Goal: Task Accomplishment & Management: Use online tool/utility

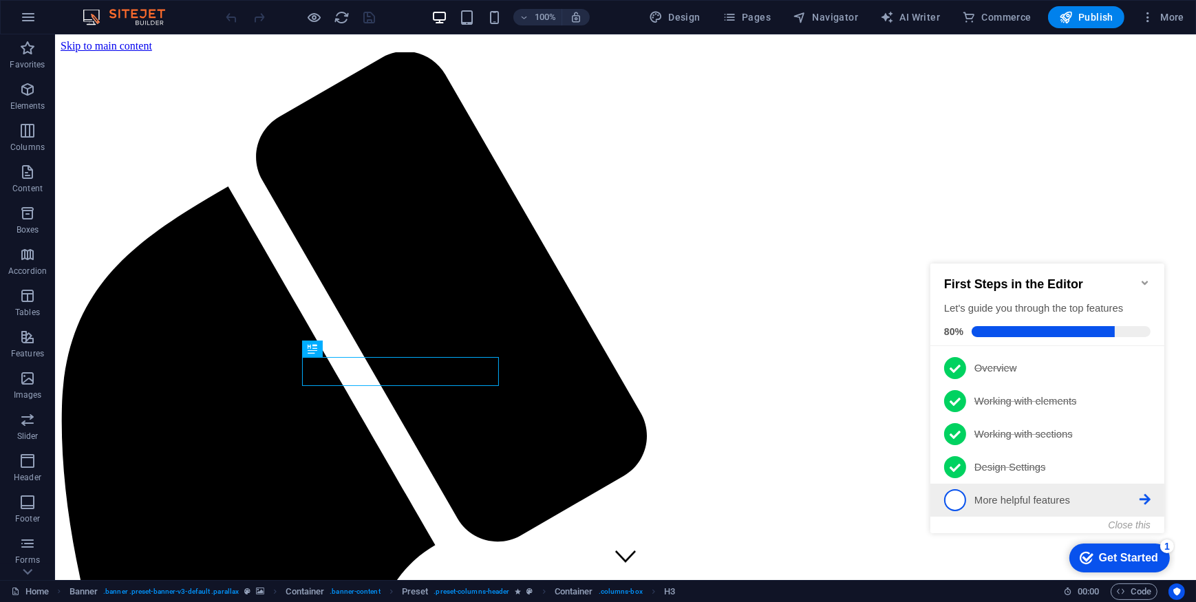
click at [960, 496] on span "5" at bounding box center [954, 499] width 22 height 22
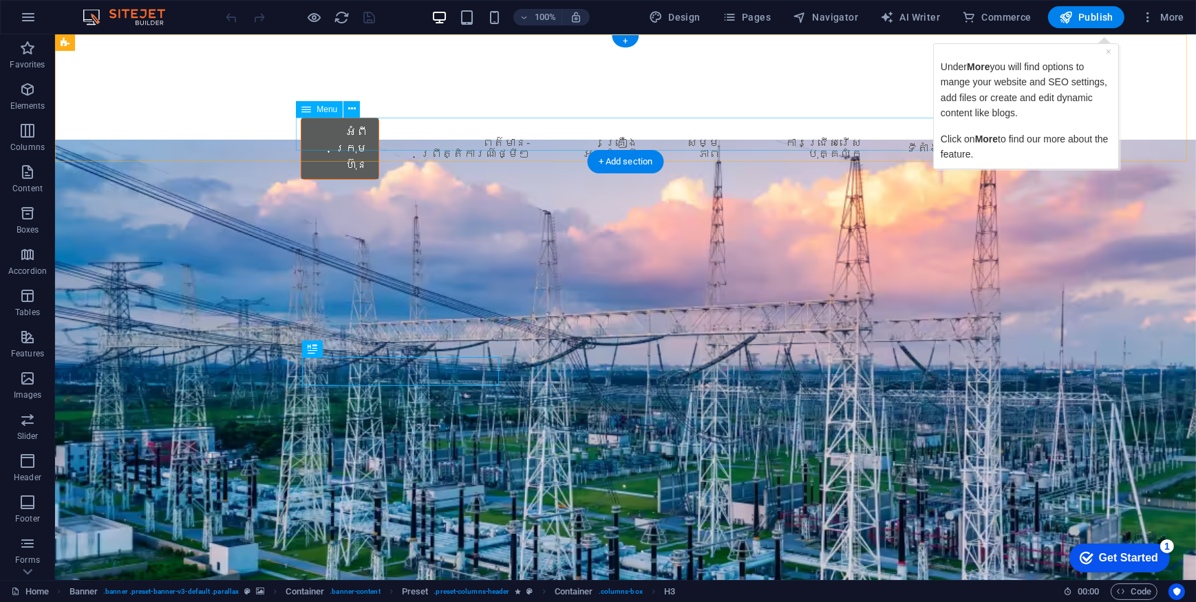
click at [494, 136] on nav "អំពីក្រុមហ៊ុន ពត៌មាន-ព្រឹត្តិការណ៍ថ្មីៗ គ្រឿងអគ្គិសនី សម្មភាព ការជ្រើសរើសបុគ្គល…" at bounding box center [624, 149] width 649 height 62
click at [583, 136] on nav "អំពីក្រុមហ៊ុន ពត៌មាន-ព្រឹត្តិការណ៍ថ្មីៗ គ្រឿងអគ្គិសនី សម្មភាព ការជ្រើសរើសបុគ្គល…" at bounding box center [624, 149] width 649 height 62
drag, startPoint x: 713, startPoint y: 134, endPoint x: 786, endPoint y: 136, distance: 72.9
click at [714, 134] on nav "អំពីក្រុមហ៊ុន ពត៌មាន-ព្រឹត្តិការណ៍ថ្មីៗ គ្រឿងអគ្គិសនី សម្មភាព ការជ្រើសរើសបុគ្គល…" at bounding box center [624, 149] width 649 height 62
click at [810, 137] on nav "អំពីក្រុមហ៊ុន ពត៌មាន-ព្រឹត្តិការណ៍ថ្មីៗ គ្រឿងអគ្គិសនី សម្មភាព ការជ្រើសរើសបុគ្គល…" at bounding box center [624, 149] width 649 height 62
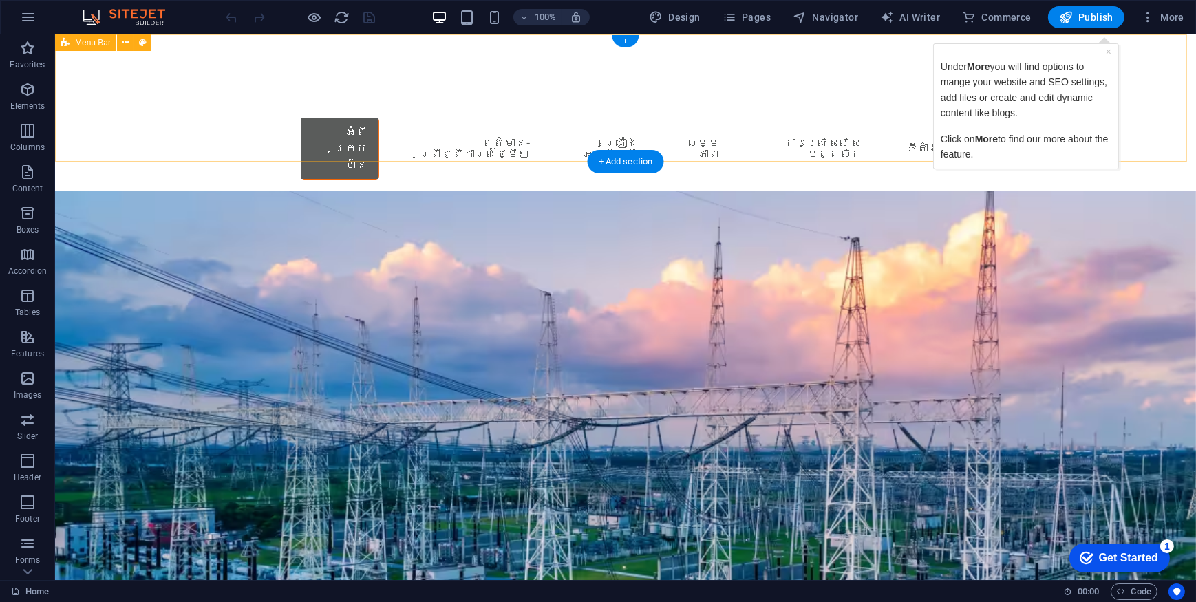
click at [837, 155] on div "Menu អំពីក្រុមហ៊ុន ពត៌មាន-ព្រឹត្តិការណ៍ថ្មីៗ គ្រឿងអគ្គិសនី សម្មភាព ការជ្រើសរើសប…" at bounding box center [624, 112] width 1141 height 156
click at [697, 133] on nav "អំពីក្រុមហ៊ុន ពត៌មាន-ព្រឹត្តិការណ៍ថ្មីៗ គ្រឿងអគ្គិសនី សម្មភាព ការជ្រើសរើសបុគ្គល…" at bounding box center [624, 149] width 649 height 62
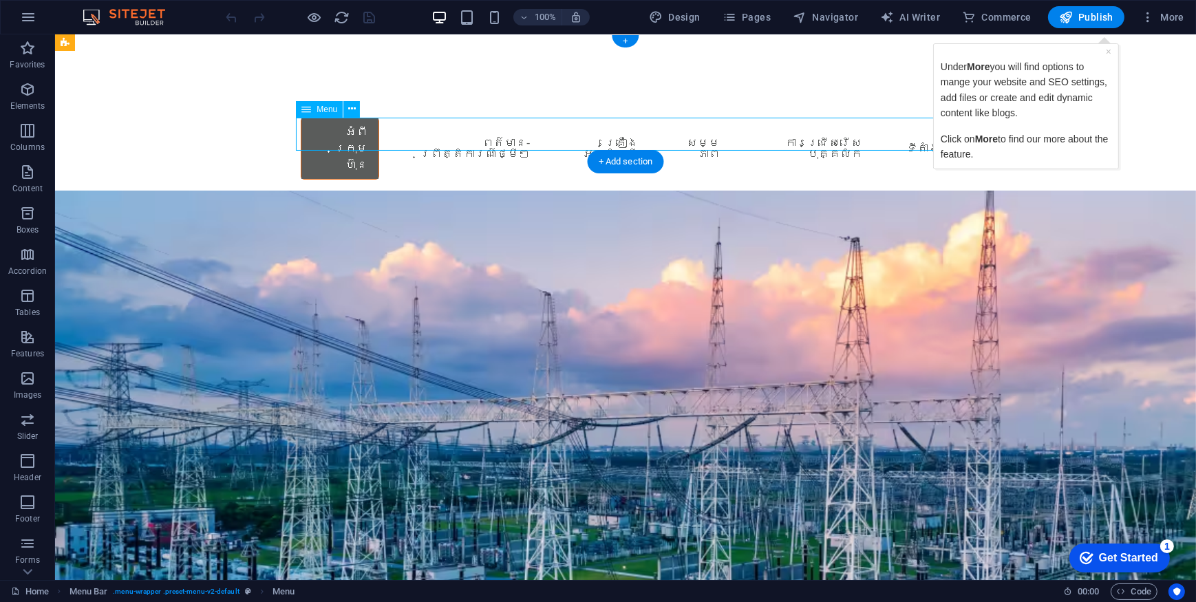
click at [697, 133] on nav "អំពីក្រុមហ៊ុន ពត៌មាន-ព្រឹត្តិការណ៍ថ្មីៗ គ្រឿងអគ្គិសនី សម្មភាព ការជ្រើសរើសបុគ្គល…" at bounding box center [624, 149] width 649 height 62
click at [506, 131] on nav "អំពីក្រុមហ៊ុន ពត៌មាន-ព្រឹត្តិការណ៍ថ្មីៗ គ្រឿងអគ្គិសនី សម្មភាព ការជ្រើសរើសបុគ្គល…" at bounding box center [624, 149] width 649 height 62
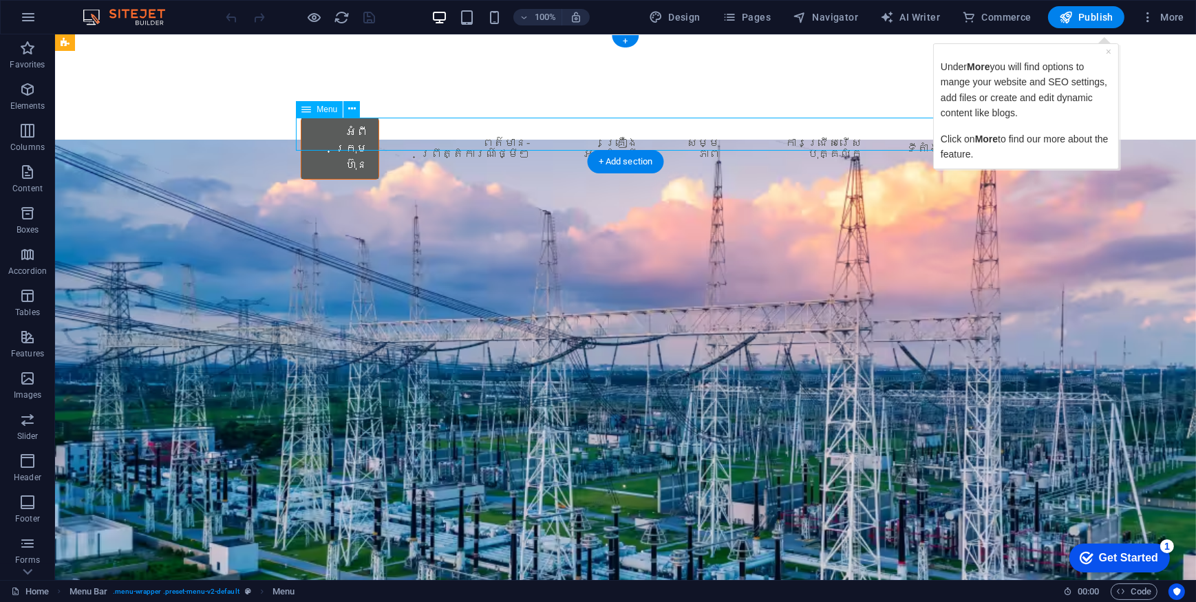
select select
select select "alternate"
select select "default"
select select
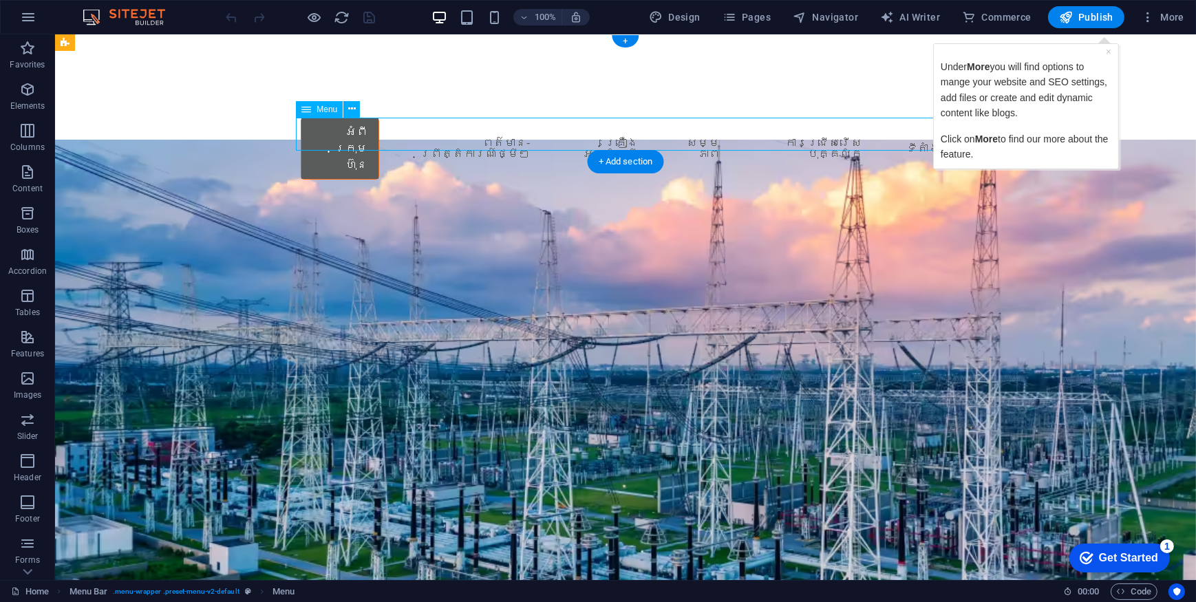
select select
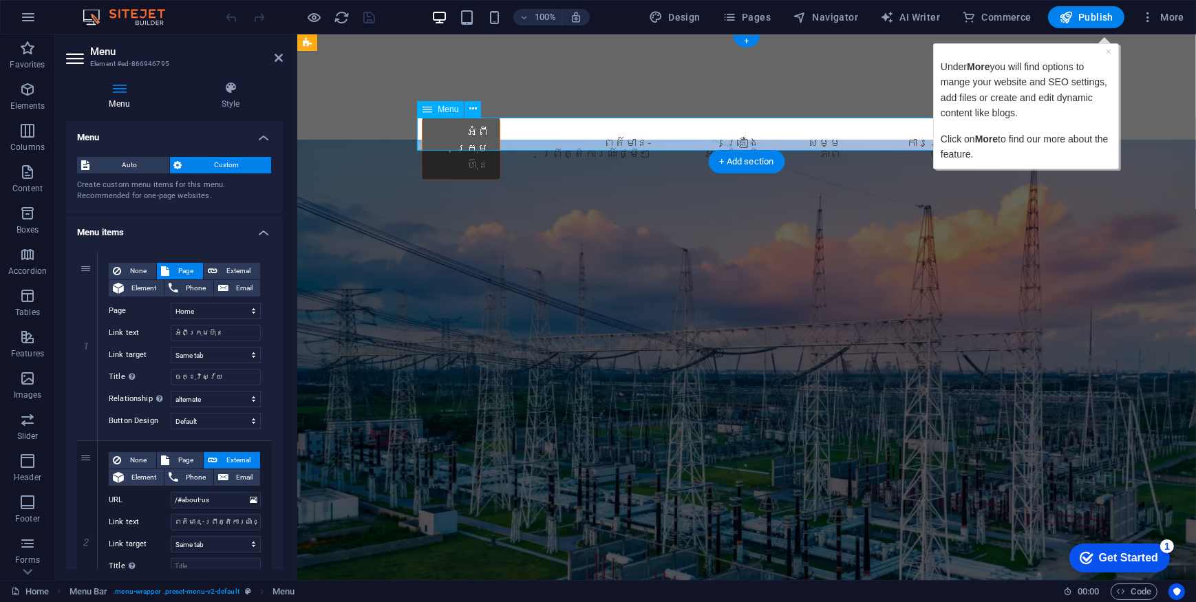
click at [589, 132] on nav "អំពីក្រុមហ៊ុន ពត៌មាន-ព្រឹត្តិការណ៍ថ្មីៗ គ្រឿងអគ្គិសនី សម្មភាព ការជ្រើសរើសបុគ្គល…" at bounding box center [745, 149] width 649 height 62
click at [738, 136] on nav "អំពីក្រុមហ៊ុន ពត៌មាន-ព្រឹត្តិការណ៍ថ្មីៗ គ្រឿងអគ្គិសនី សម្មភាព ការជ្រើសរើសបុគ្គល…" at bounding box center [745, 149] width 649 height 62
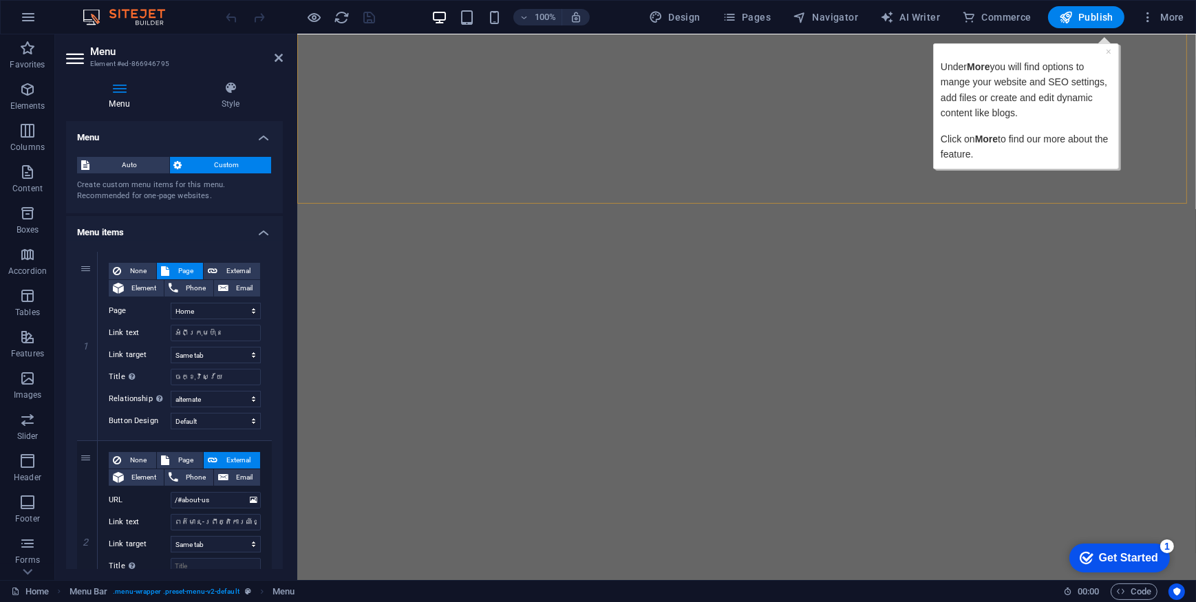
scroll to position [537, 0]
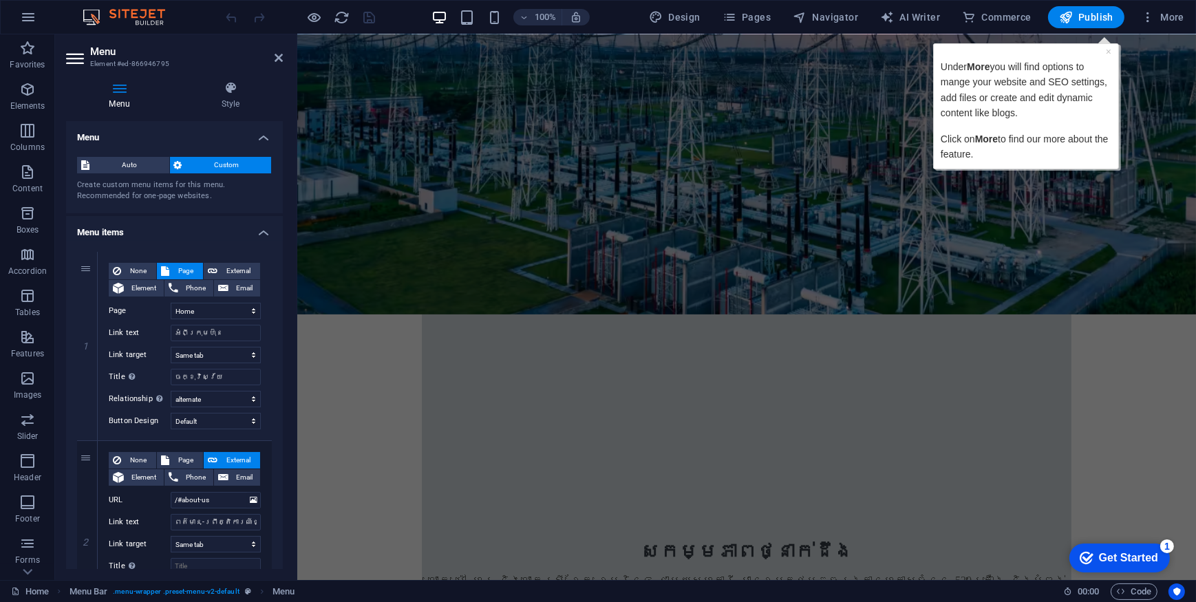
click at [1121, 557] on div "Get Started" at bounding box center [1127, 557] width 59 height 12
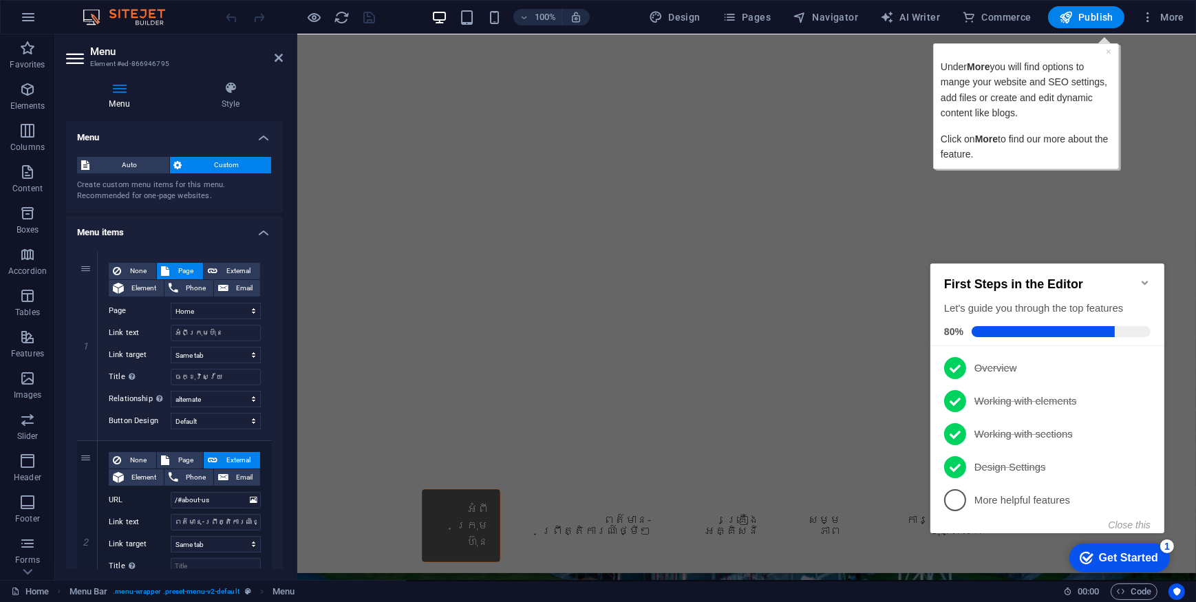
click at [1118, 548] on div "checkmark Get Started 1" at bounding box center [1118, 557] width 100 height 29
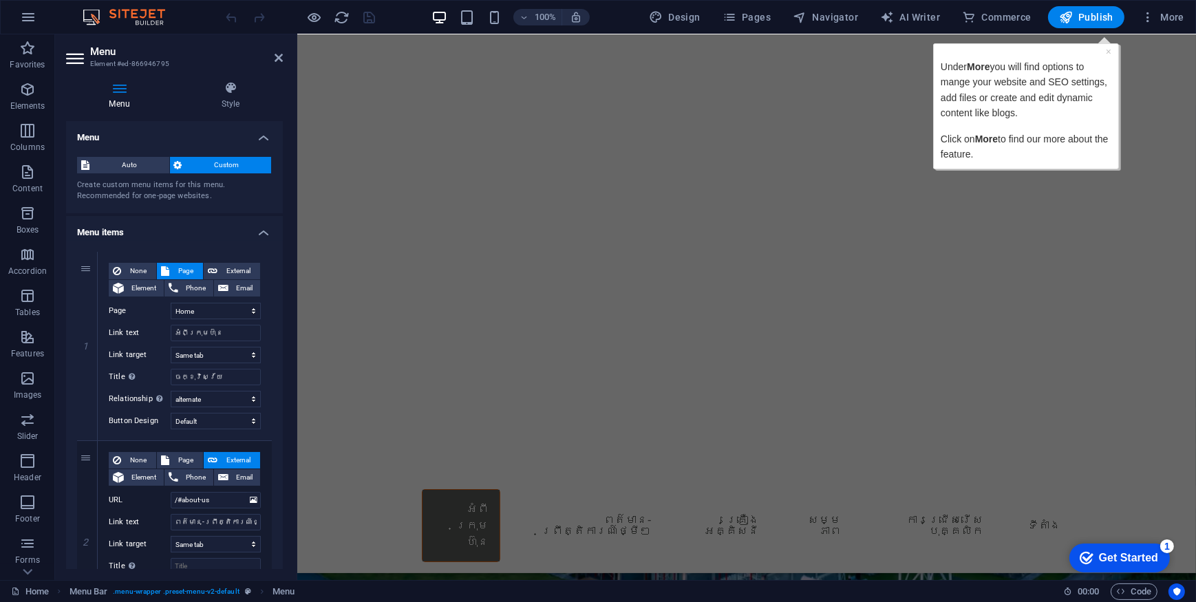
click at [1092, 564] on icon "checkmark" at bounding box center [1086, 557] width 14 height 14
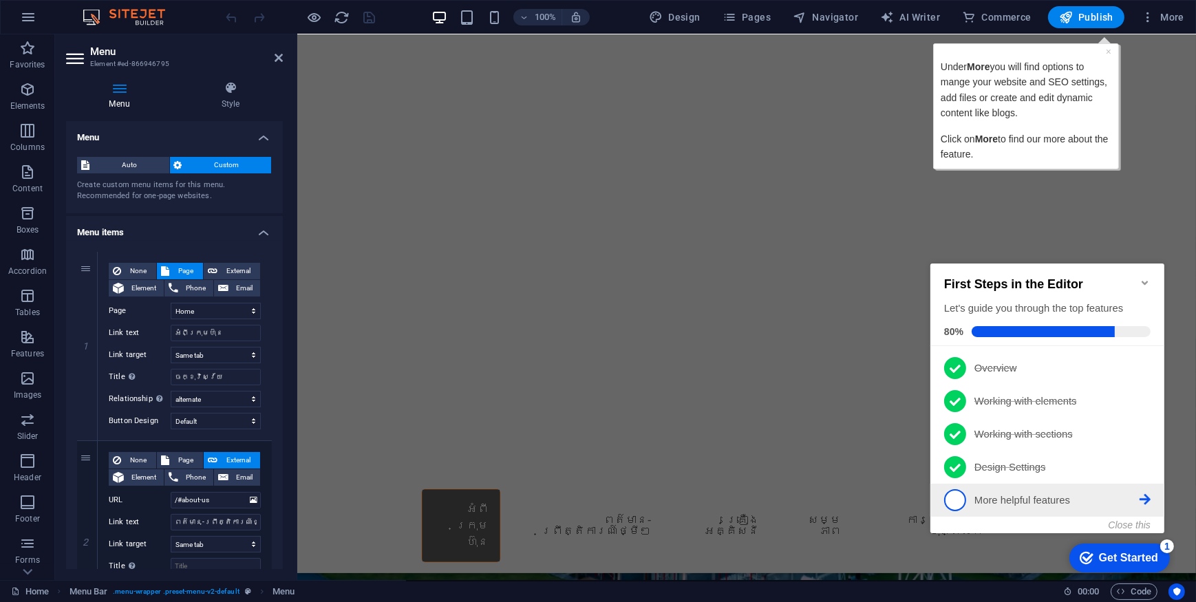
click at [960, 499] on span "5" at bounding box center [954, 499] width 22 height 22
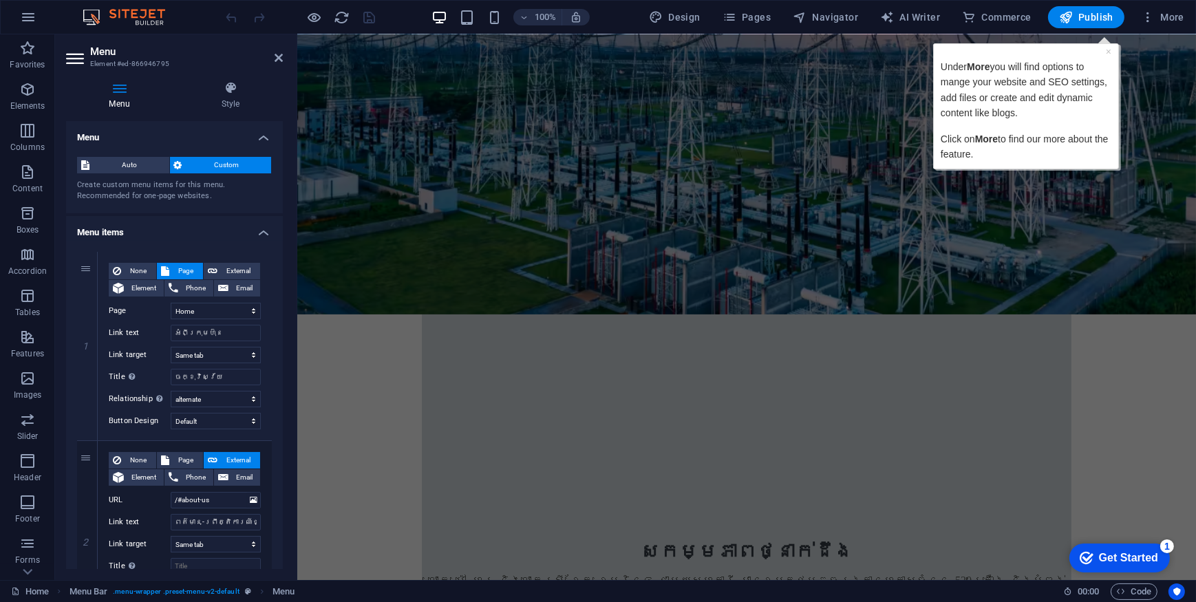
click at [1121, 552] on div "Get Started" at bounding box center [1127, 557] width 59 height 12
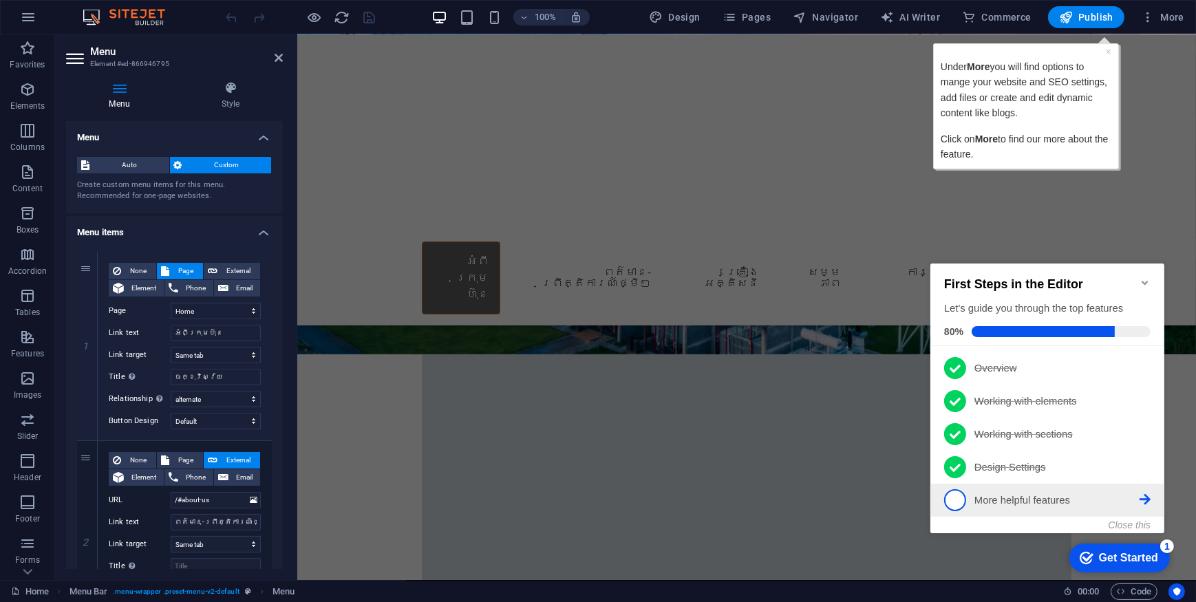
click at [1144, 498] on icon at bounding box center [1144, 498] width 11 height 11
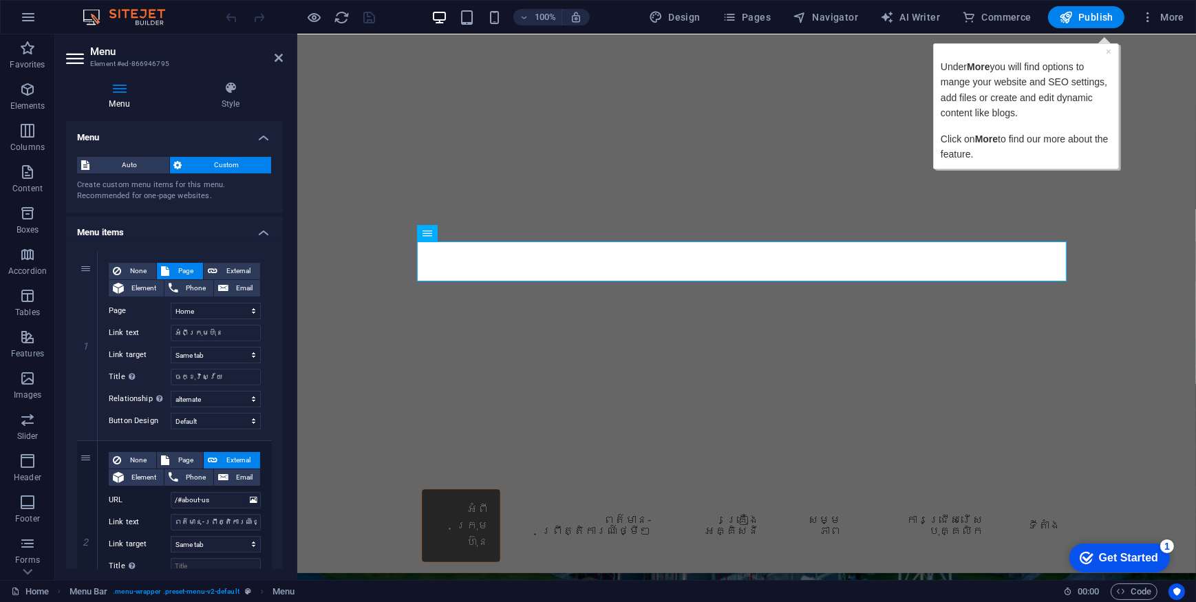
click at [1153, 561] on div "Get Started" at bounding box center [1127, 557] width 59 height 12
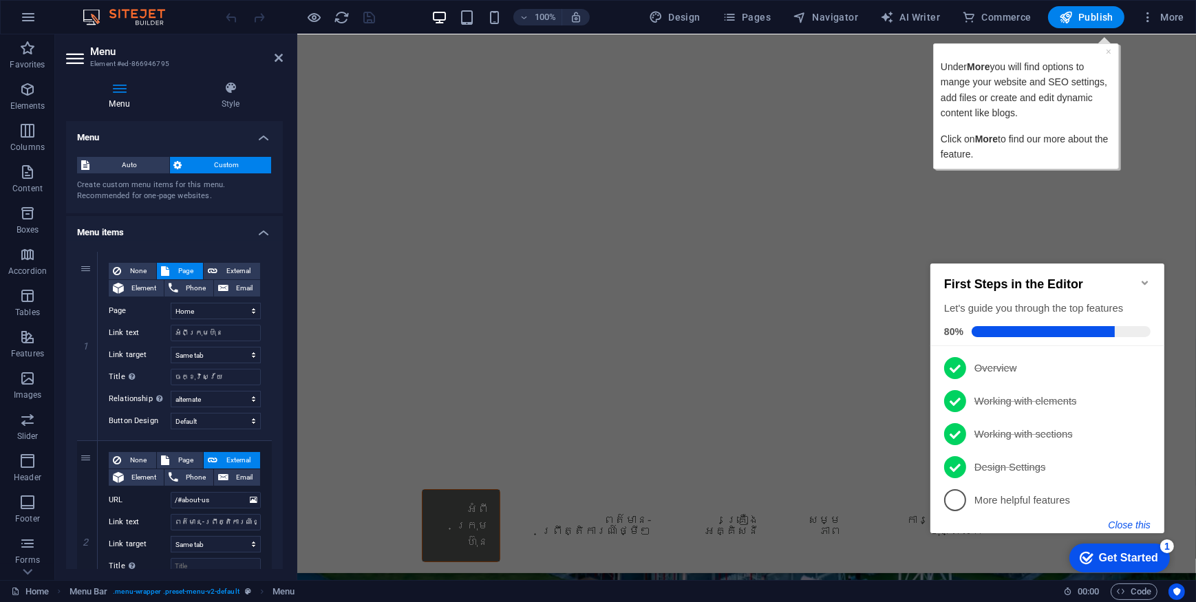
click at [1125, 523] on button "Close this" at bounding box center [1129, 524] width 42 height 11
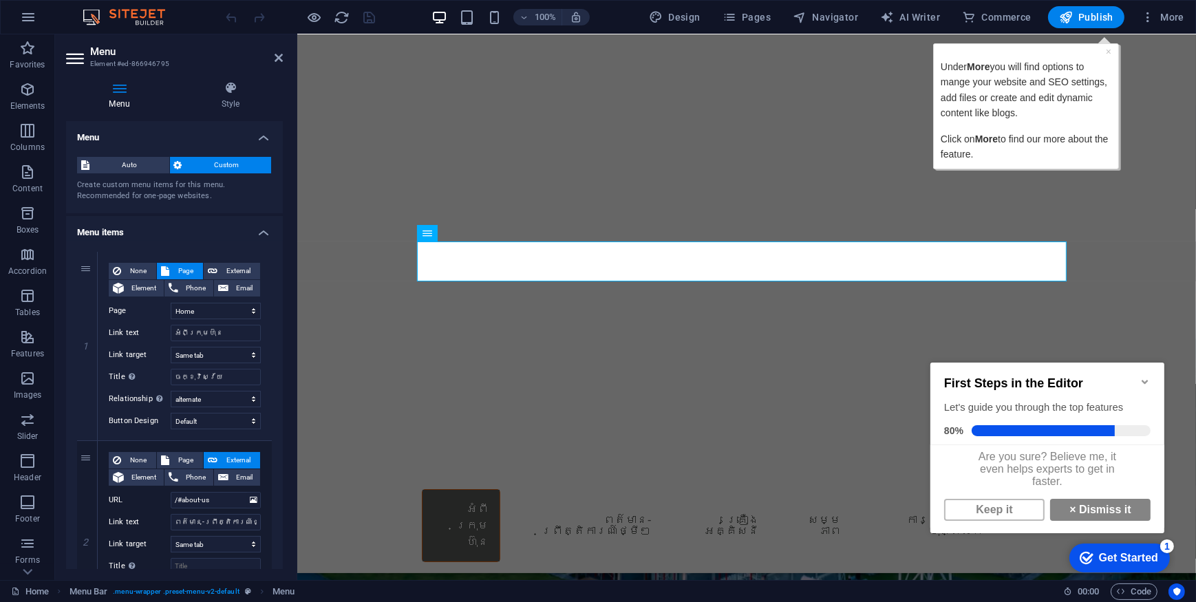
scroll to position [8, 0]
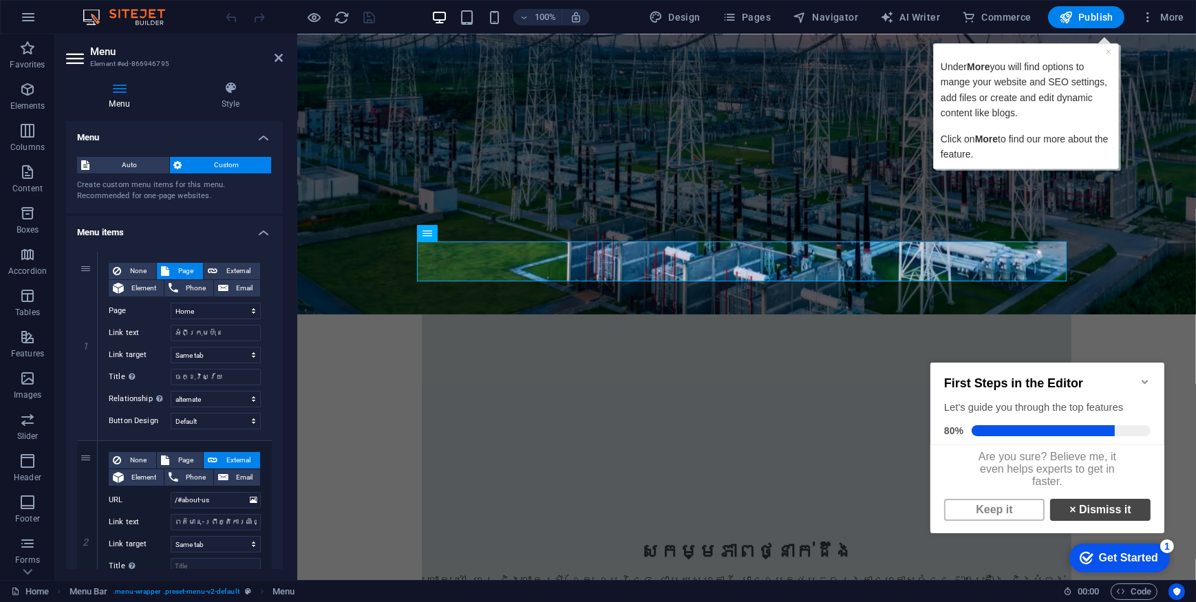
click at [1083, 506] on link "× Dismiss it" at bounding box center [1099, 509] width 100 height 22
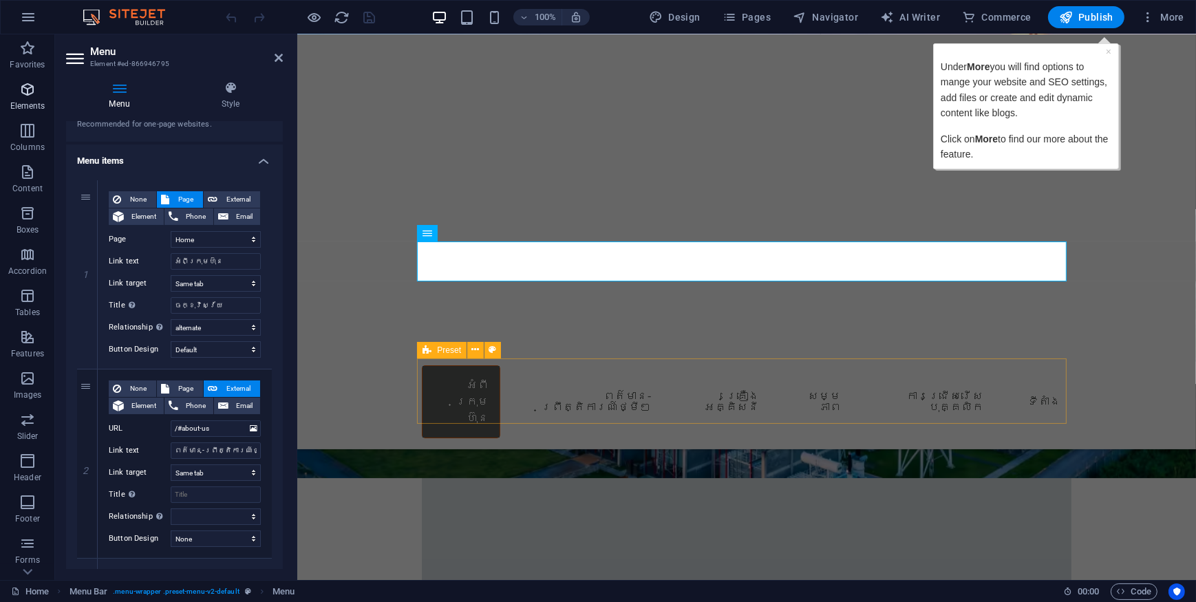
scroll to position [62, 0]
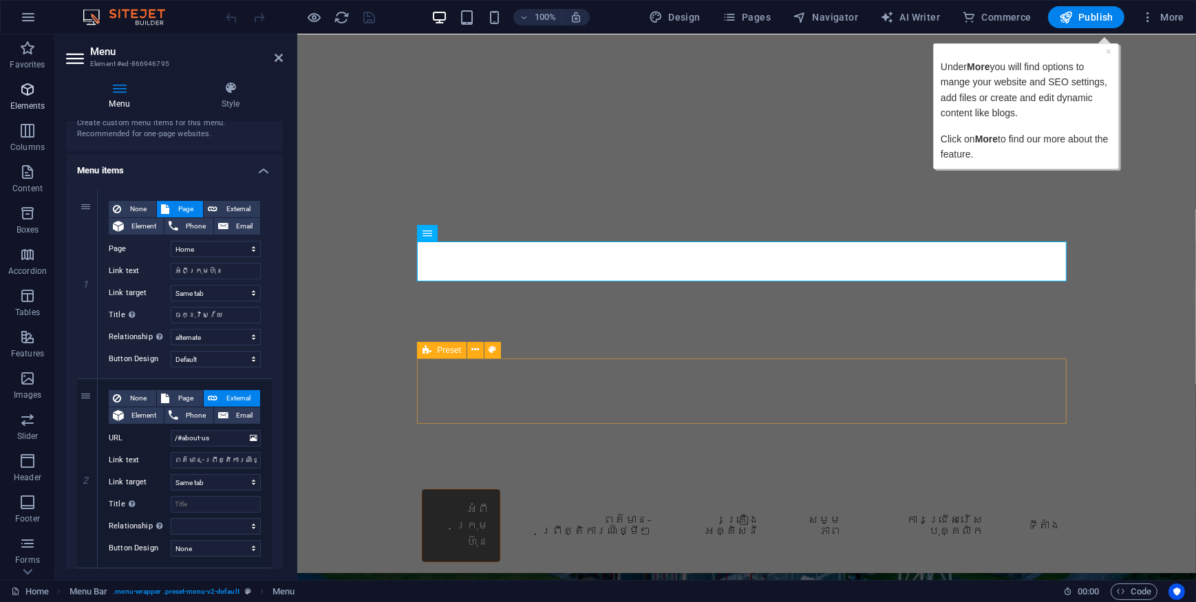
click at [25, 99] on span "Elements" at bounding box center [27, 97] width 55 height 33
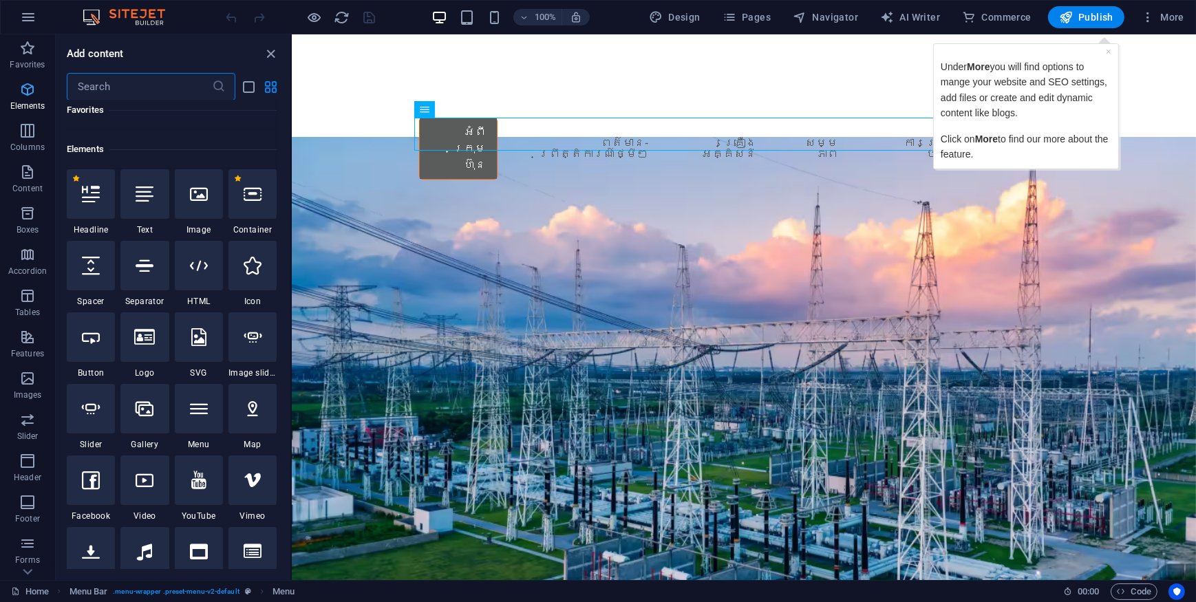
scroll to position [146, 0]
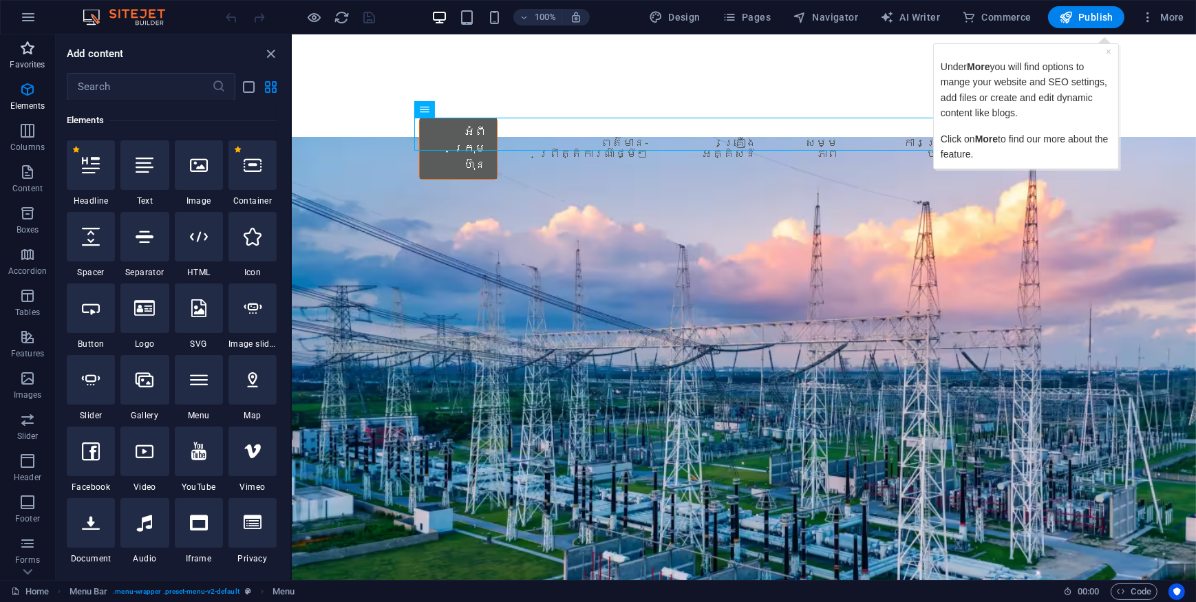
click at [30, 59] on p "Favorites" at bounding box center [27, 64] width 35 height 11
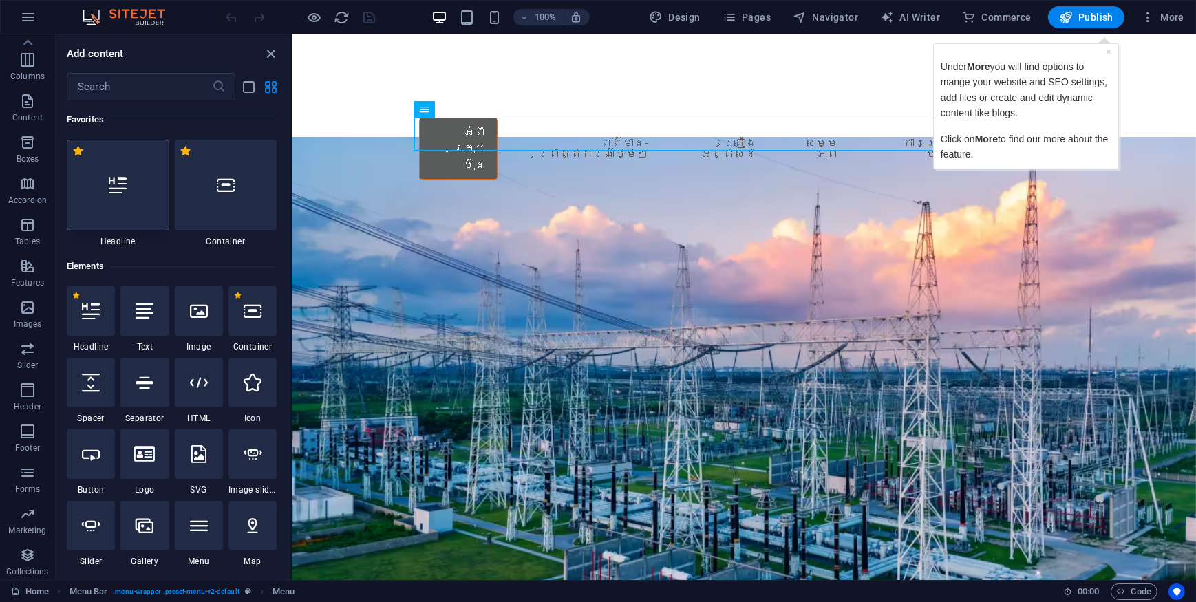
scroll to position [52, 0]
click at [28, 21] on icon "button" at bounding box center [28, 17] width 17 height 17
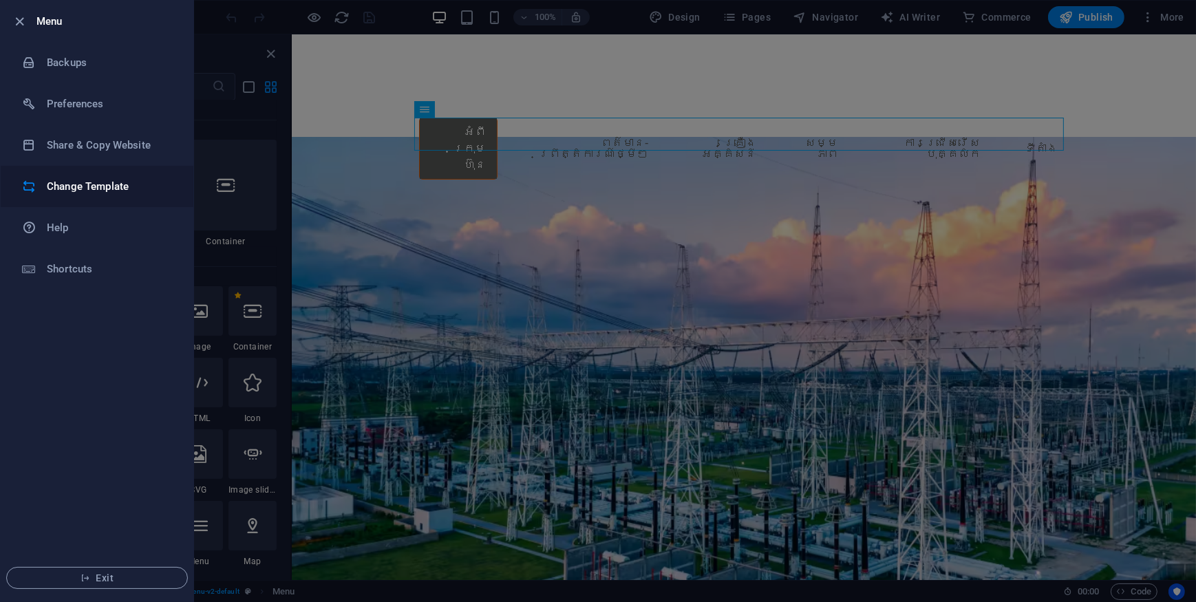
click at [118, 186] on h6 "Change Template" at bounding box center [110, 186] width 127 height 17
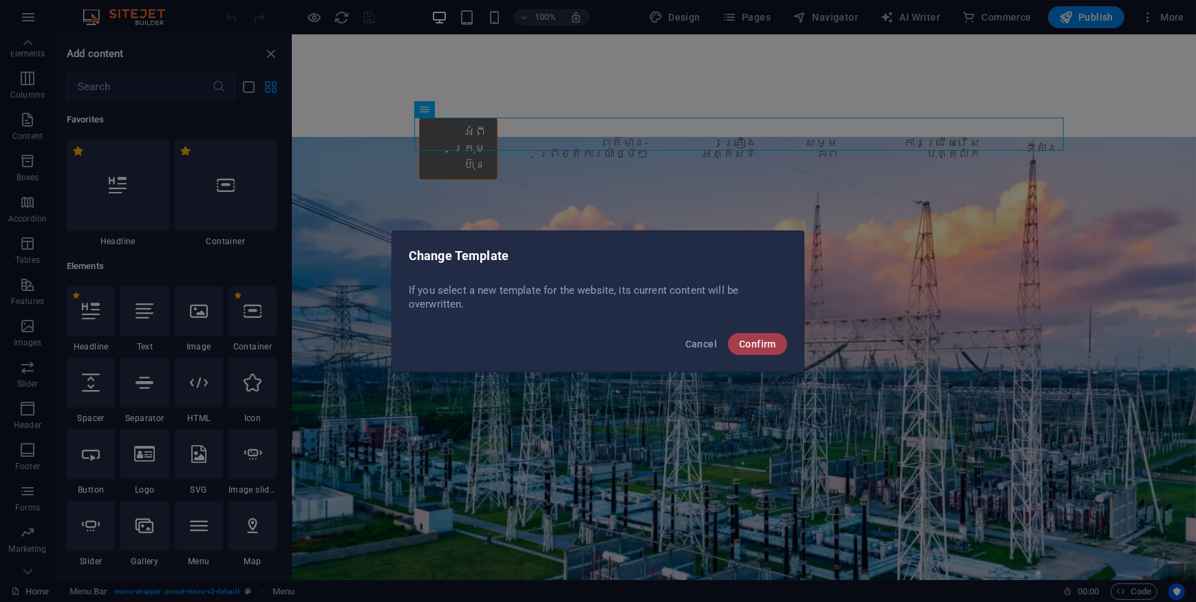
click at [760, 343] on span "Confirm" at bounding box center [757, 343] width 37 height 11
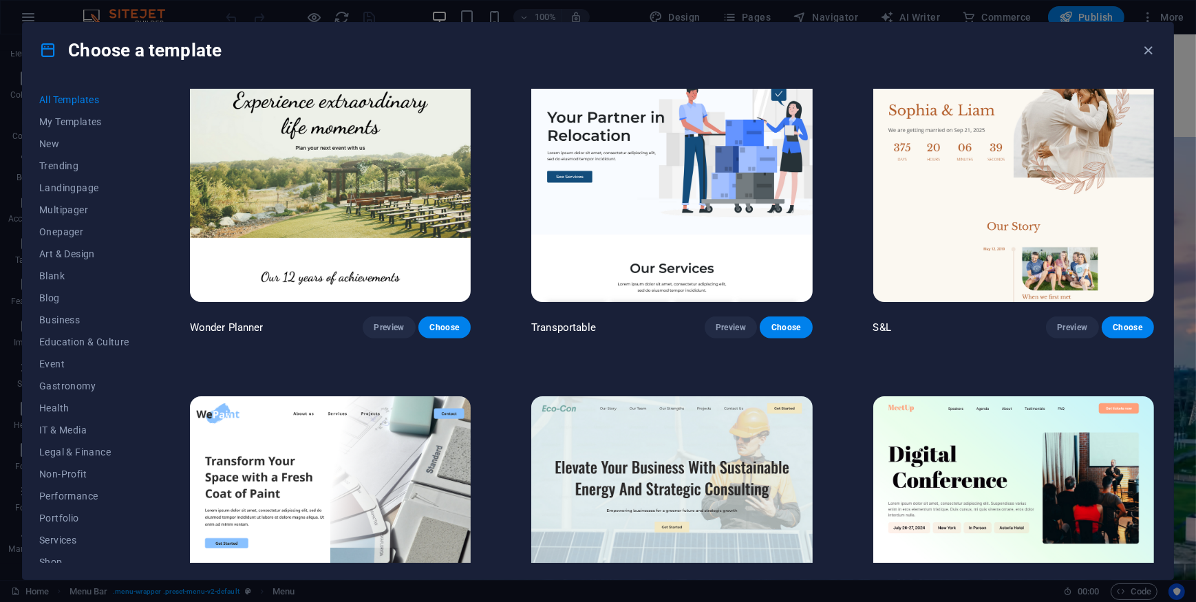
scroll to position [1188, 0]
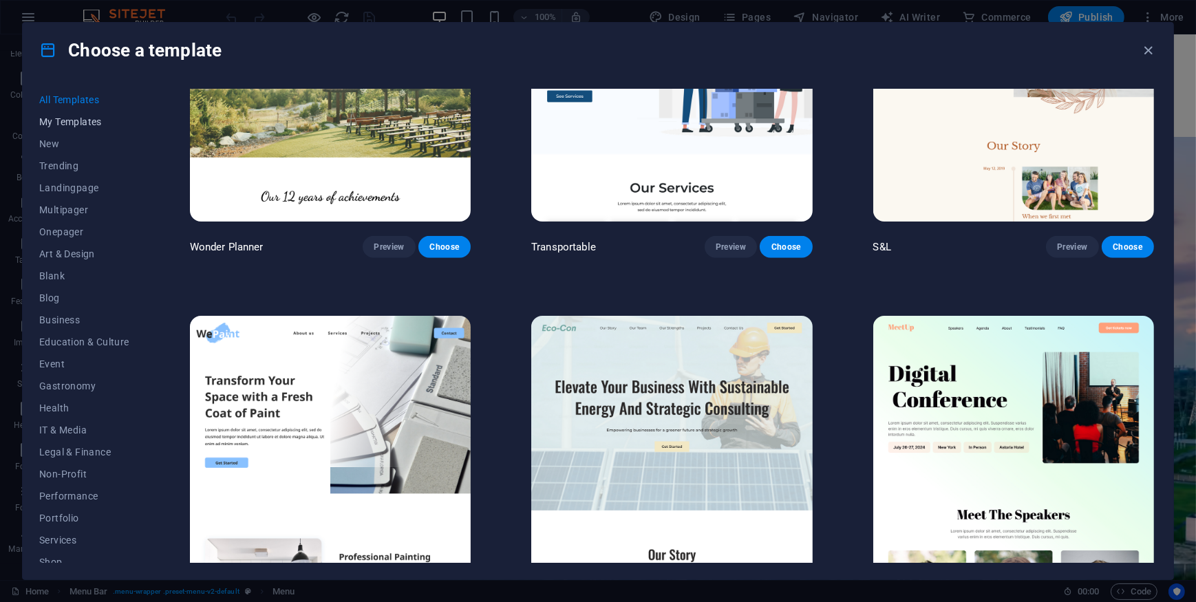
click at [89, 117] on span "My Templates" at bounding box center [84, 121] width 90 height 11
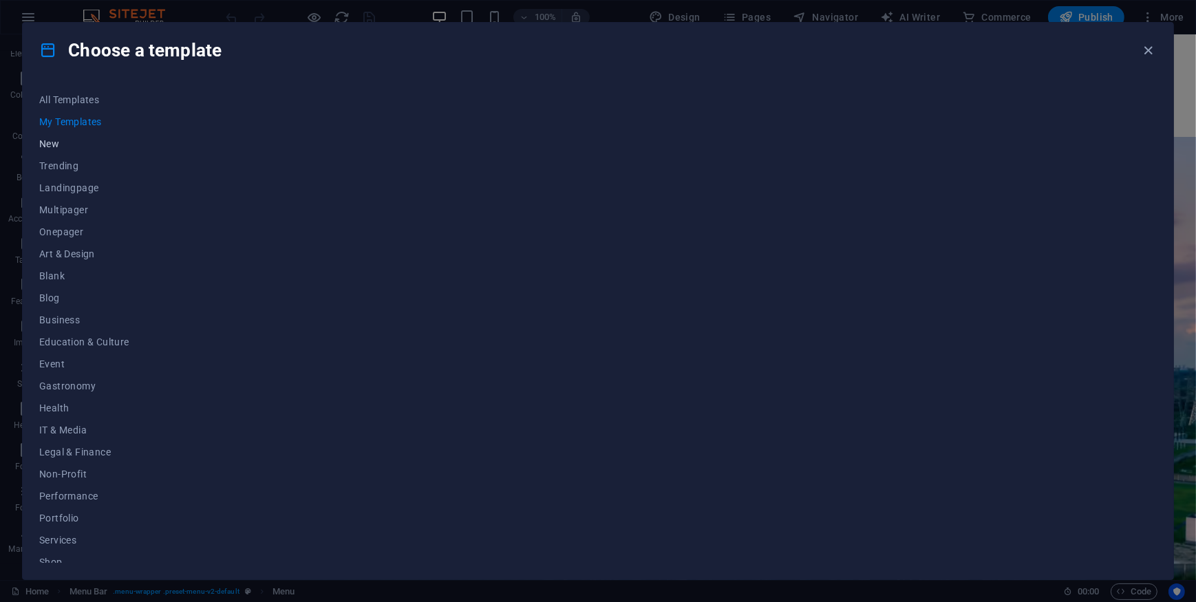
click at [51, 144] on span "New" at bounding box center [84, 143] width 90 height 11
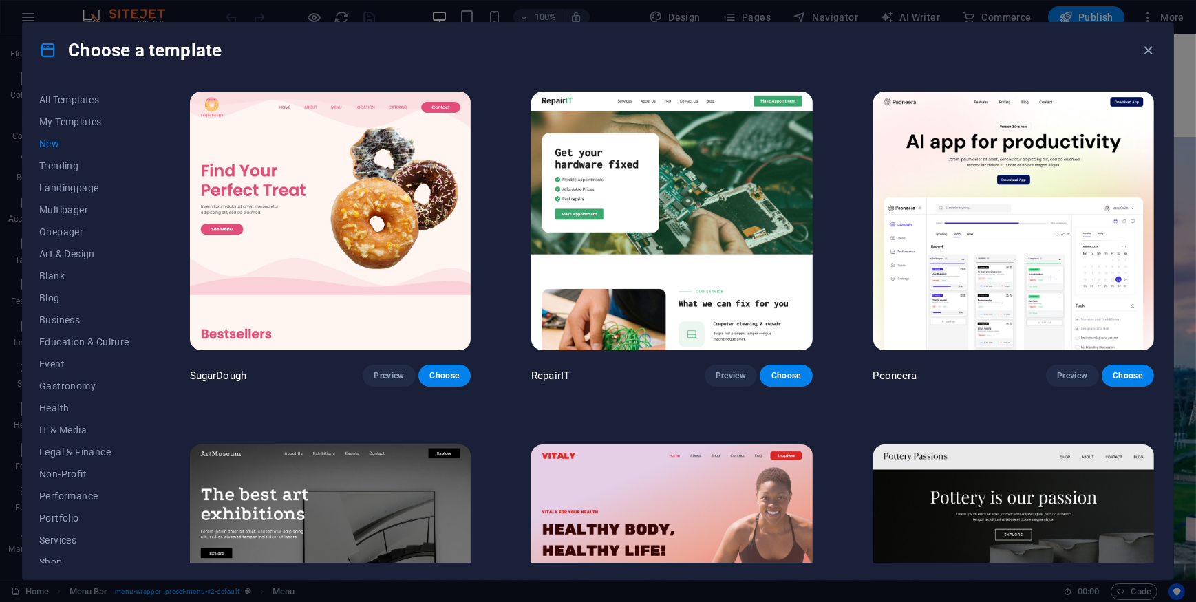
click at [51, 144] on span "New" at bounding box center [84, 143] width 90 height 11
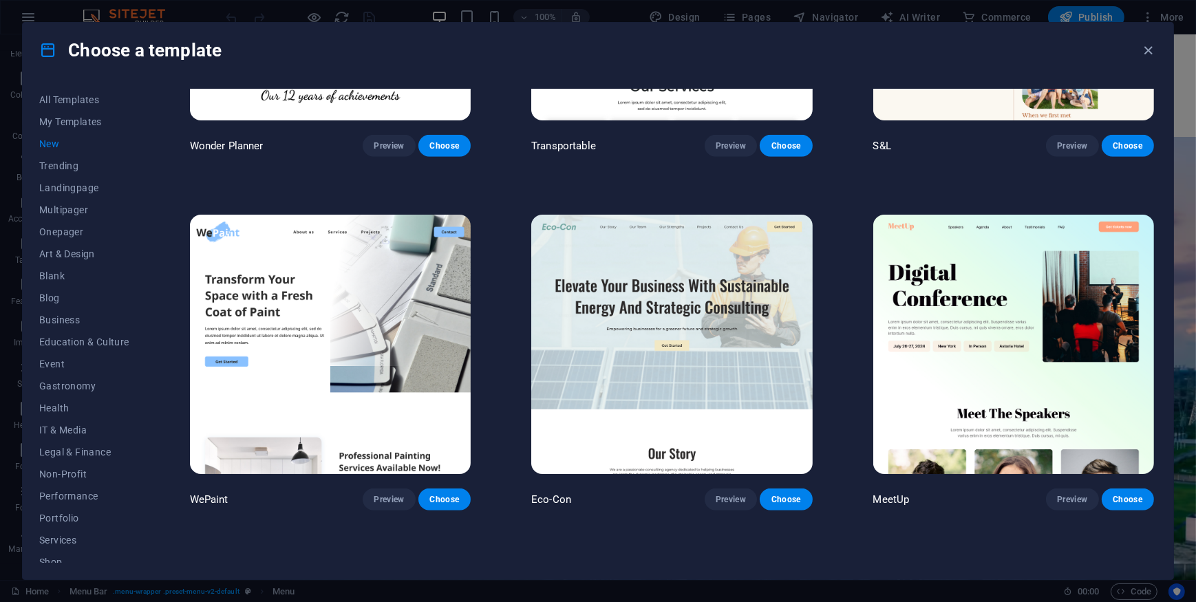
scroll to position [1271, 0]
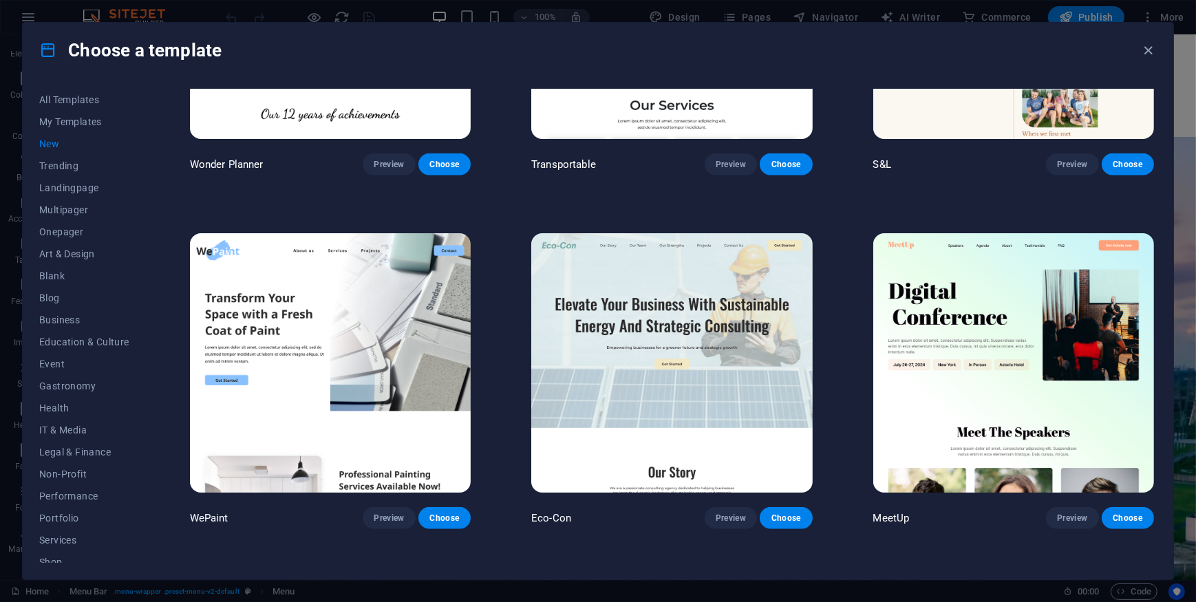
click at [625, 316] on img at bounding box center [671, 362] width 281 height 259
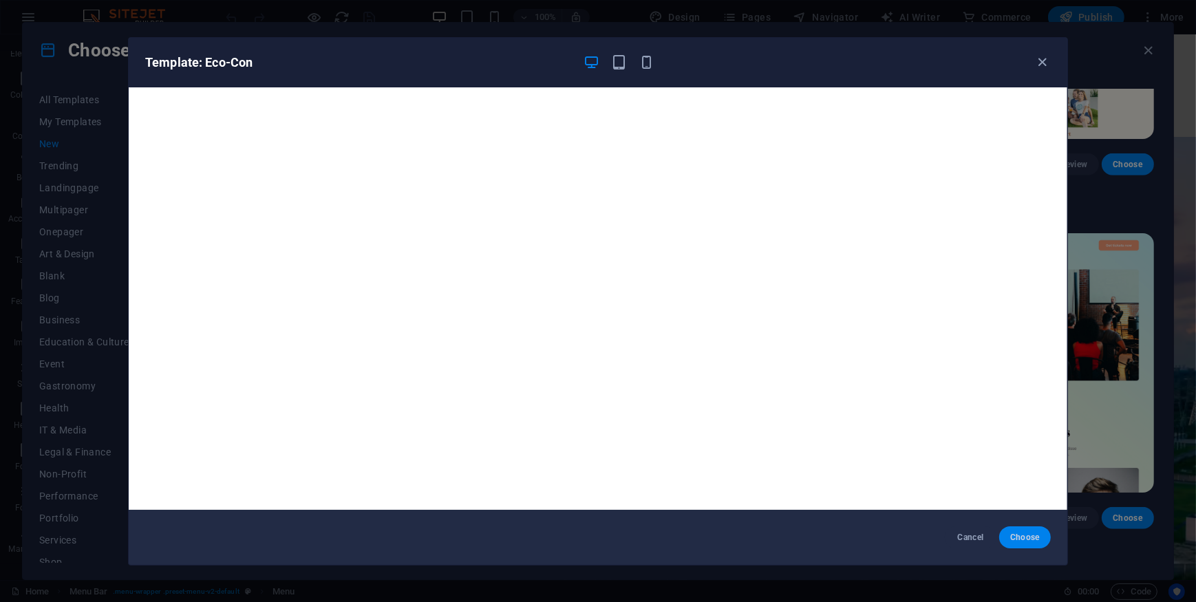
click at [1021, 534] on span "Choose" at bounding box center [1025, 537] width 30 height 11
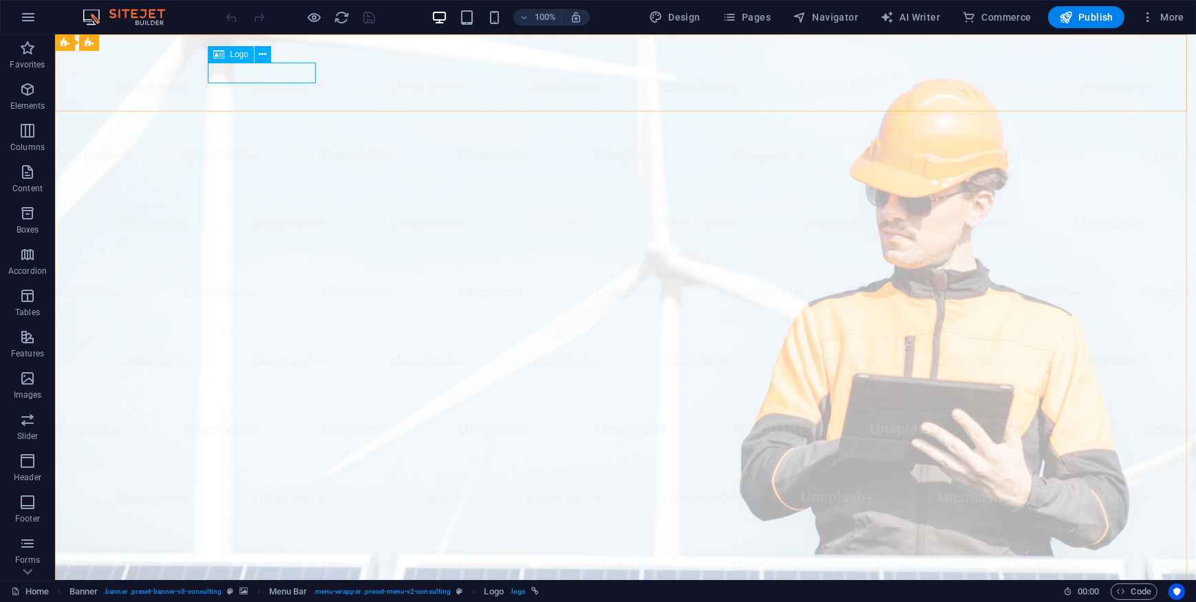
click at [231, 53] on span "Logo" at bounding box center [239, 54] width 19 height 8
click at [261, 54] on icon at bounding box center [263, 54] width 8 height 14
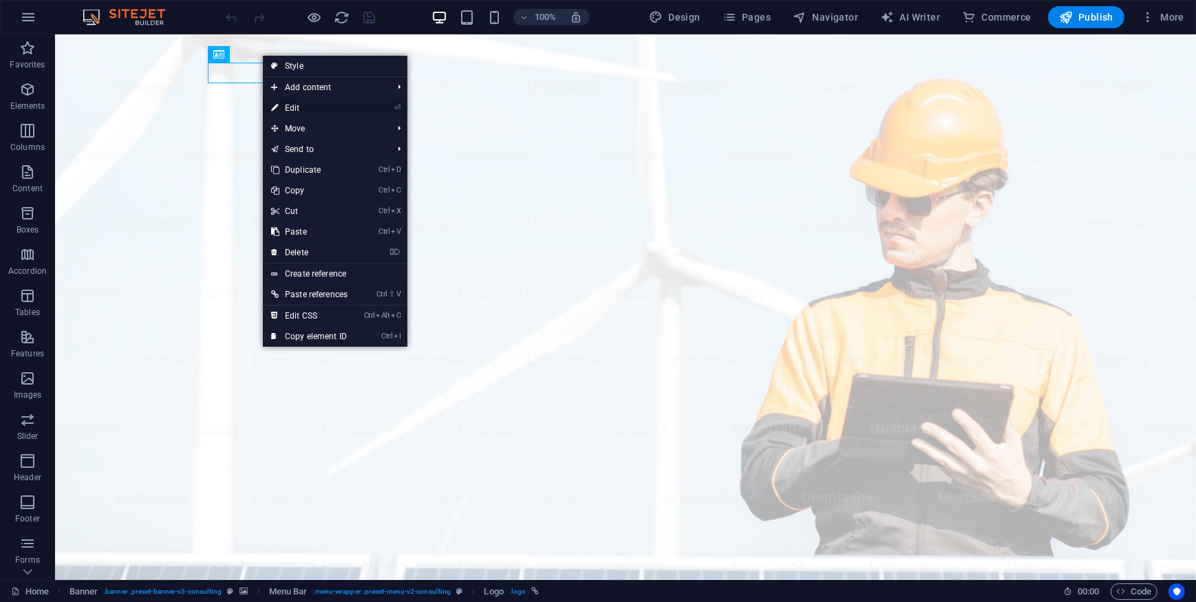
click at [295, 107] on link "⏎ Edit" at bounding box center [309, 108] width 93 height 21
select select "px"
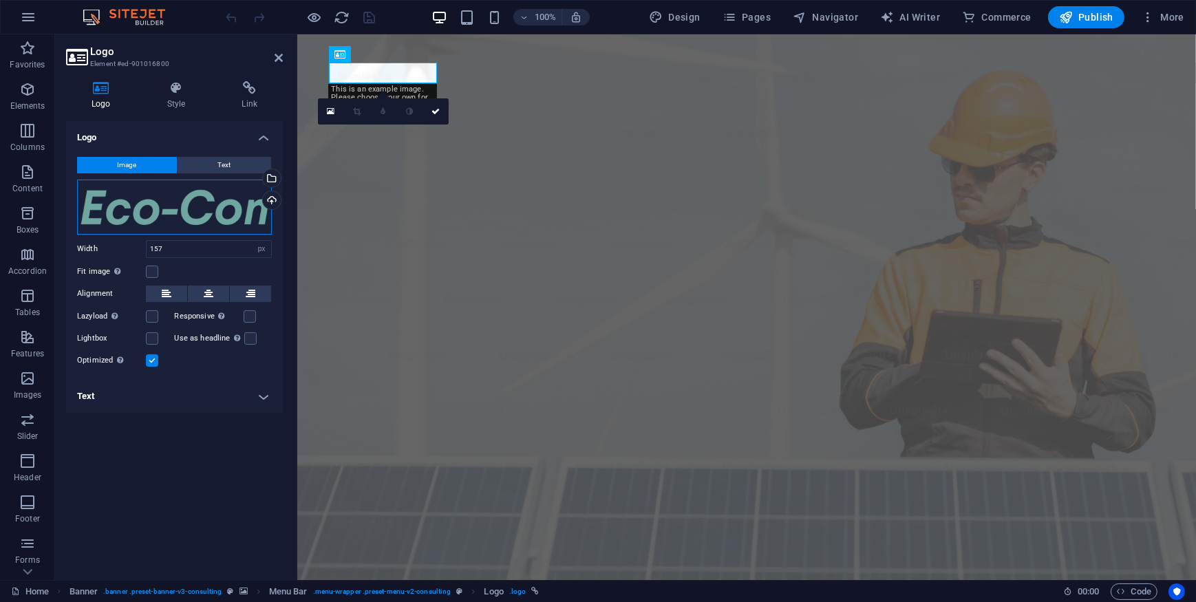
click at [173, 187] on div "Drag files here, click to choose files or select files from Files or our free s…" at bounding box center [174, 207] width 195 height 55
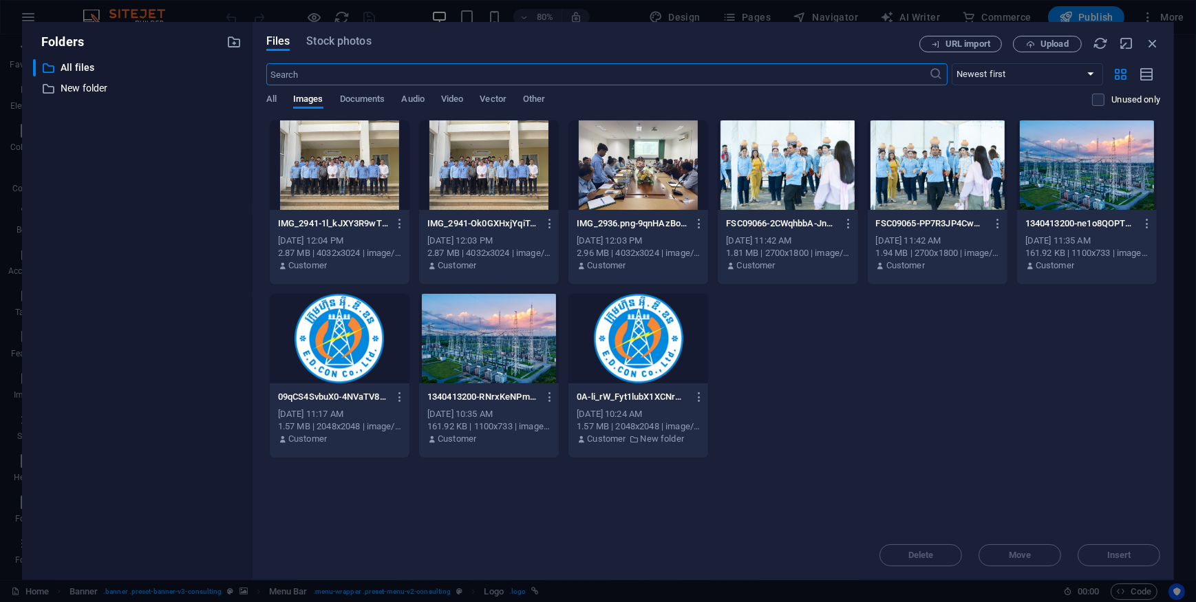
click at [347, 330] on div at bounding box center [340, 338] width 140 height 89
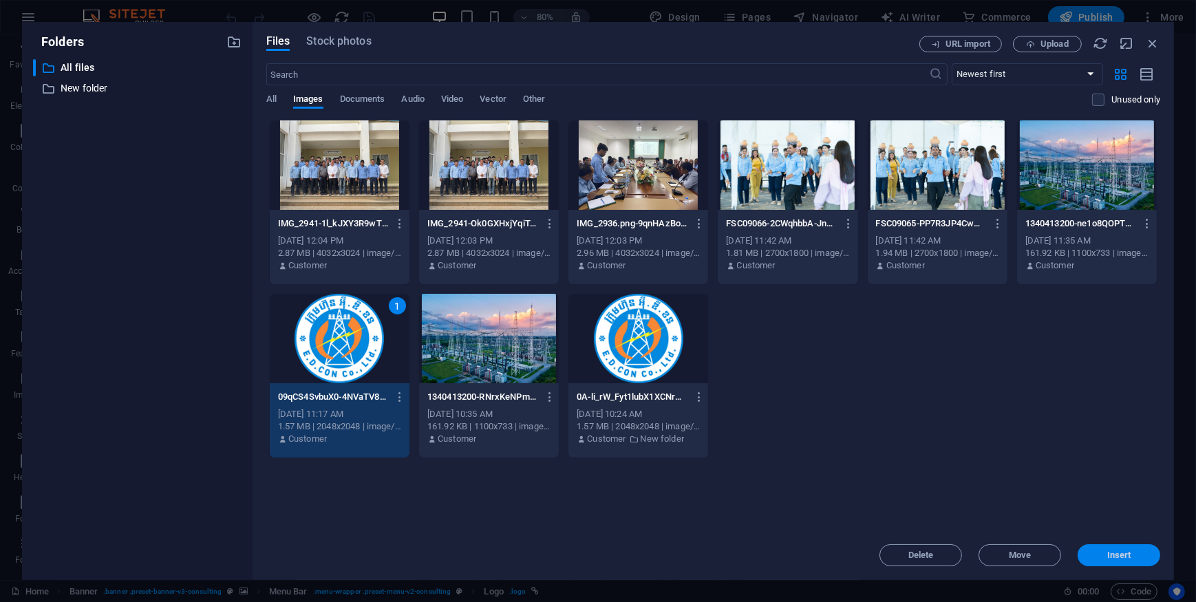
drag, startPoint x: 1112, startPoint y: 559, endPoint x: 815, endPoint y: 524, distance: 299.2
click at [1112, 559] on span "Insert" at bounding box center [1119, 555] width 24 height 8
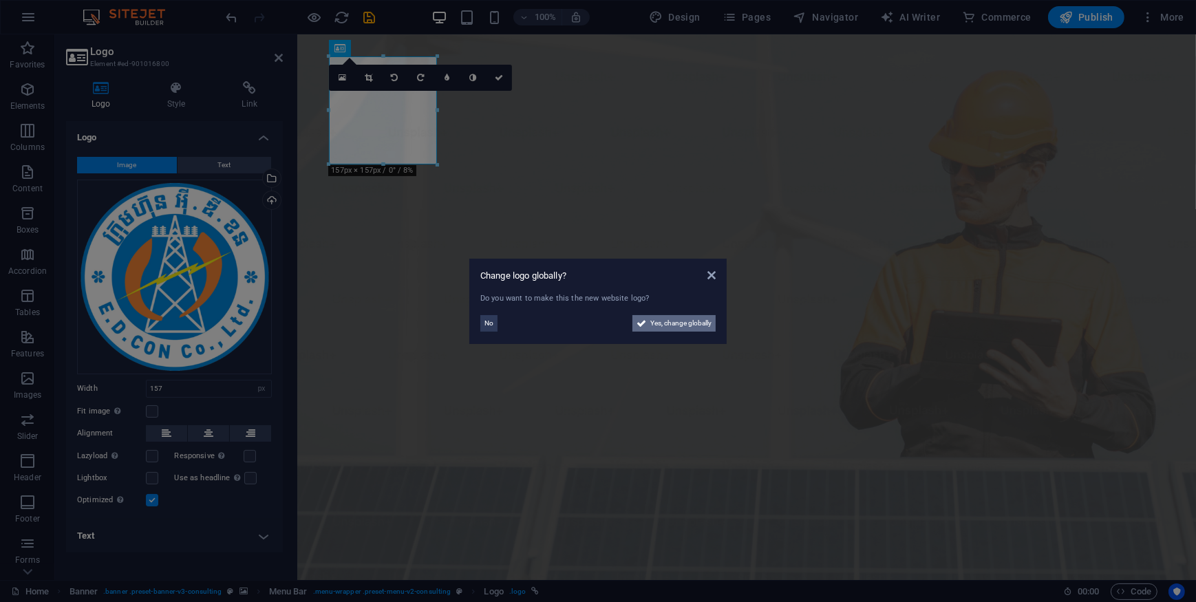
click at [653, 321] on span "Yes, change globally" at bounding box center [680, 323] width 61 height 17
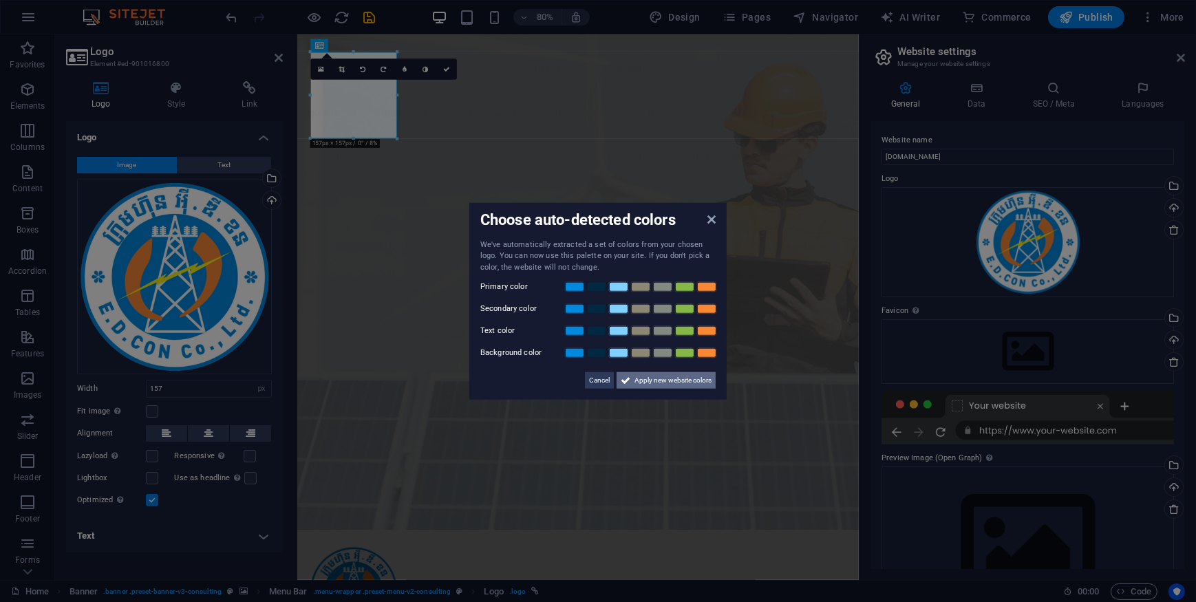
click at [647, 380] on span "Apply new website colors" at bounding box center [672, 380] width 77 height 17
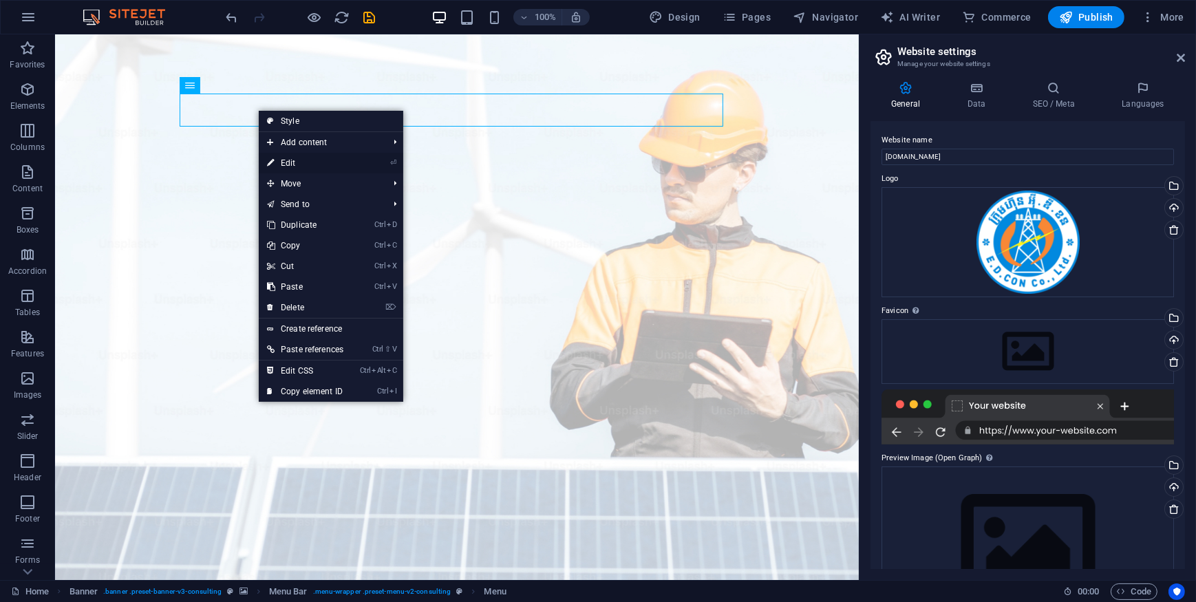
click at [285, 158] on link "⏎ Edit" at bounding box center [305, 163] width 93 height 21
select select
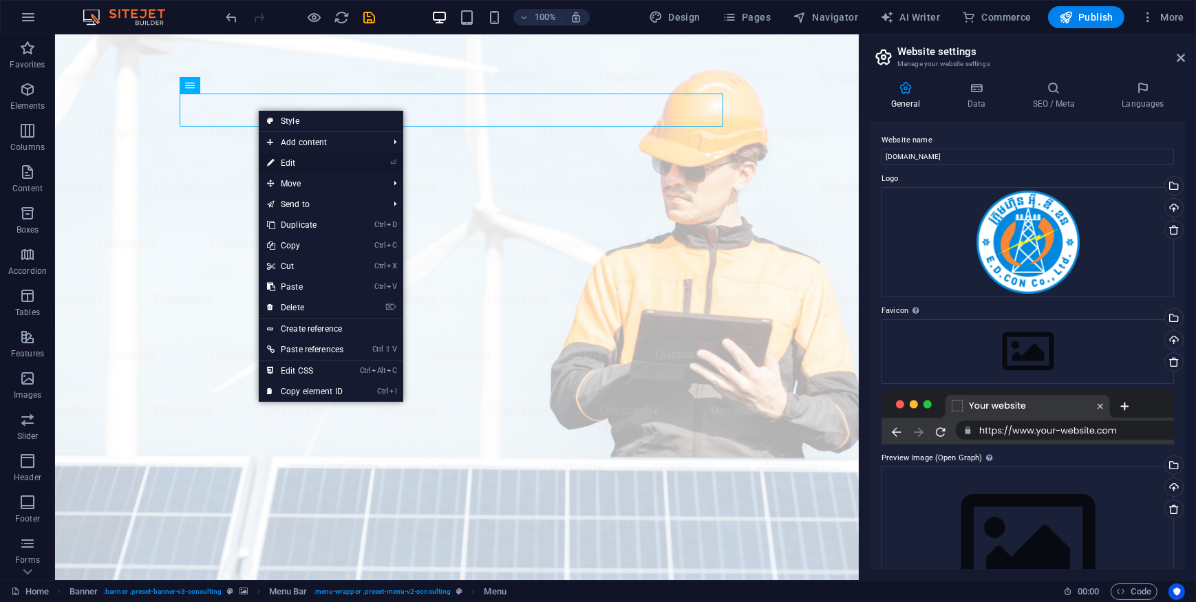
select select
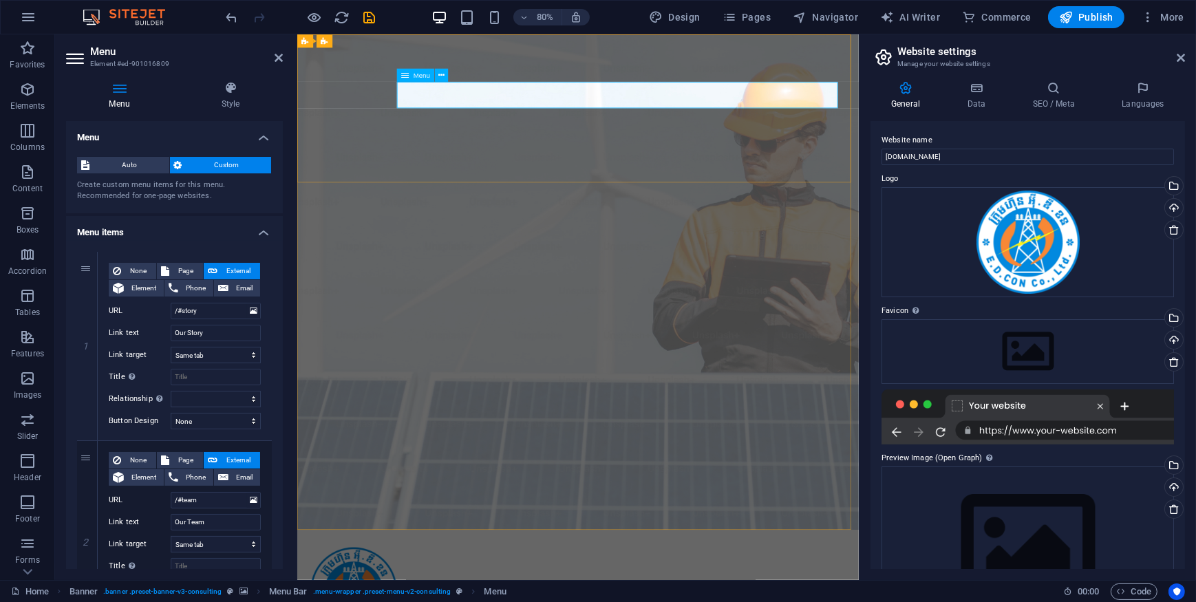
drag, startPoint x: 213, startPoint y: 332, endPoint x: 171, endPoint y: 389, distance: 70.9
click at [162, 335] on div "Link text Our Story" at bounding box center [185, 333] width 152 height 17
type input "T"
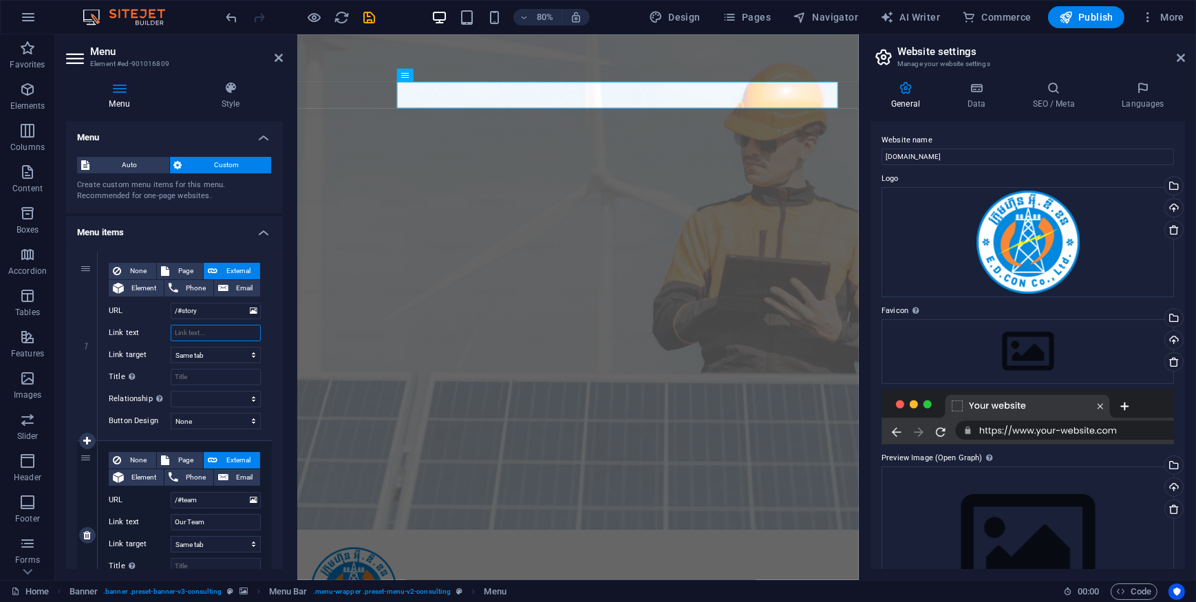
select select
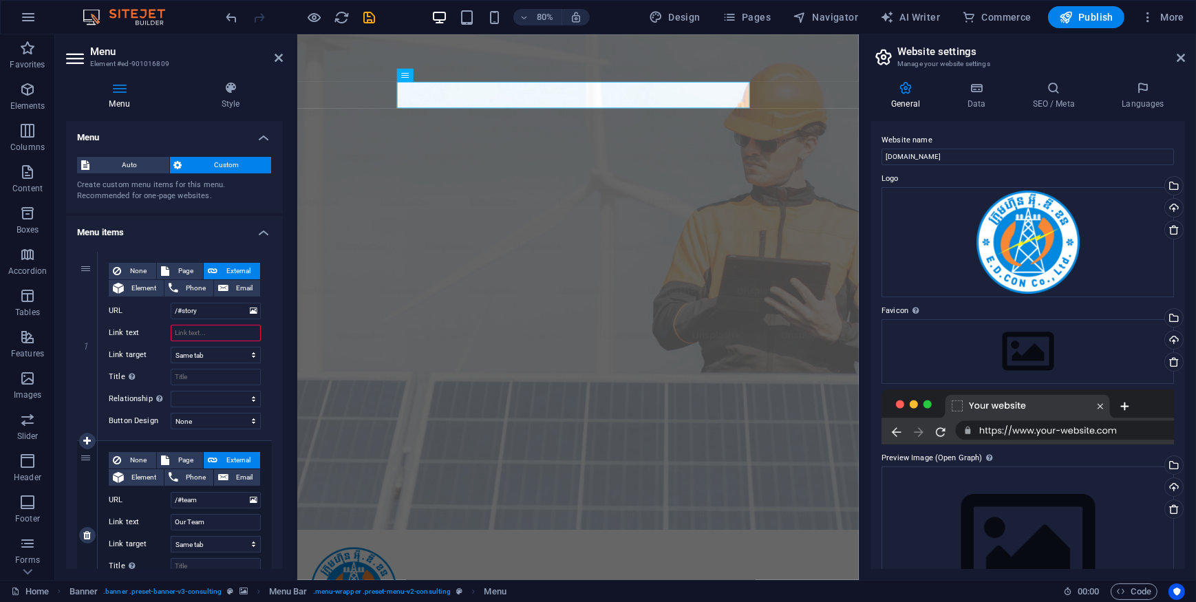
type input "ទ"
type input "ទំ"
select select
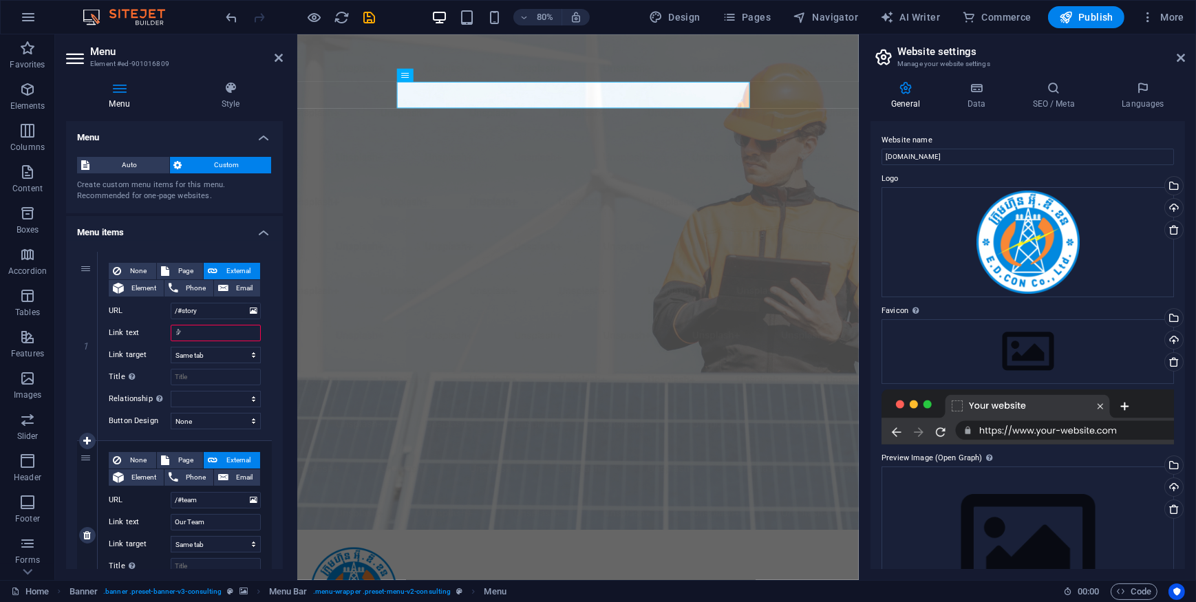
select select
drag, startPoint x: 202, startPoint y: 330, endPoint x: 144, endPoint y: 325, distance: 57.4
click at [144, 325] on div "Link text ទំ" at bounding box center [185, 333] width 152 height 17
type input "ះ"
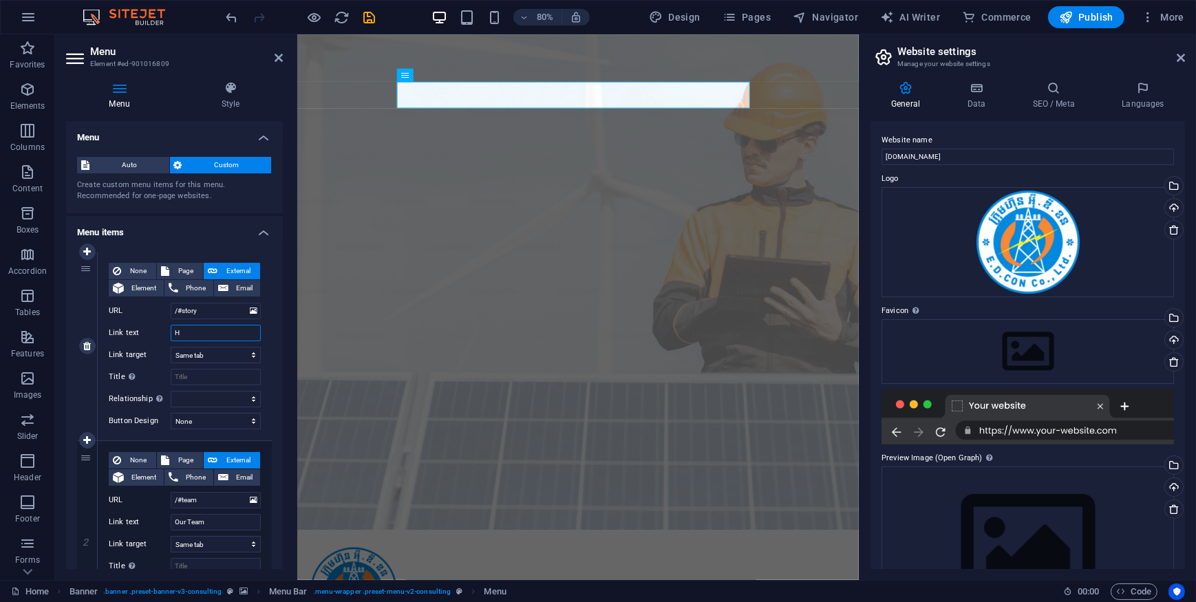
type input "Ho"
select select
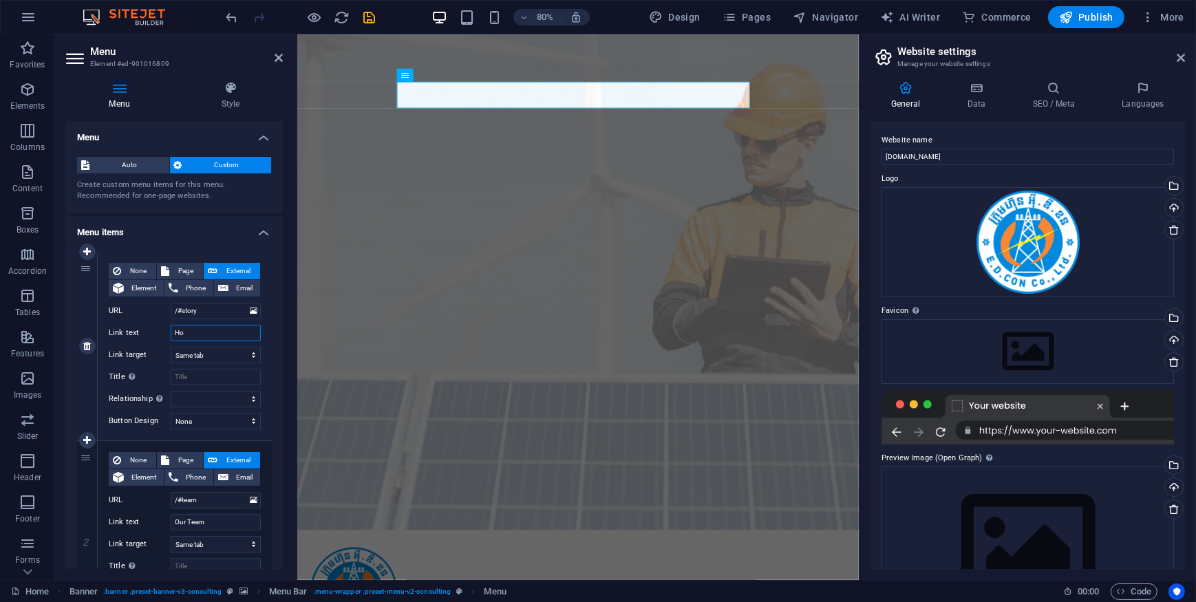
select select
type input "Home"
select select
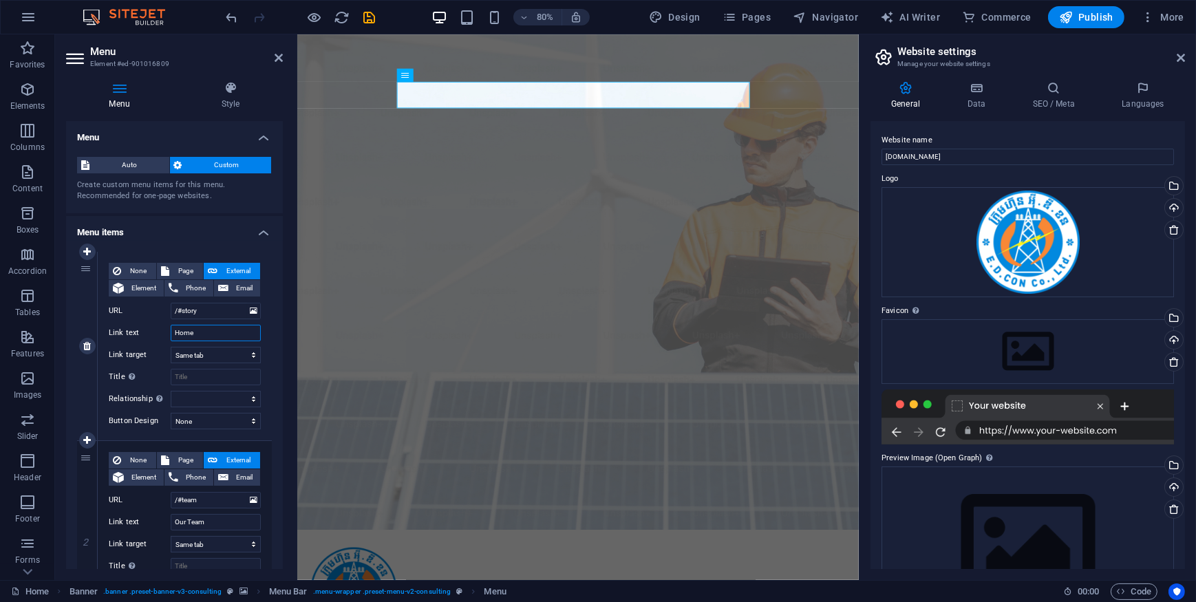
select select
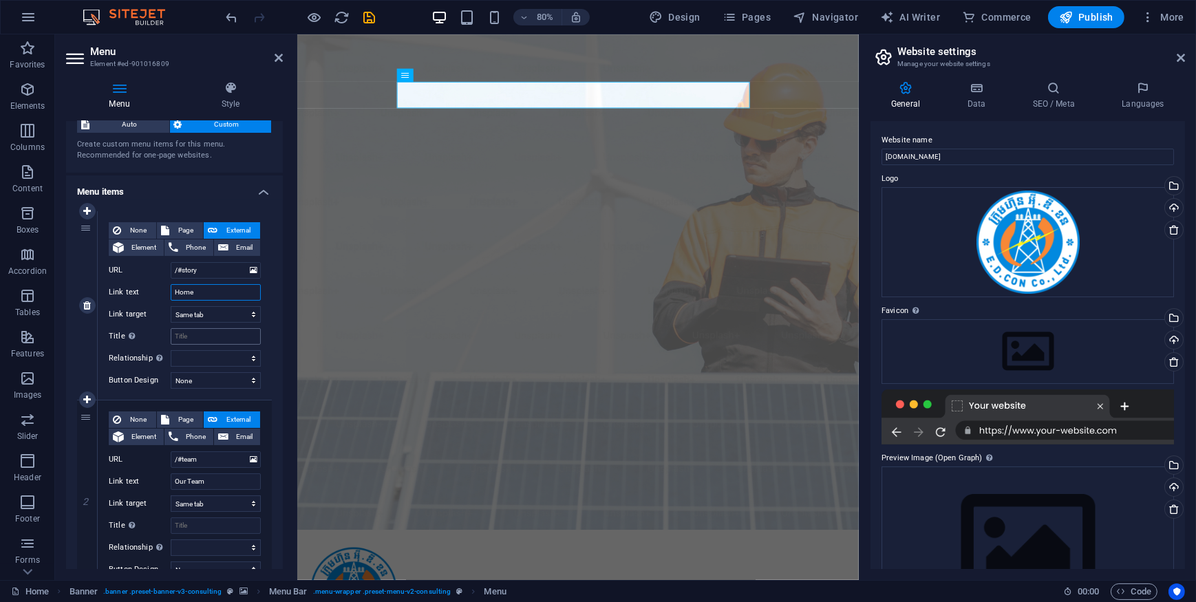
scroll to position [62, 0]
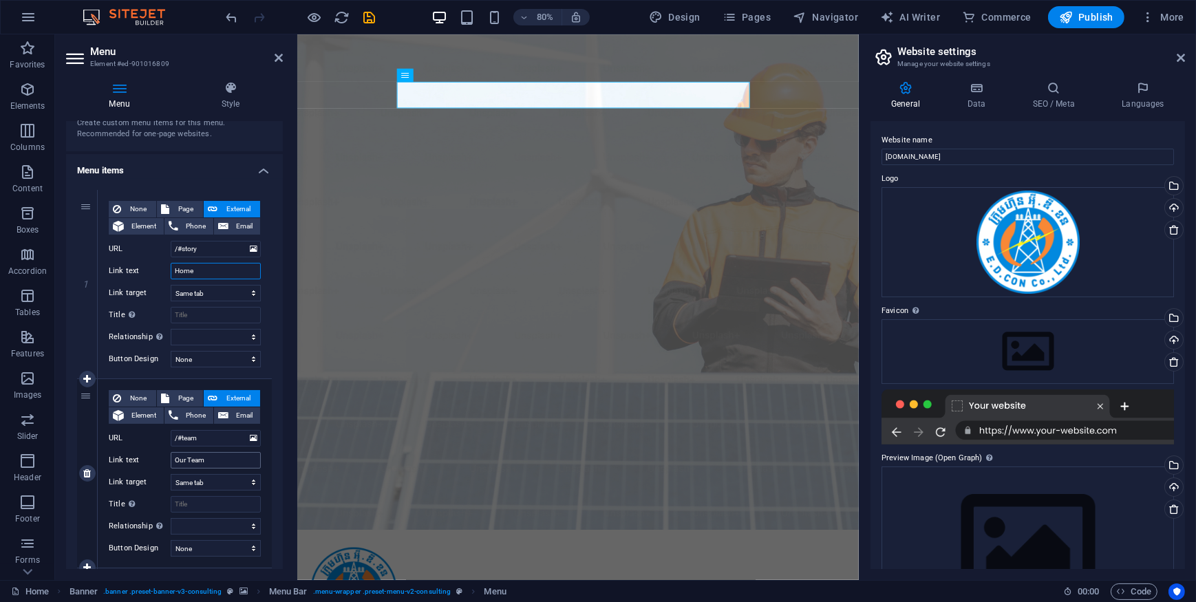
type input "Home"
click at [208, 466] on input "Our Team" at bounding box center [216, 460] width 90 height 17
drag, startPoint x: 213, startPoint y: 463, endPoint x: 167, endPoint y: 460, distance: 46.2
click at [167, 460] on div "Link text Our Team" at bounding box center [185, 460] width 152 height 17
type input "A"
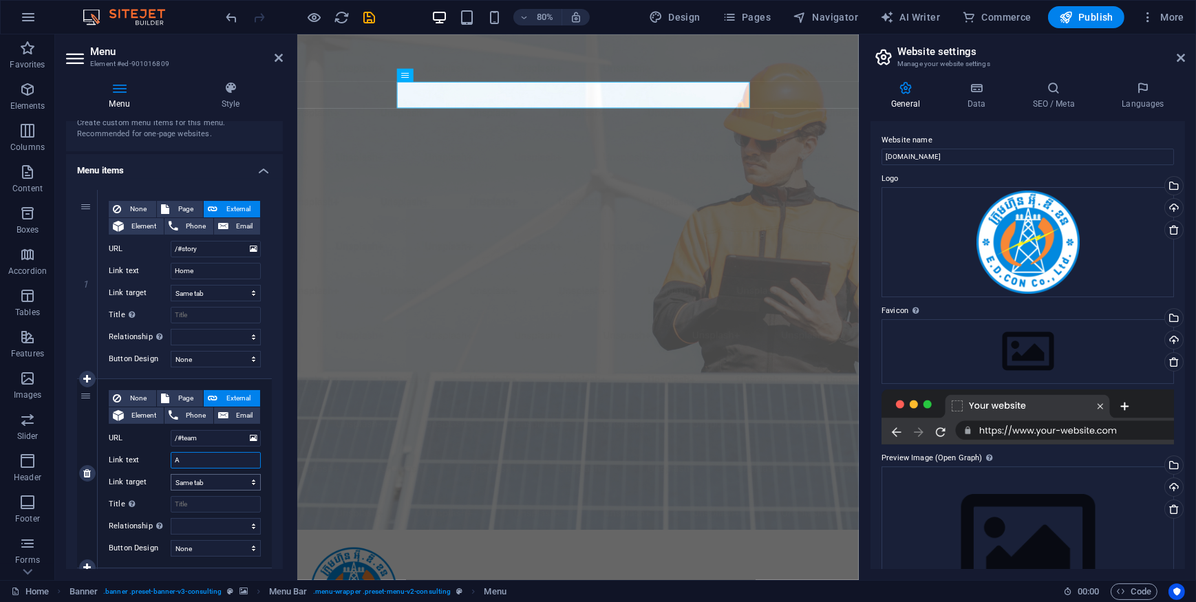
select select
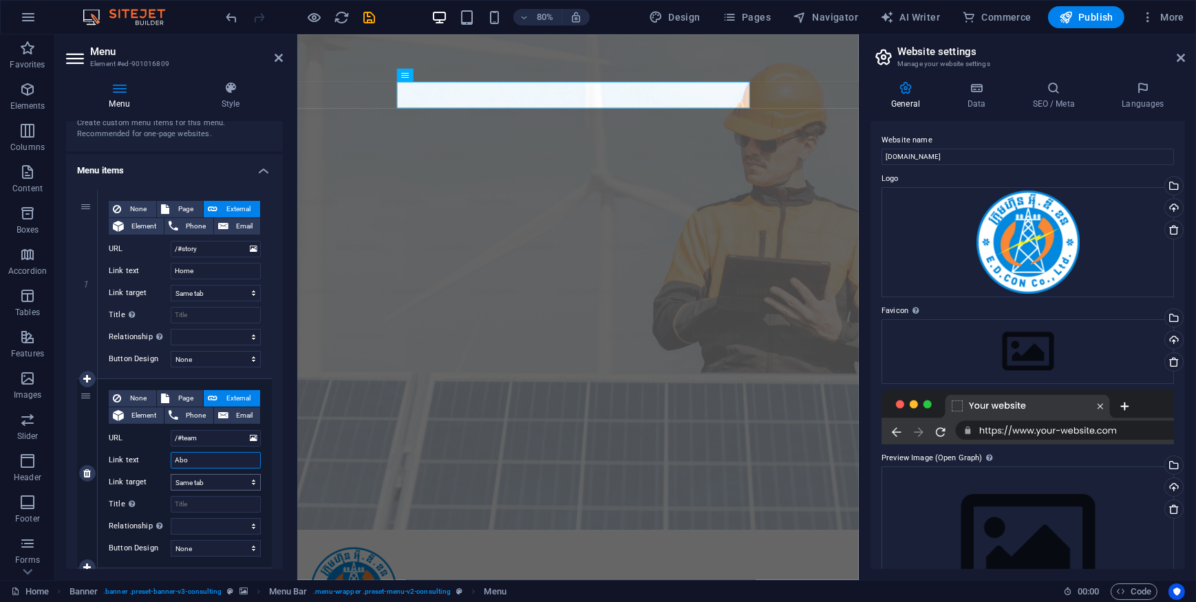
type input "Abou"
select select
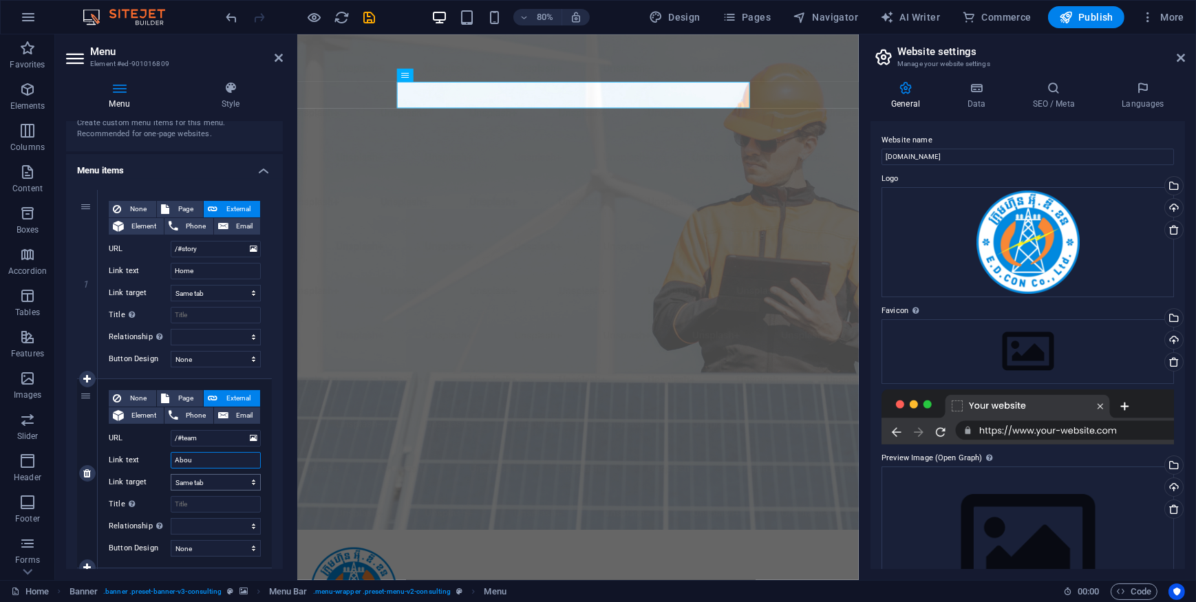
select select
type input "About"
select select
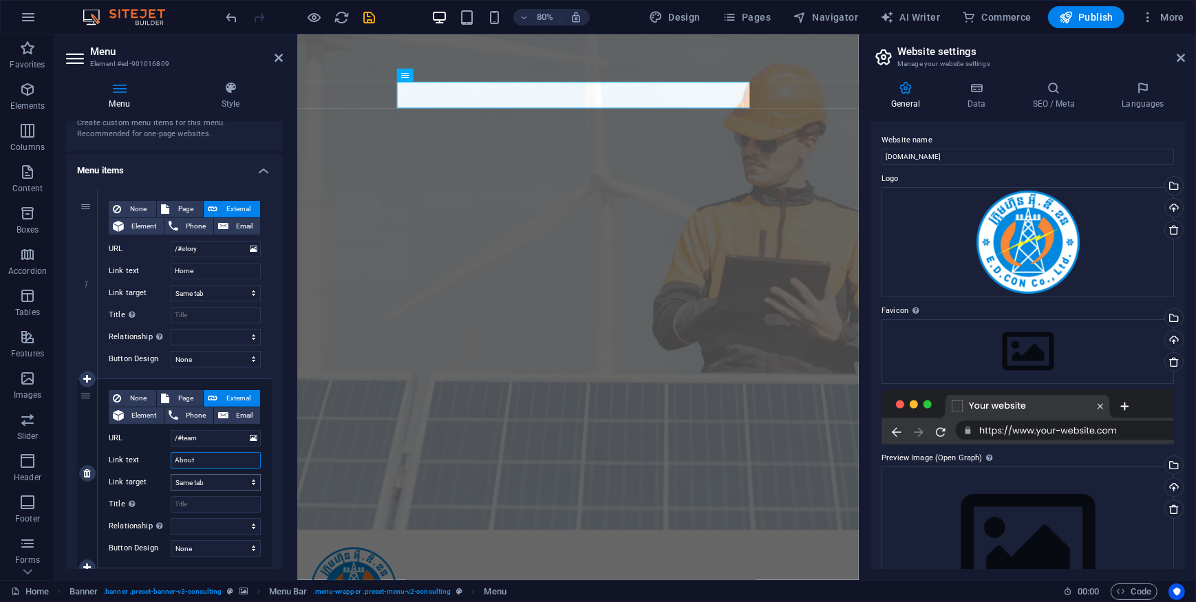
select select
type input "Aboute"
select select
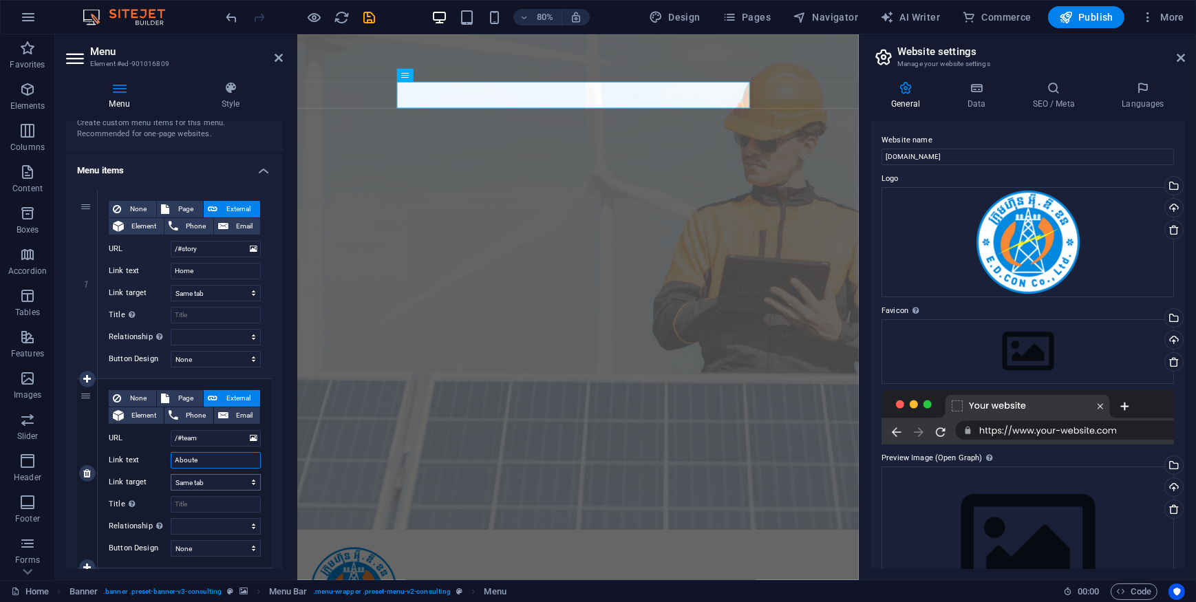
select select
type input "About"
select select
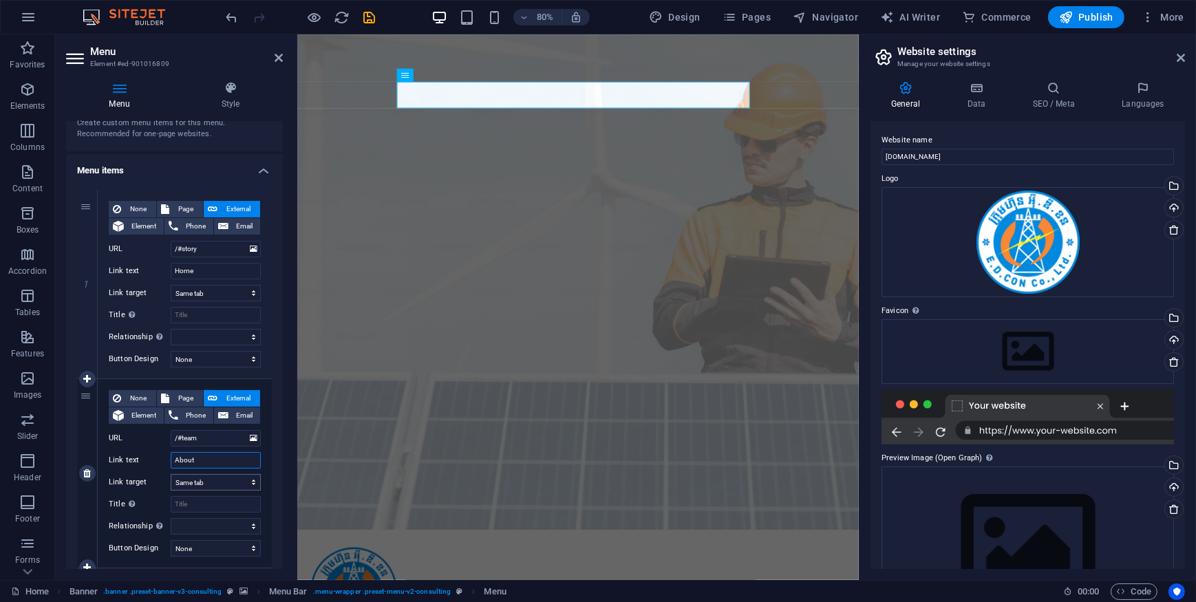
select select
type input "Aboute"
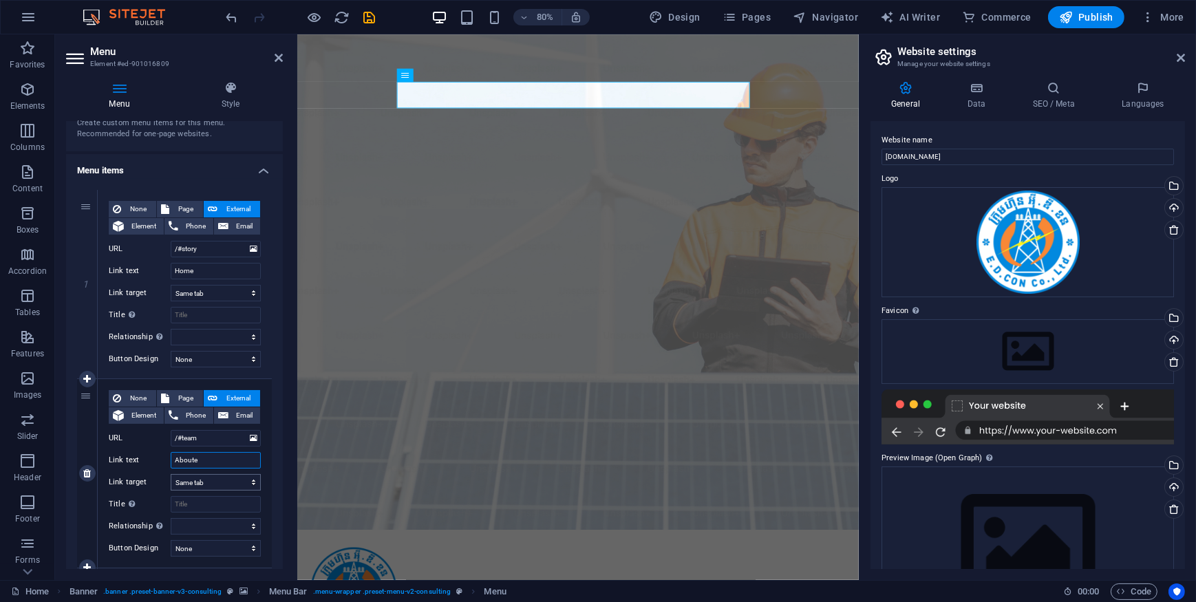
select select
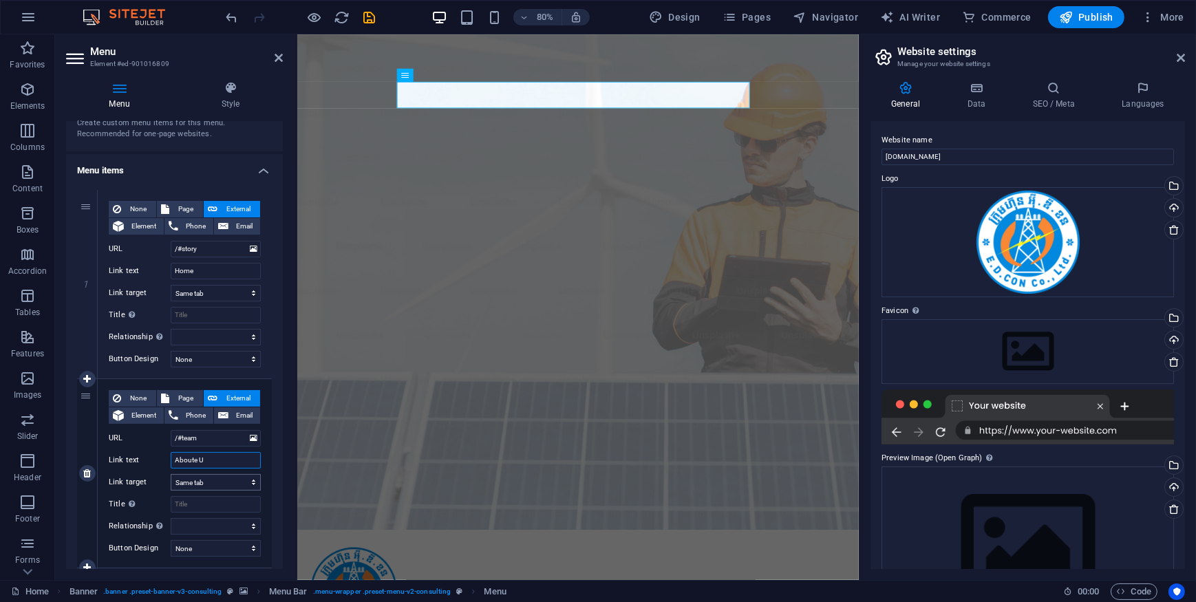
type input "Aboute US"
select select
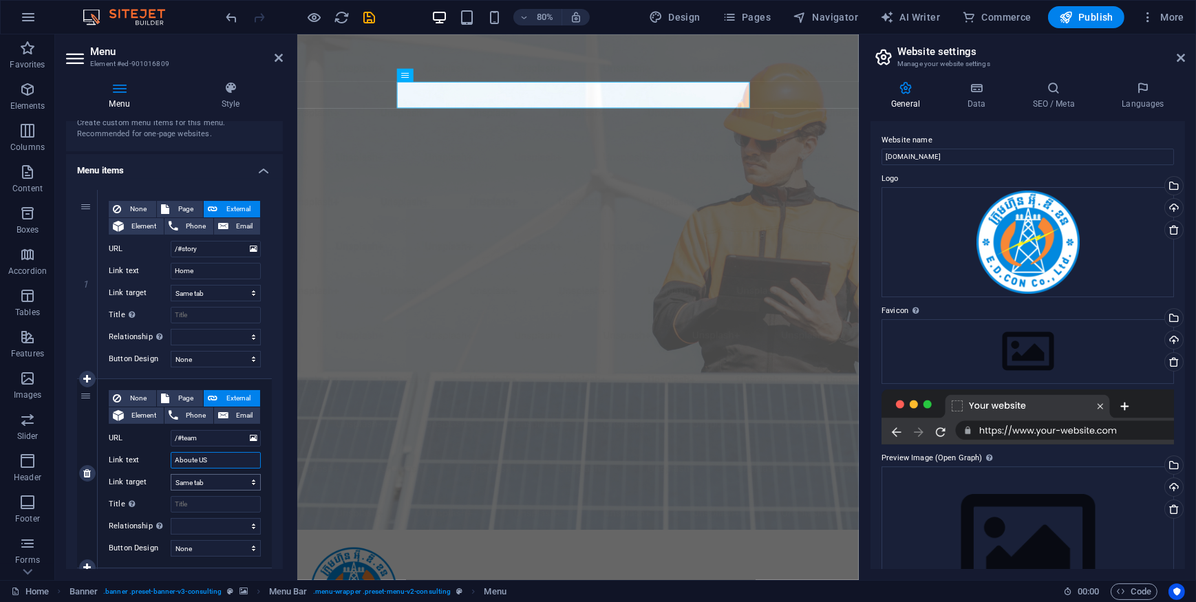
select select
click at [198, 463] on input "Aboute US" at bounding box center [216, 460] width 90 height 17
type input "AbouteUS"
select select
type input "AboutUS"
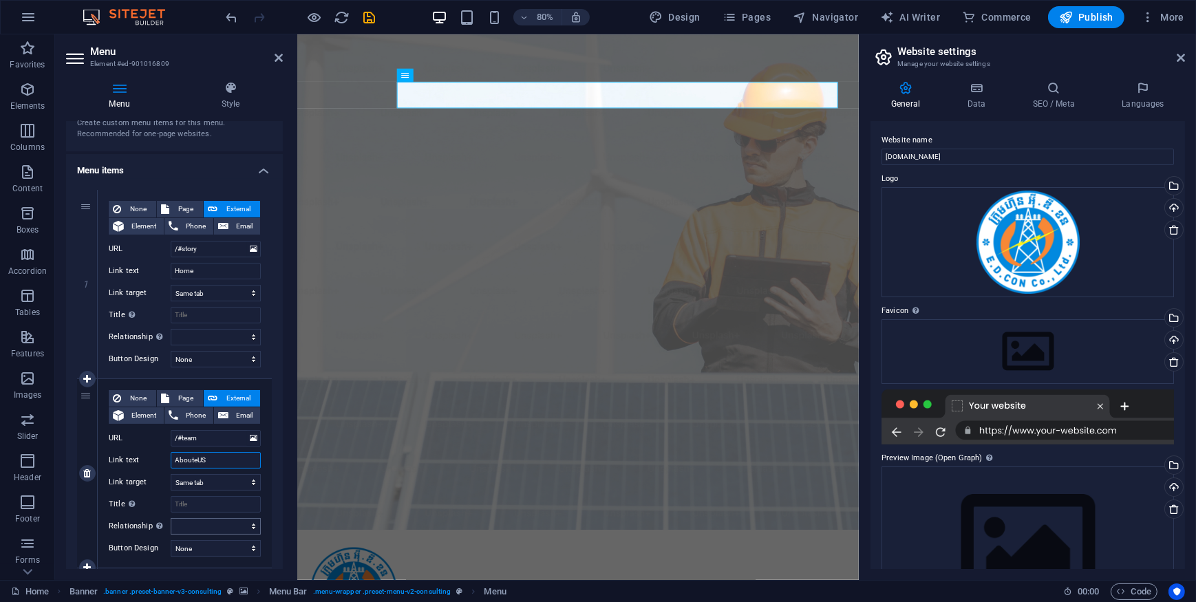
select select
type input "About US"
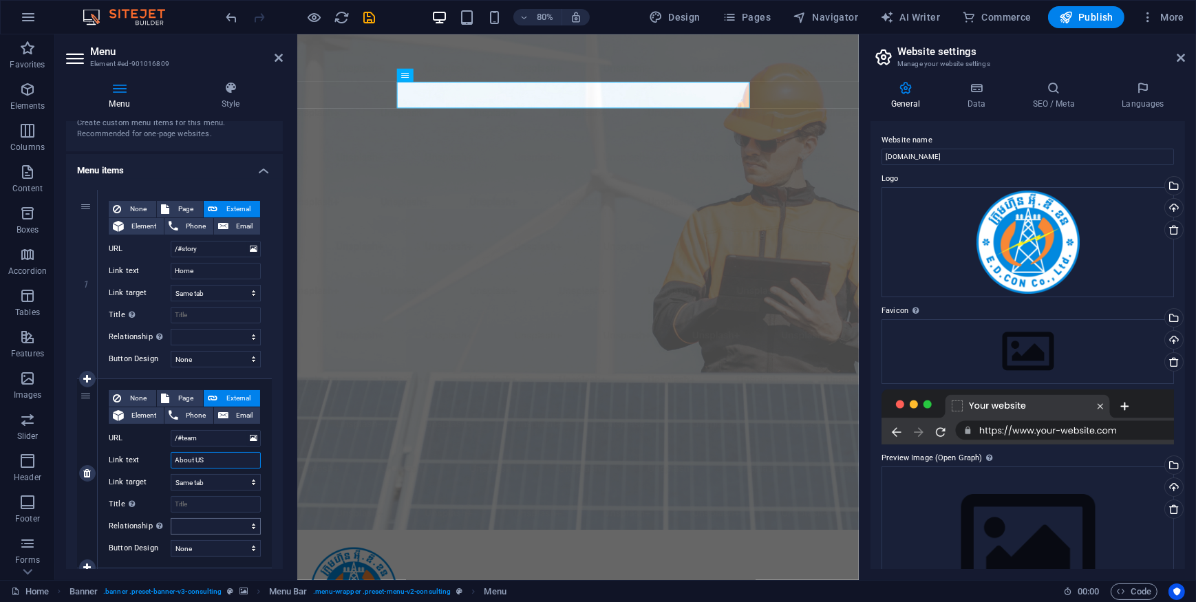
select select
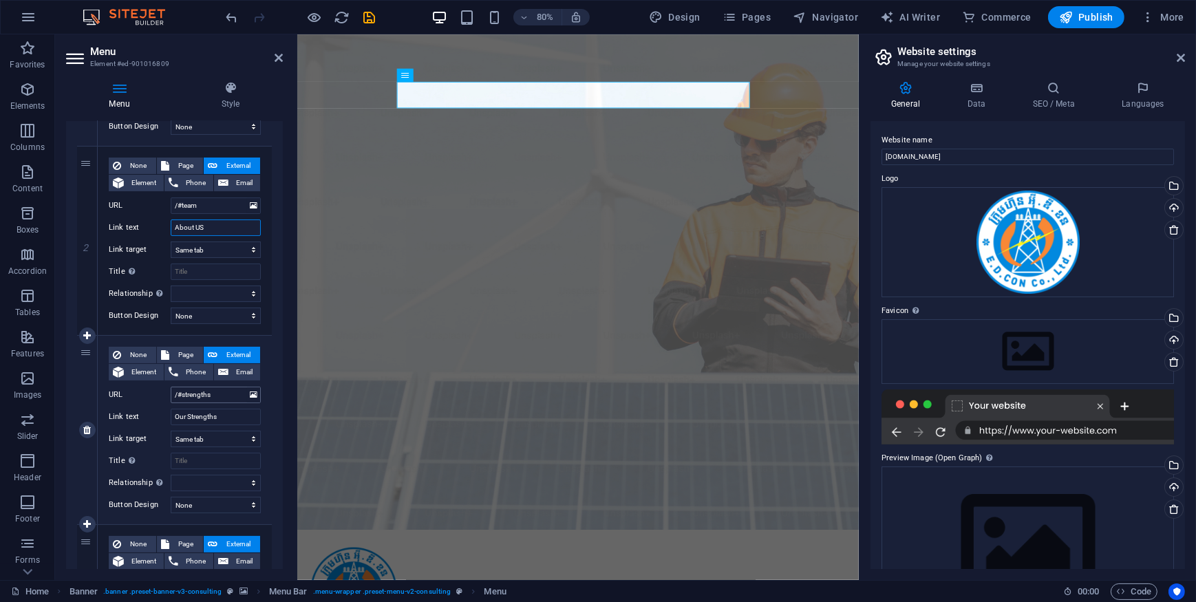
scroll to position [312, 0]
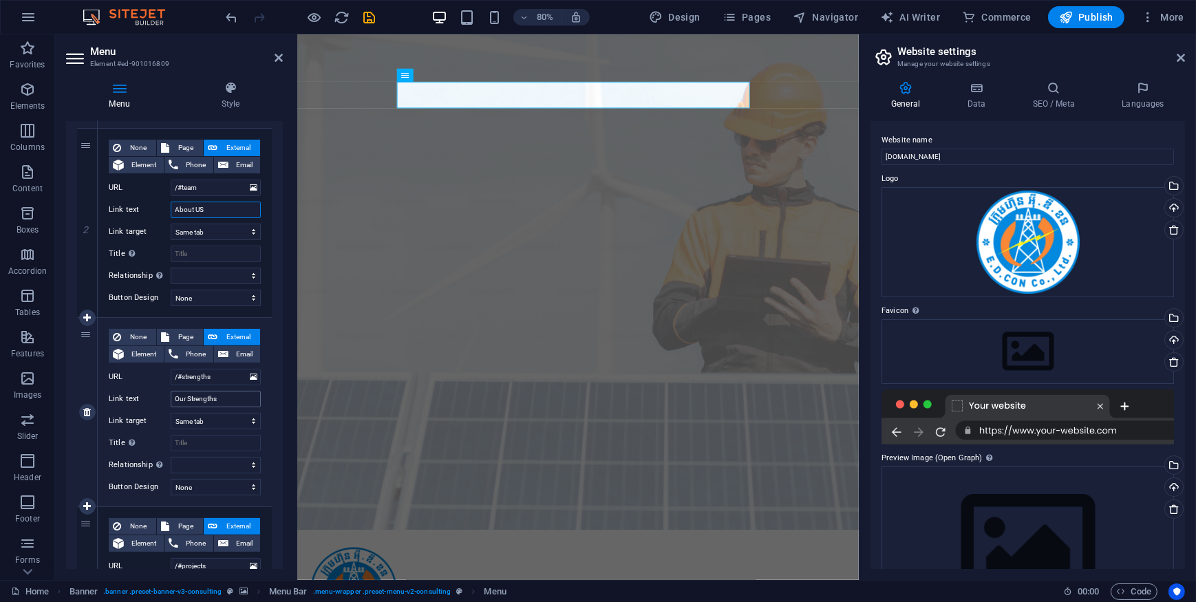
type input "About US"
drag, startPoint x: 218, startPoint y: 400, endPoint x: 230, endPoint y: 397, distance: 12.0
click at [219, 400] on input "Our Strengths" at bounding box center [216, 399] width 90 height 17
drag, startPoint x: 227, startPoint y: 400, endPoint x: 158, endPoint y: 401, distance: 69.5
click at [158, 401] on div "Link text Our Strengths" at bounding box center [185, 399] width 152 height 17
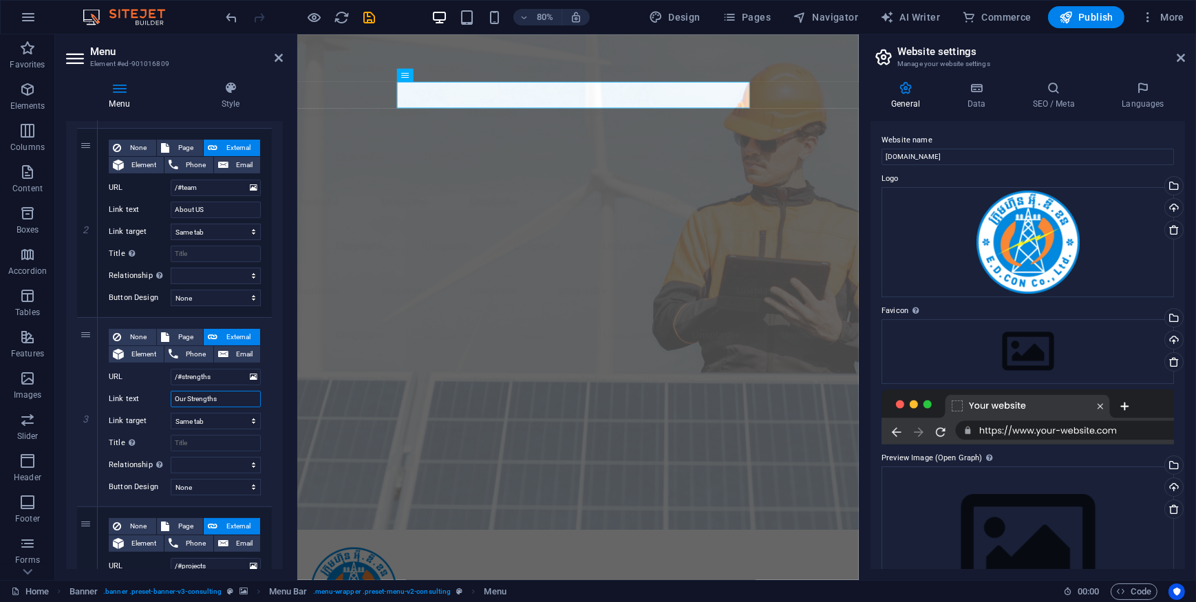
type input "S"
select select
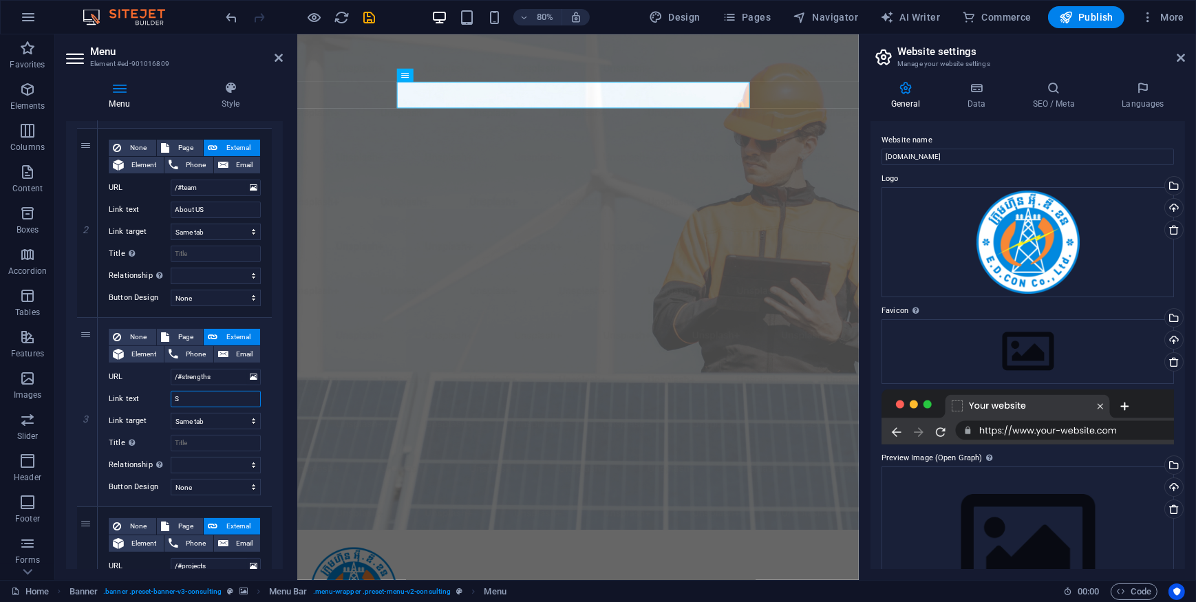
select select
type input "Sers===="
select select
type input "Sers==="
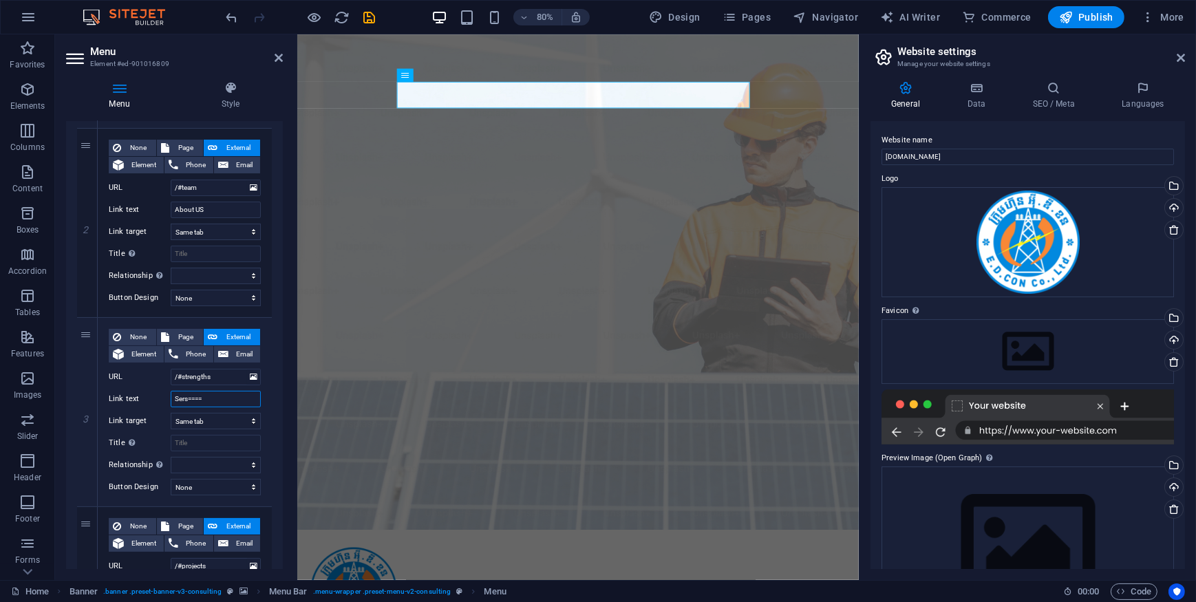
select select
type input "S"
select select
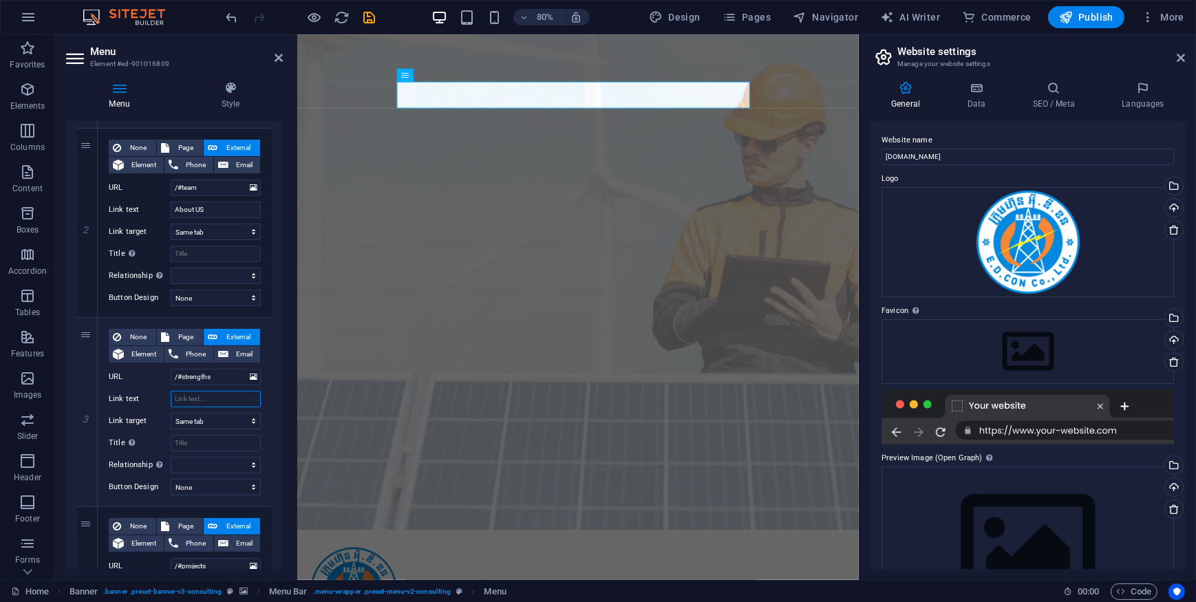
select select
type input "In"
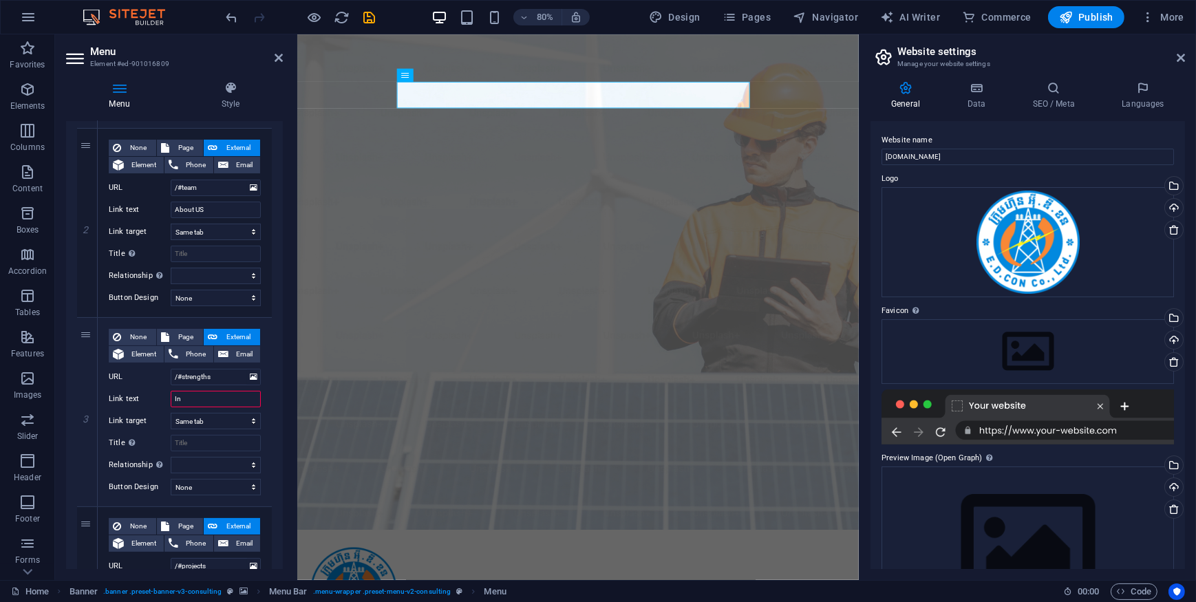
select select
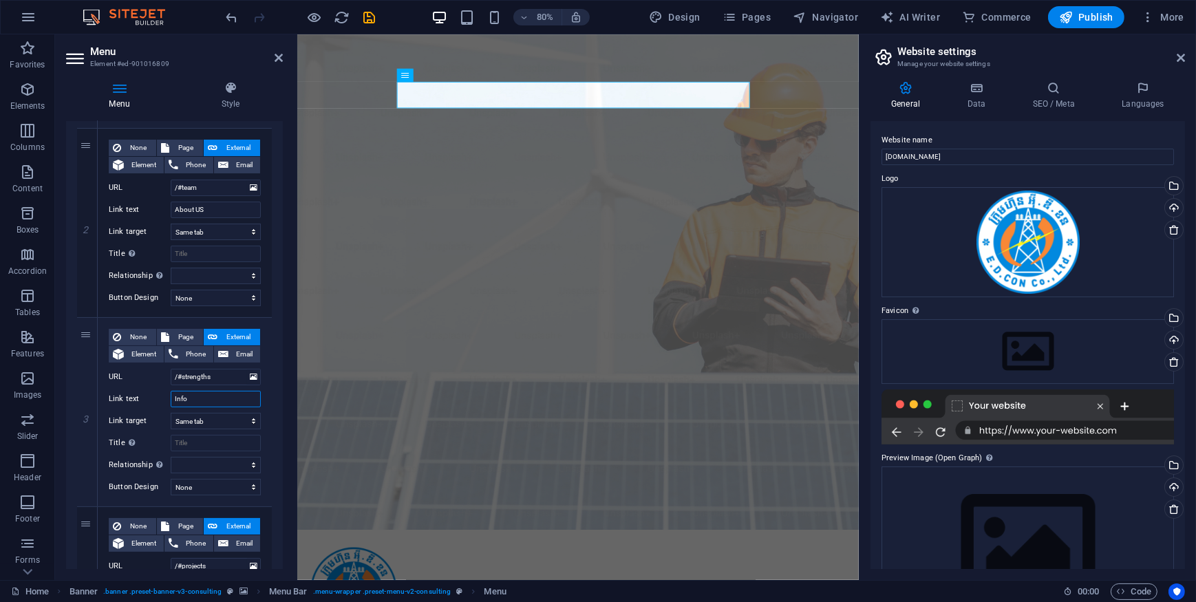
type input "Infor"
select select
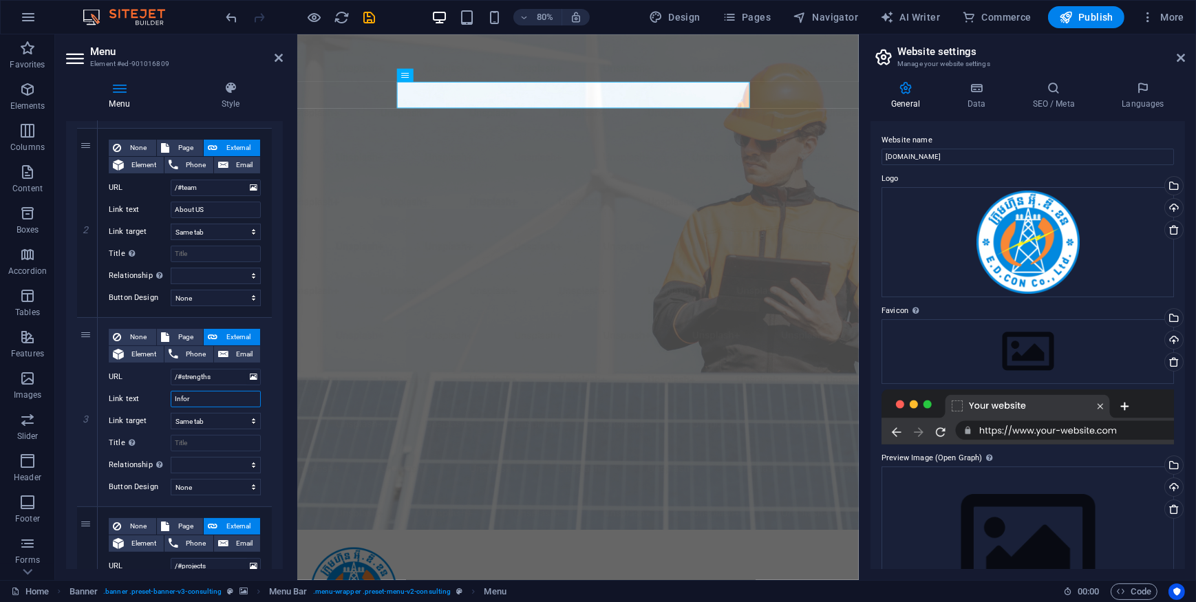
select select
type input "Informa"
select select
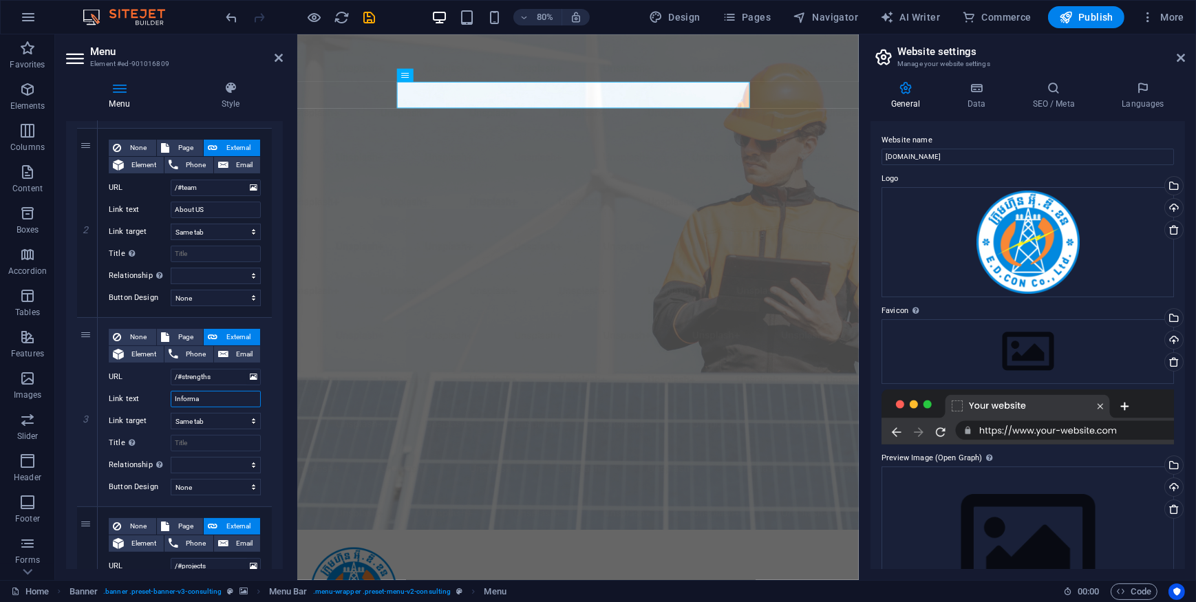
select select
type input "Information"
select select
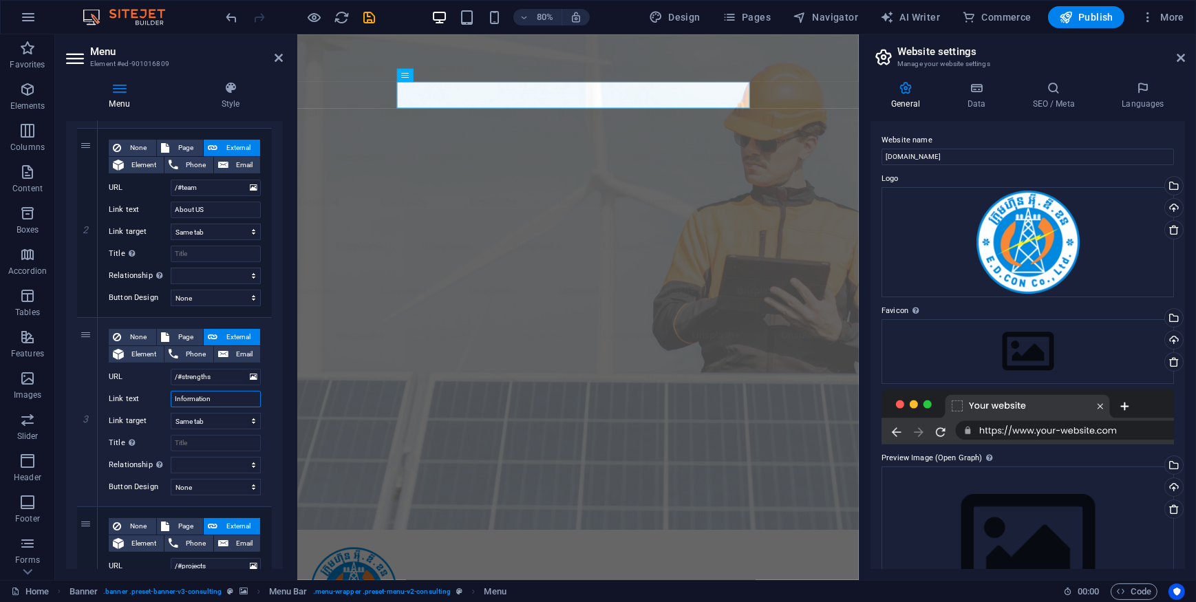
select select
type input "Informations"
select select
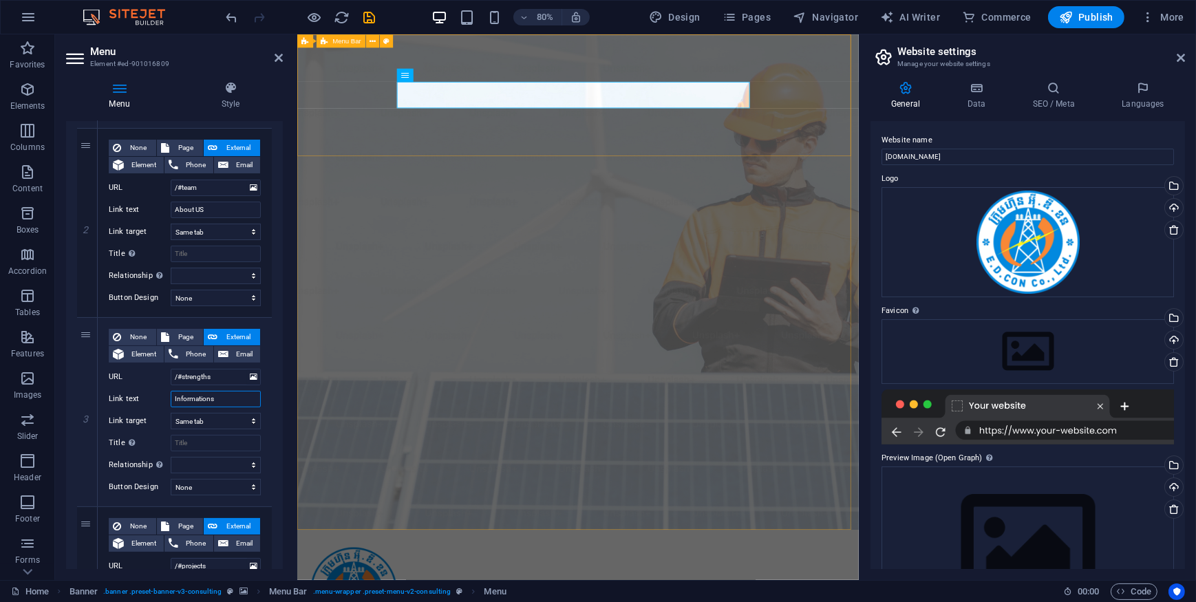
select select
type input "Informations"
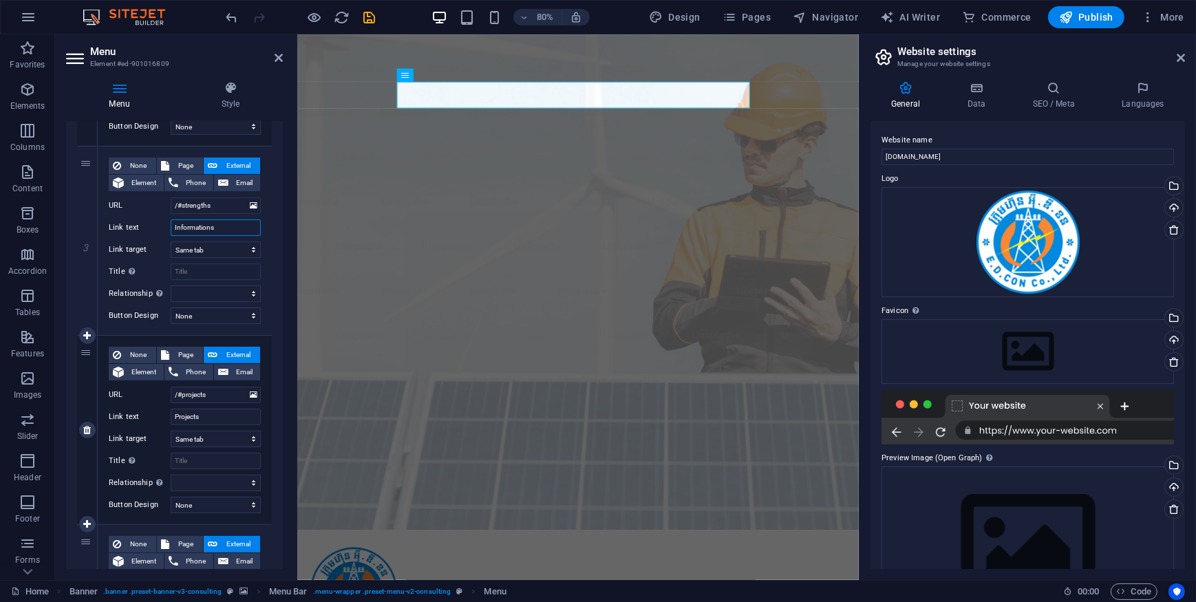
scroll to position [500, 0]
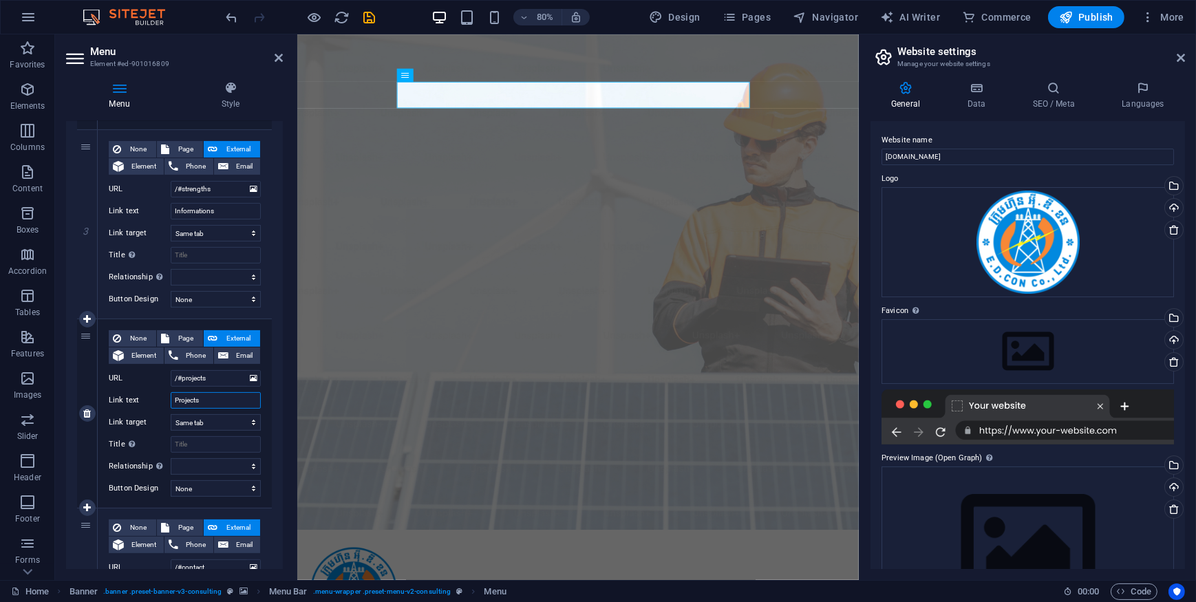
drag, startPoint x: 217, startPoint y: 402, endPoint x: 164, endPoint y: 400, distance: 52.3
click at [164, 400] on div "Link text Projects" at bounding box center [185, 400] width 152 height 17
type input "Car"
select select
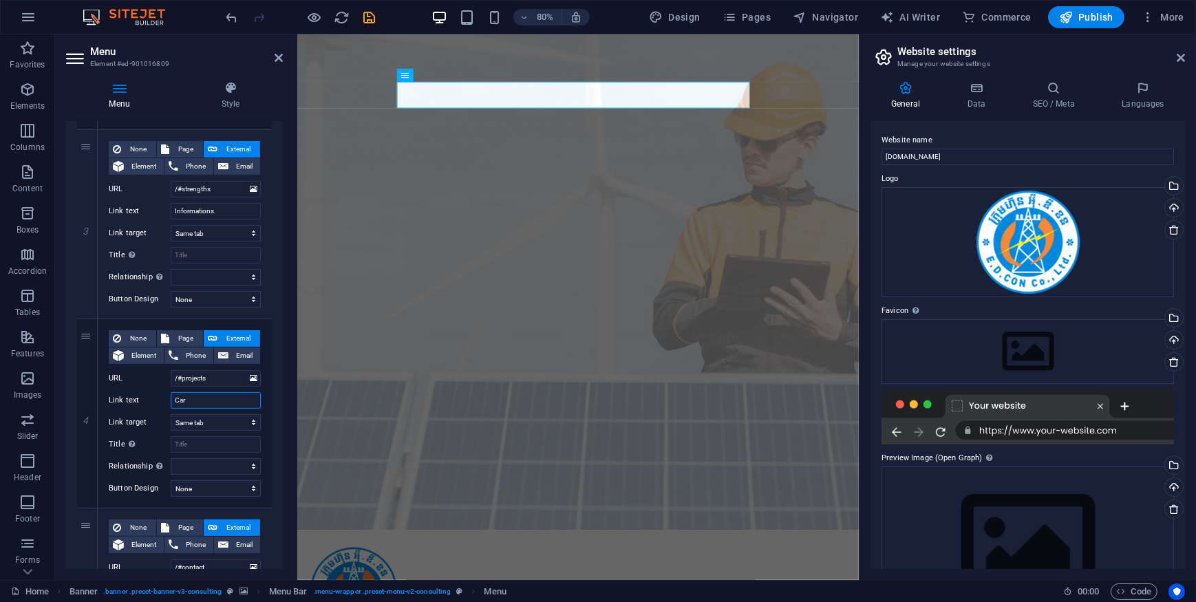
select select
type input "Career"
select select
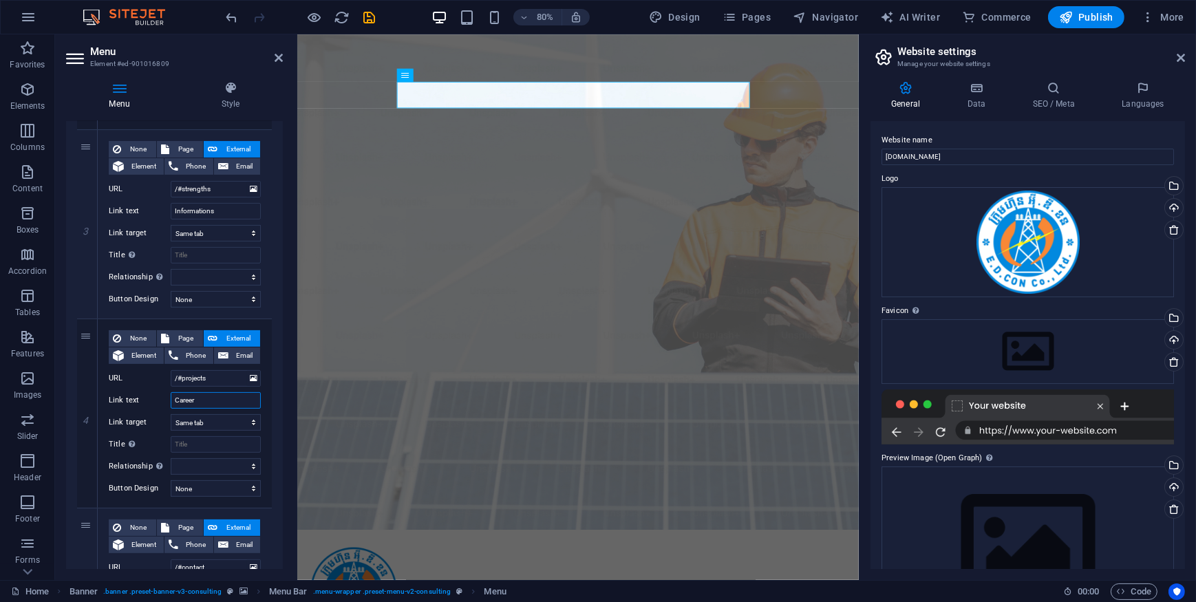
select select
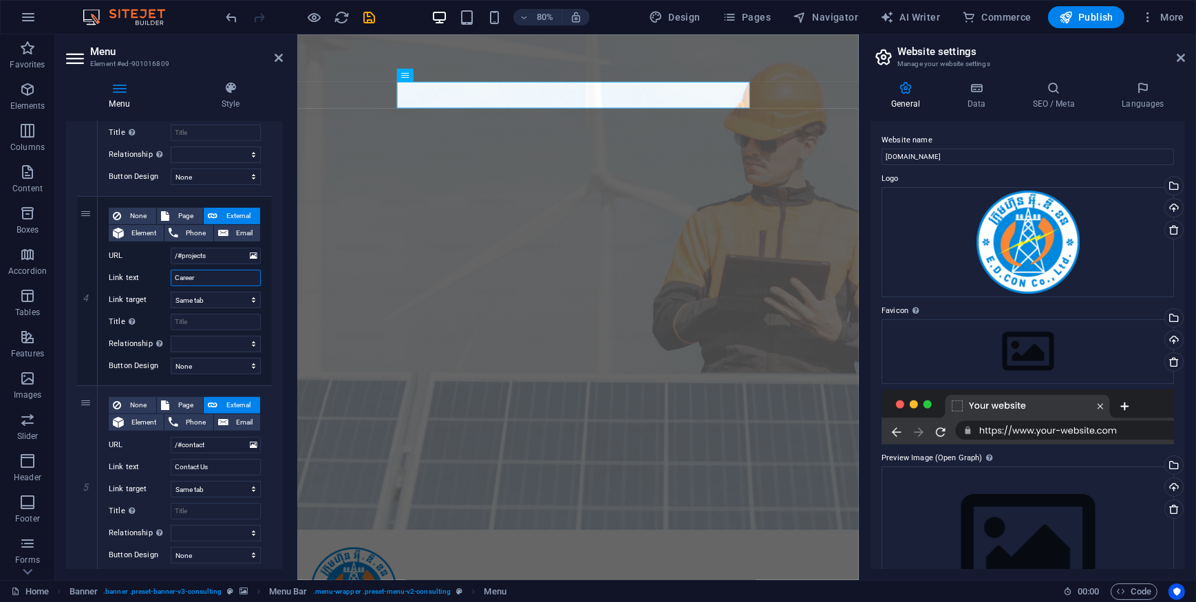
scroll to position [667, 0]
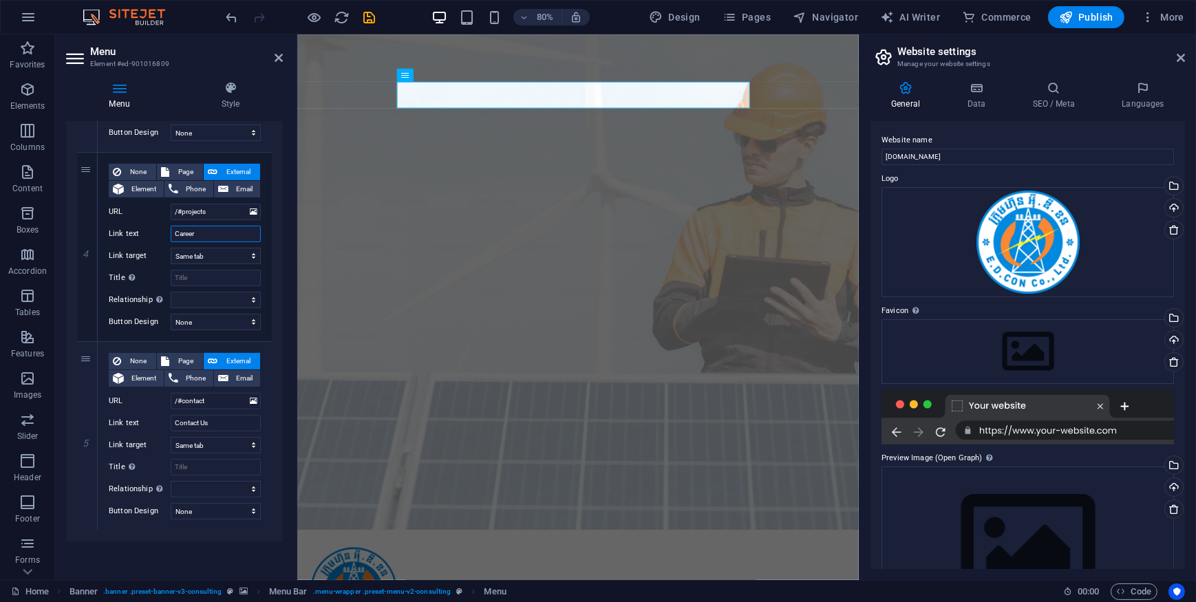
type input "Career"
click at [227, 420] on input "Contact Us" at bounding box center [216, 423] width 90 height 17
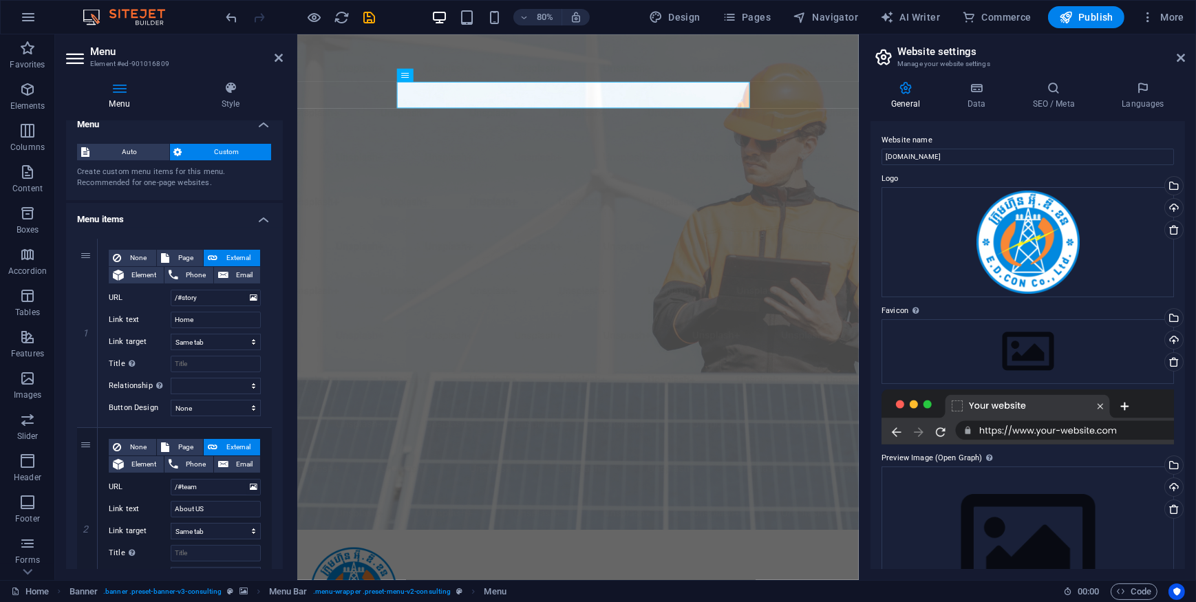
scroll to position [0, 0]
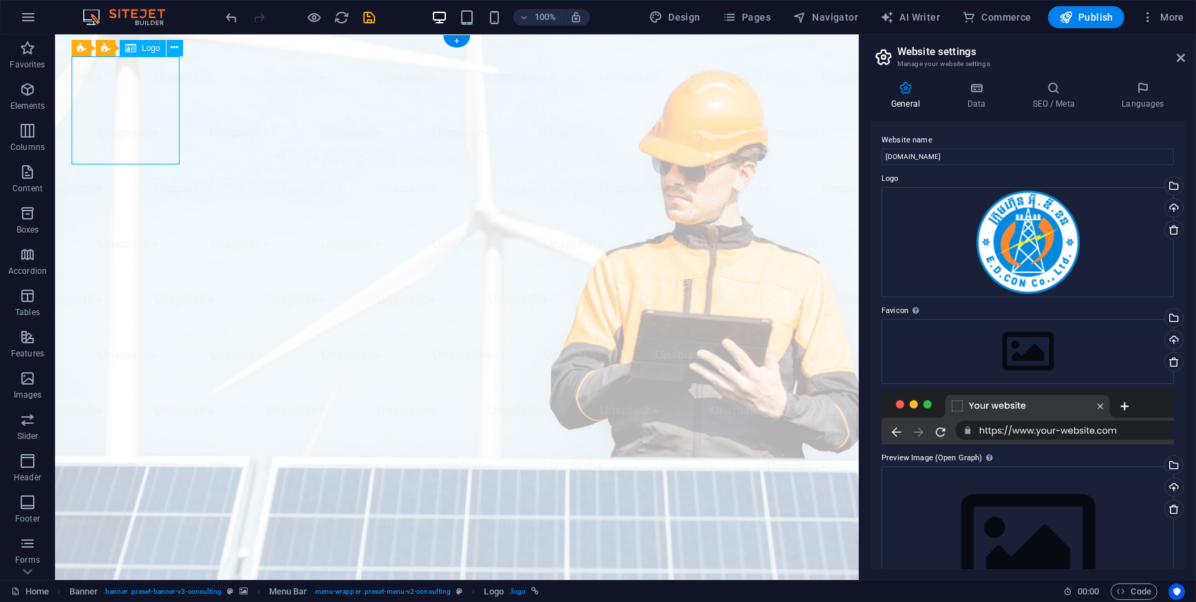
select select "px"
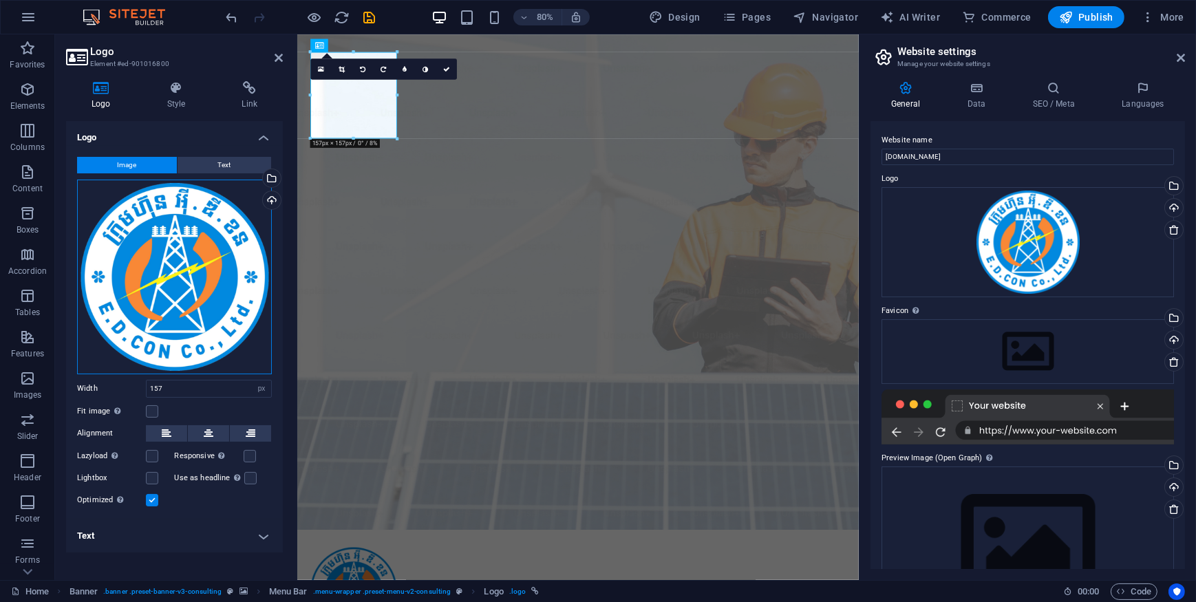
click at [237, 273] on div "Drag files here, click to choose files or select files from Files or our free s…" at bounding box center [174, 277] width 195 height 195
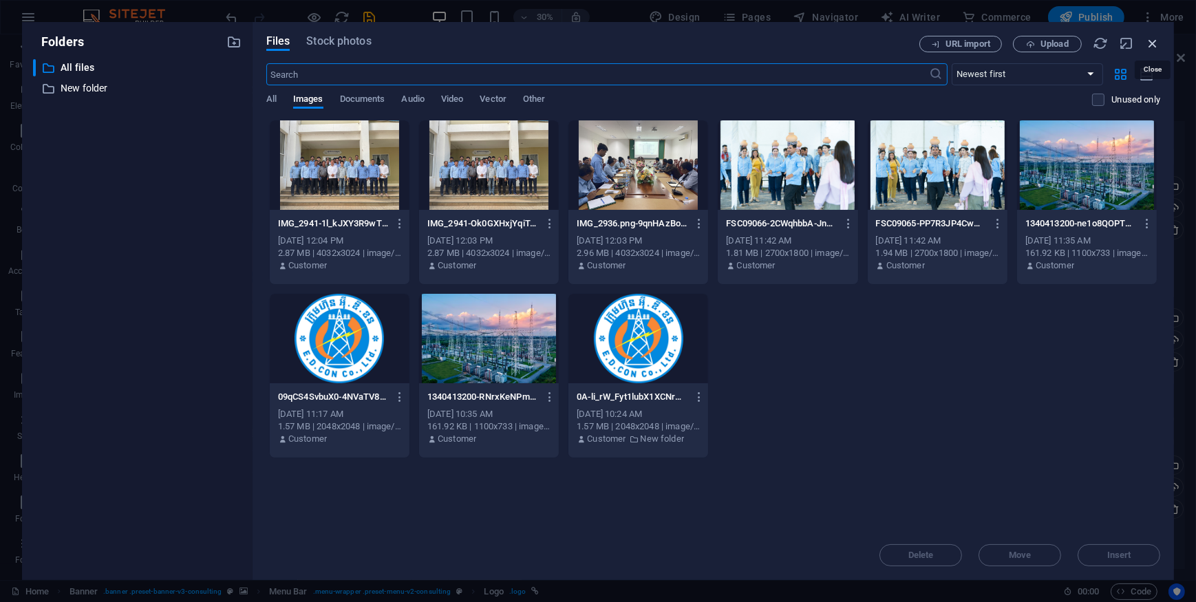
click at [1152, 43] on icon "button" at bounding box center [1152, 43] width 15 height 15
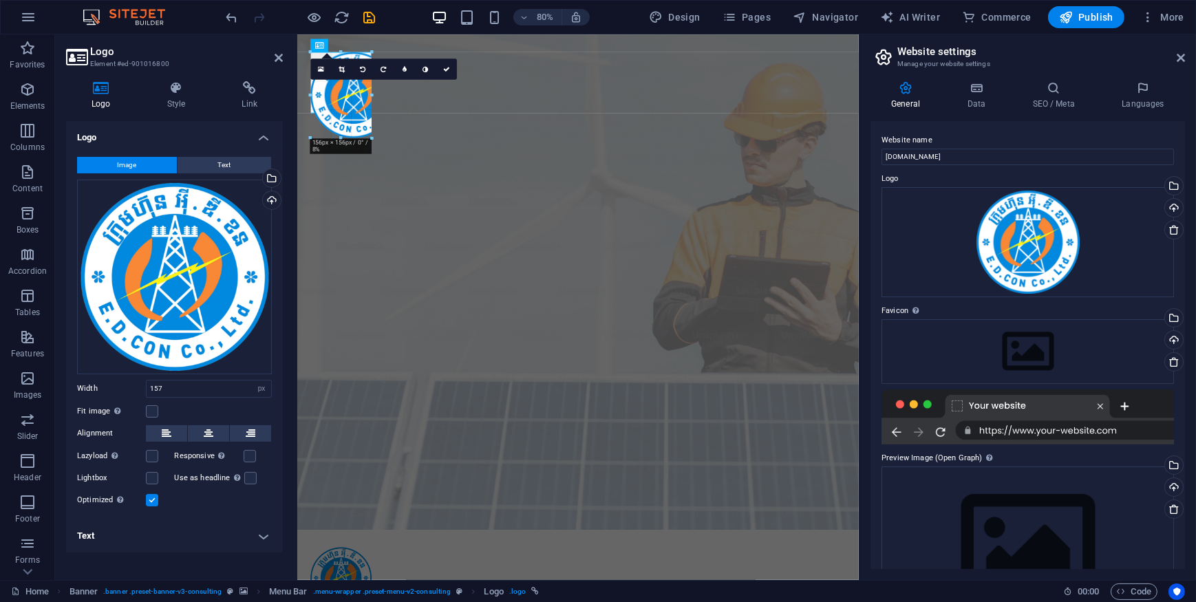
drag, startPoint x: 396, startPoint y: 138, endPoint x: 360, endPoint y: 107, distance: 47.8
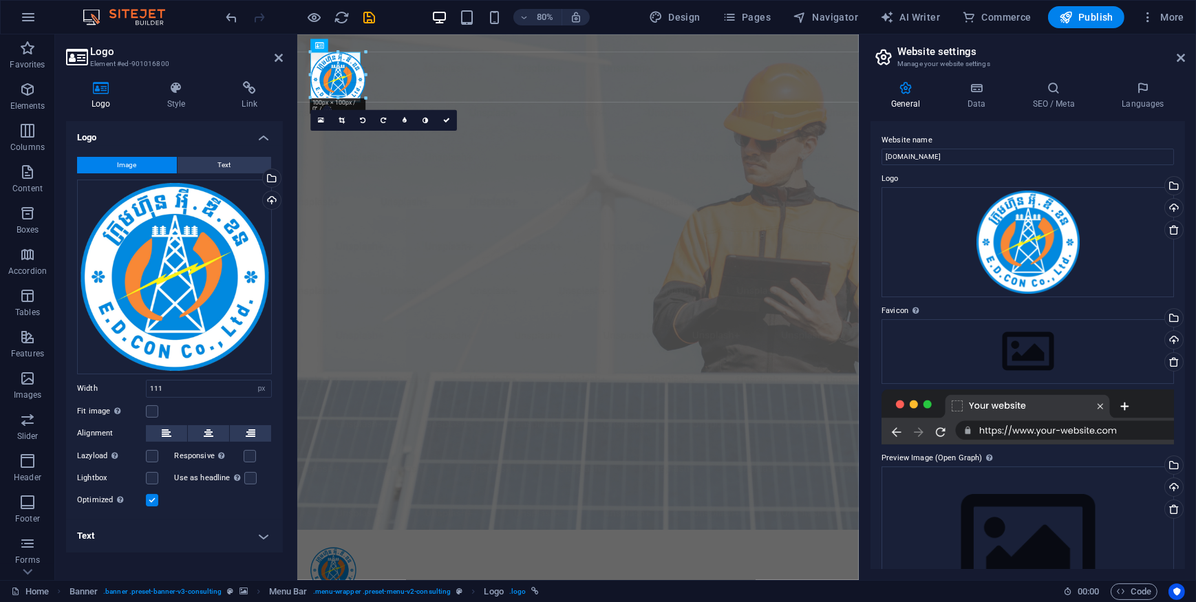
drag, startPoint x: 369, startPoint y: 114, endPoint x: 65, endPoint y: 72, distance: 306.3
drag, startPoint x: 356, startPoint y: 96, endPoint x: 350, endPoint y: 89, distance: 9.3
type input "74"
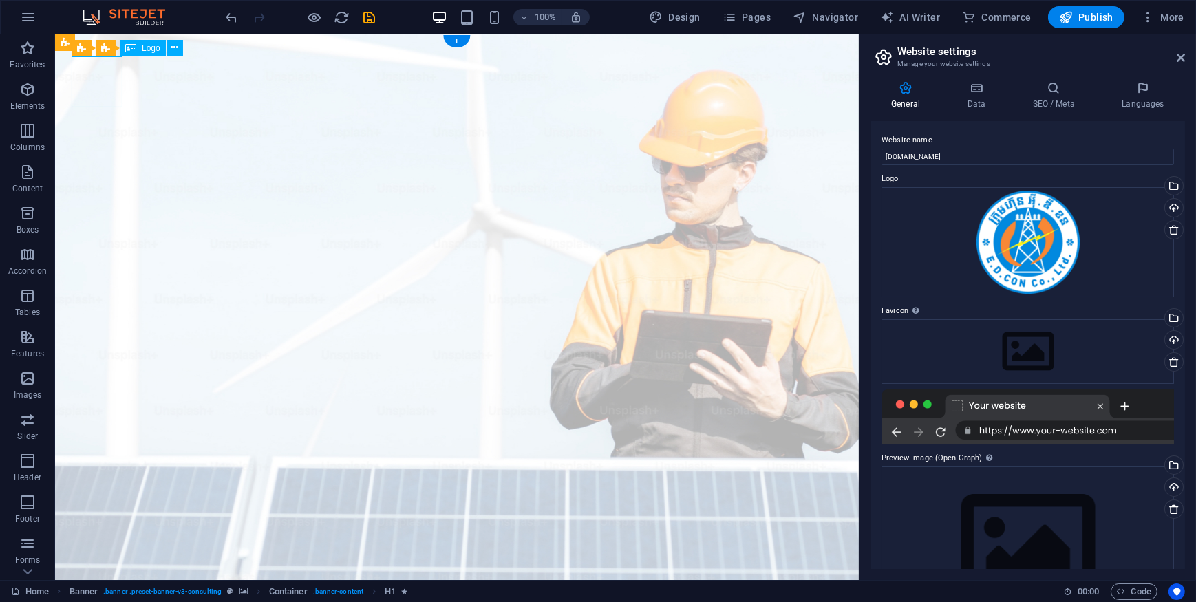
select select "px"
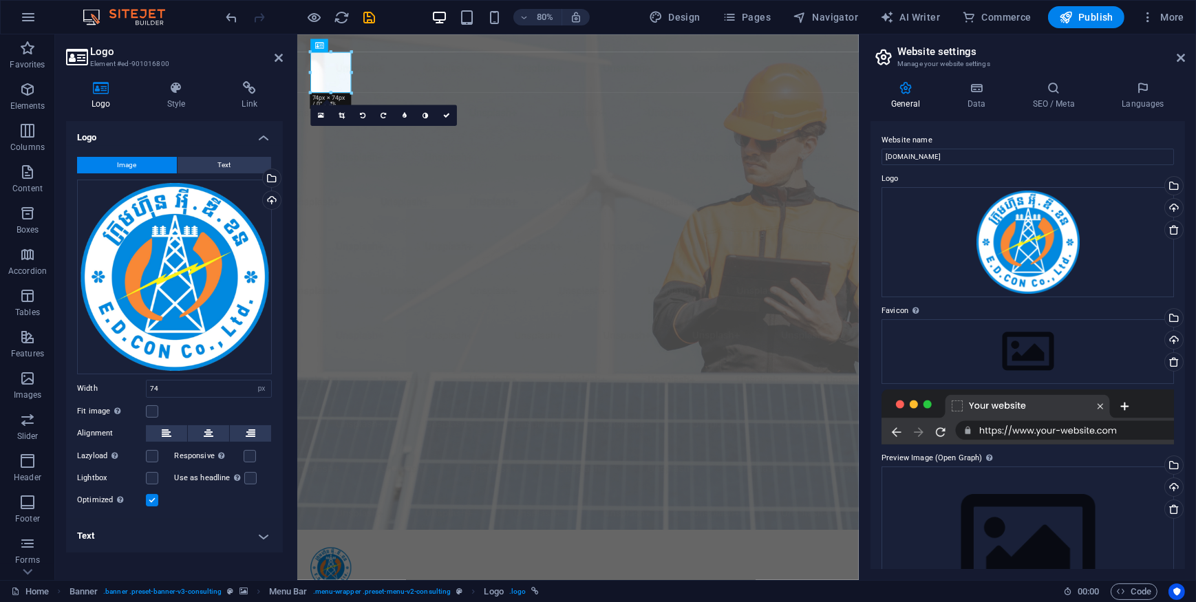
click at [188, 519] on h4 "Text" at bounding box center [174, 535] width 217 height 33
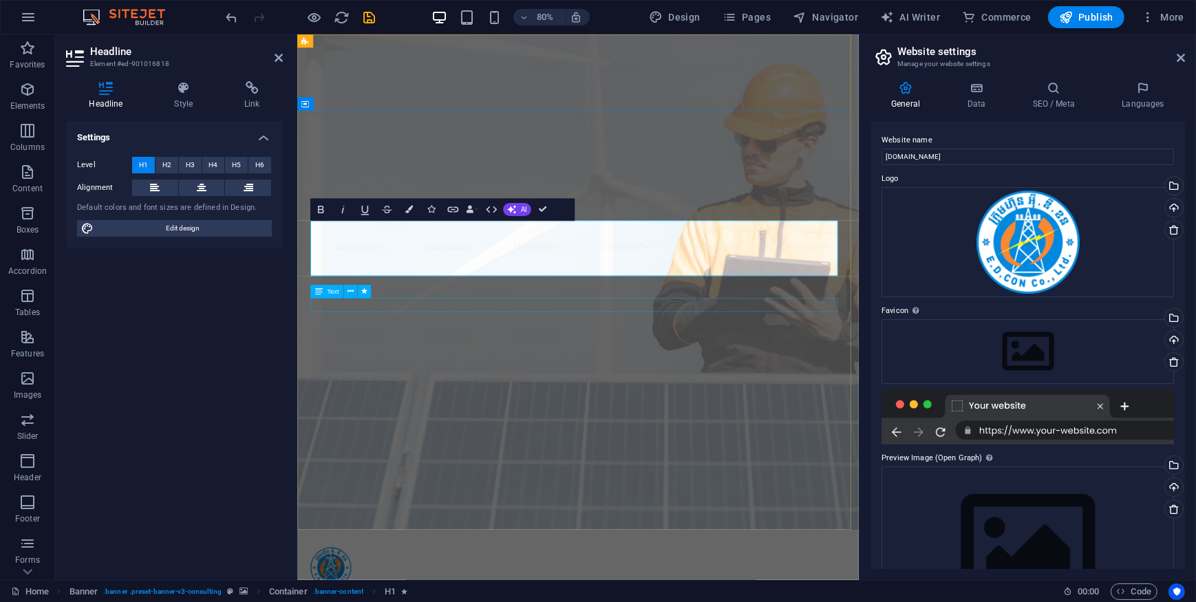
scroll to position [0, 1]
drag, startPoint x: 948, startPoint y: 314, endPoint x: 794, endPoint y: 309, distance: 154.2
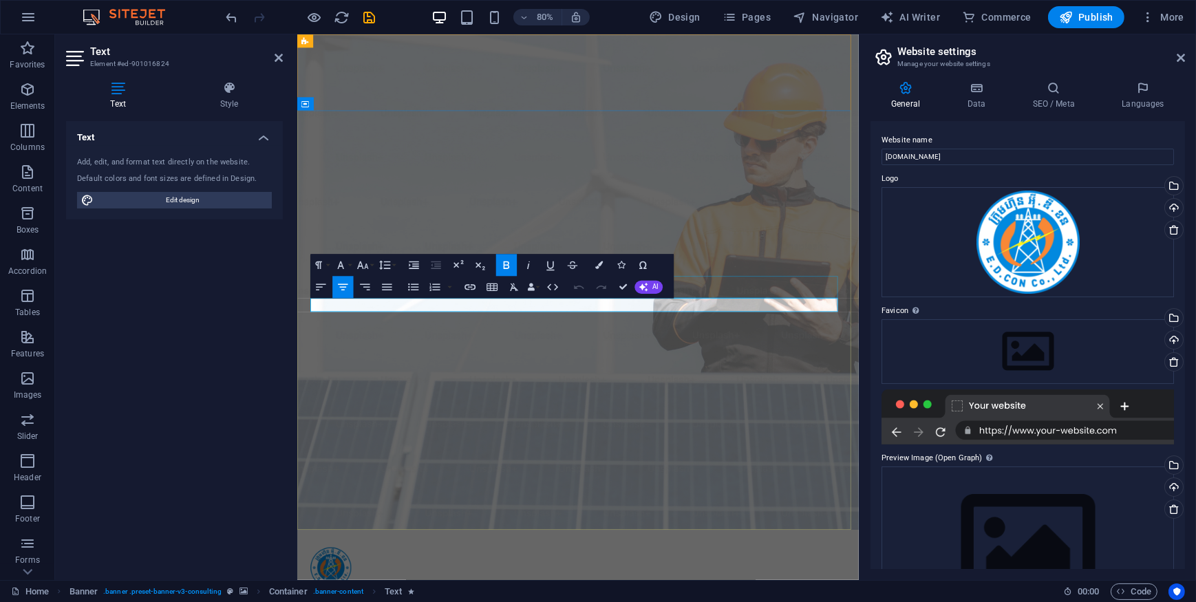
drag, startPoint x: 854, startPoint y: 371, endPoint x: 434, endPoint y: 363, distance: 420.4
copy strong "Empowering businesses for a greener future and strategic growth"
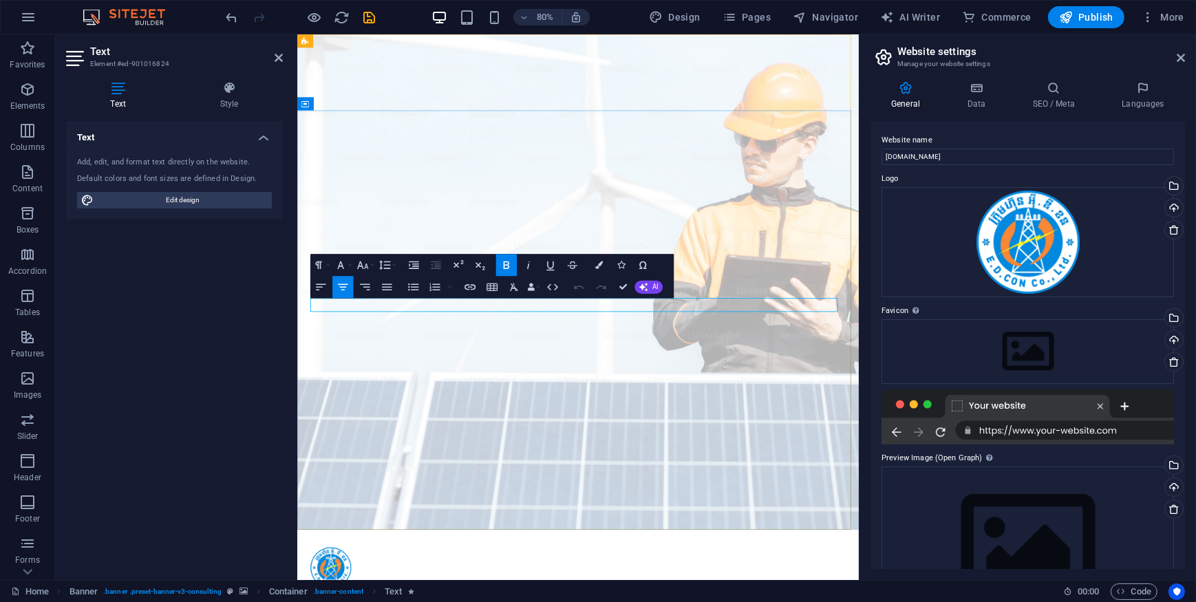
drag, startPoint x: 869, startPoint y: 371, endPoint x: 425, endPoint y: 376, distance: 443.7
click at [347, 288] on icon "button" at bounding box center [342, 287] width 13 height 13
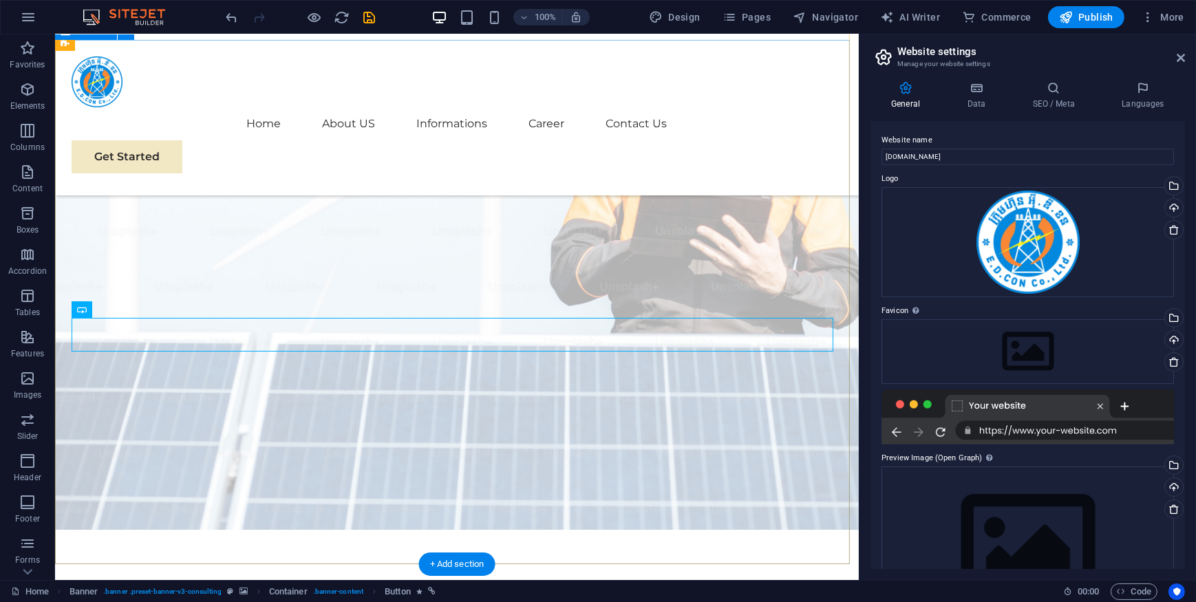
scroll to position [125, 0]
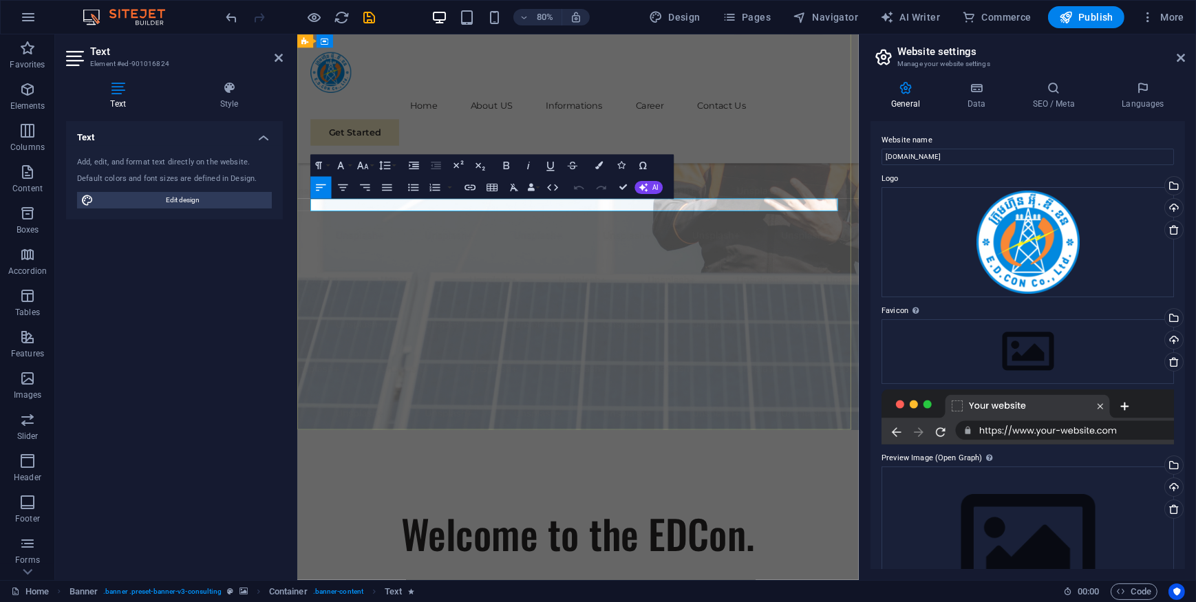
drag, startPoint x: 413, startPoint y: 249, endPoint x: 262, endPoint y: 247, distance: 150.7
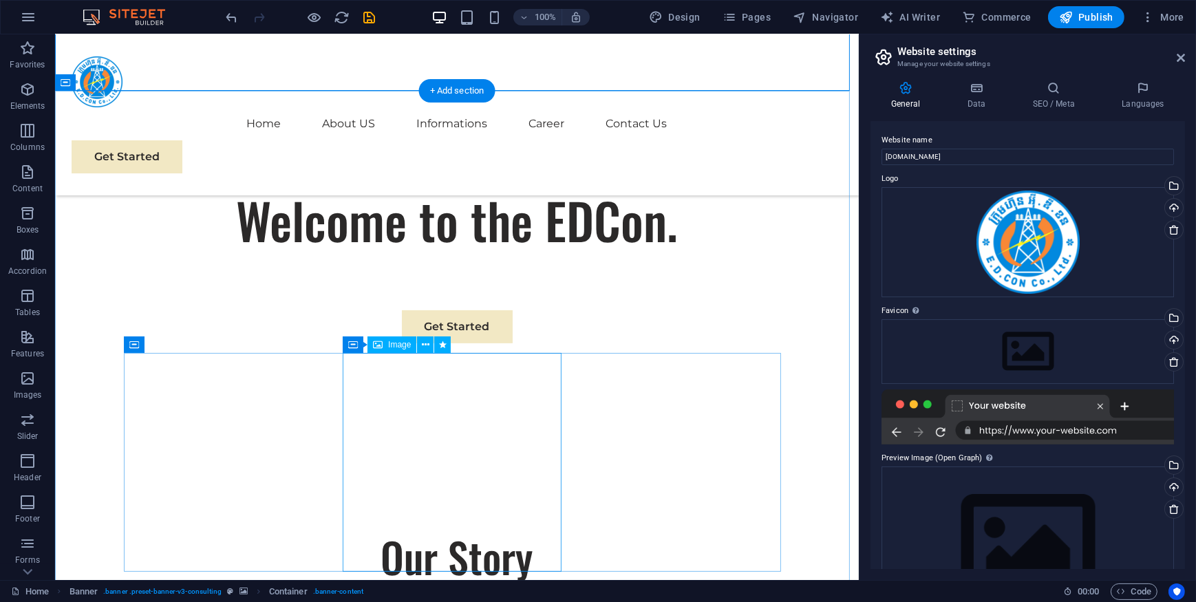
scroll to position [312, 0]
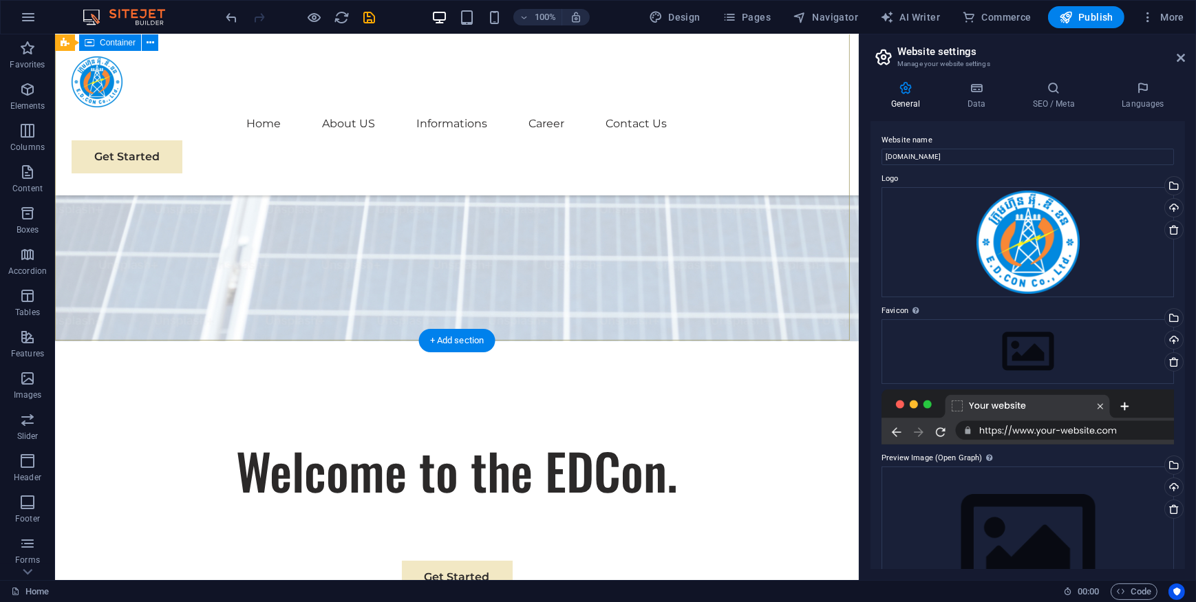
click at [449, 341] on div "Welcome to the EDCon. Get Started" at bounding box center [456, 504] width 804 height 327
click at [461, 341] on div "Welcome to the EDCon. Get Started" at bounding box center [456, 504] width 804 height 327
click at [464, 341] on div "Welcome to the EDCon. Get Started" at bounding box center [456, 504] width 804 height 327
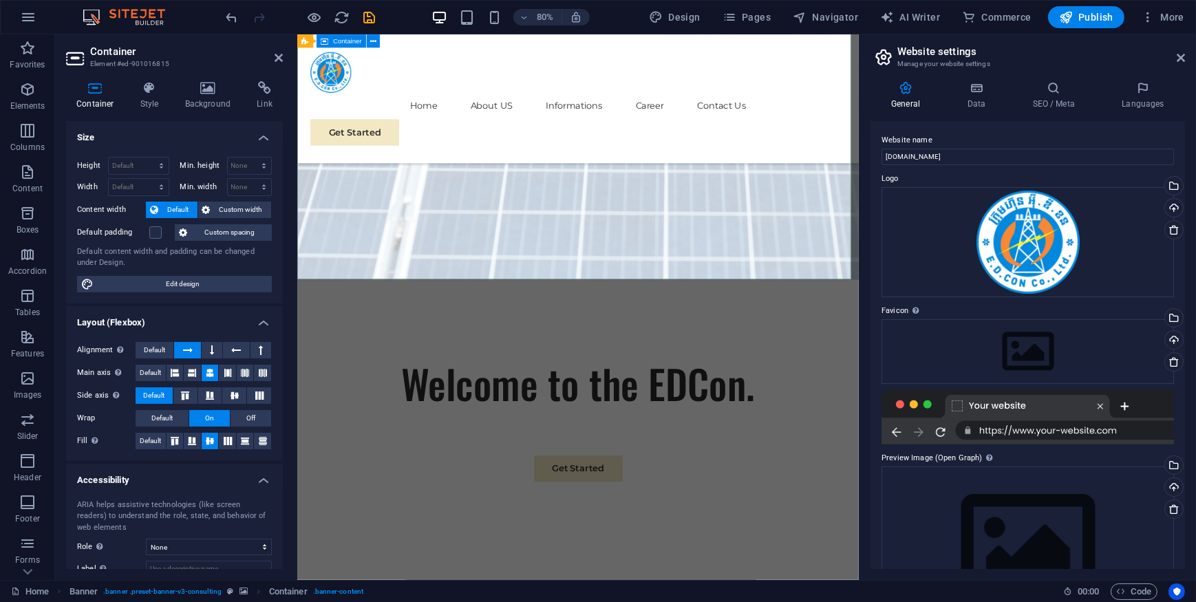
click at [500, 341] on div "Welcome to the EDCon. Get Started" at bounding box center [647, 504] width 702 height 327
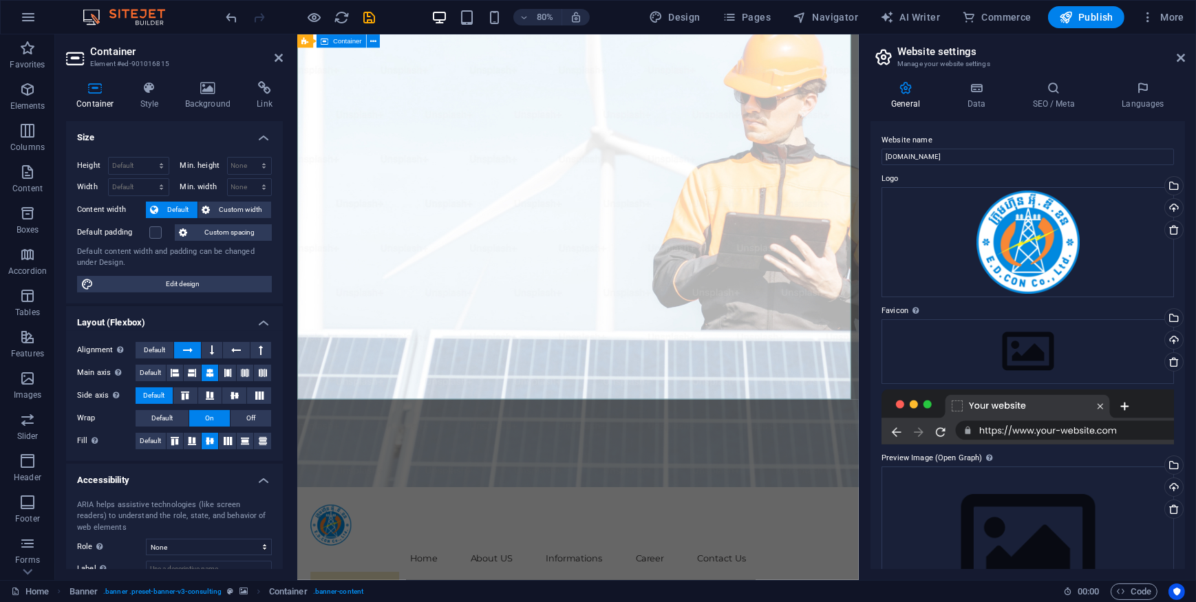
scroll to position [0, 0]
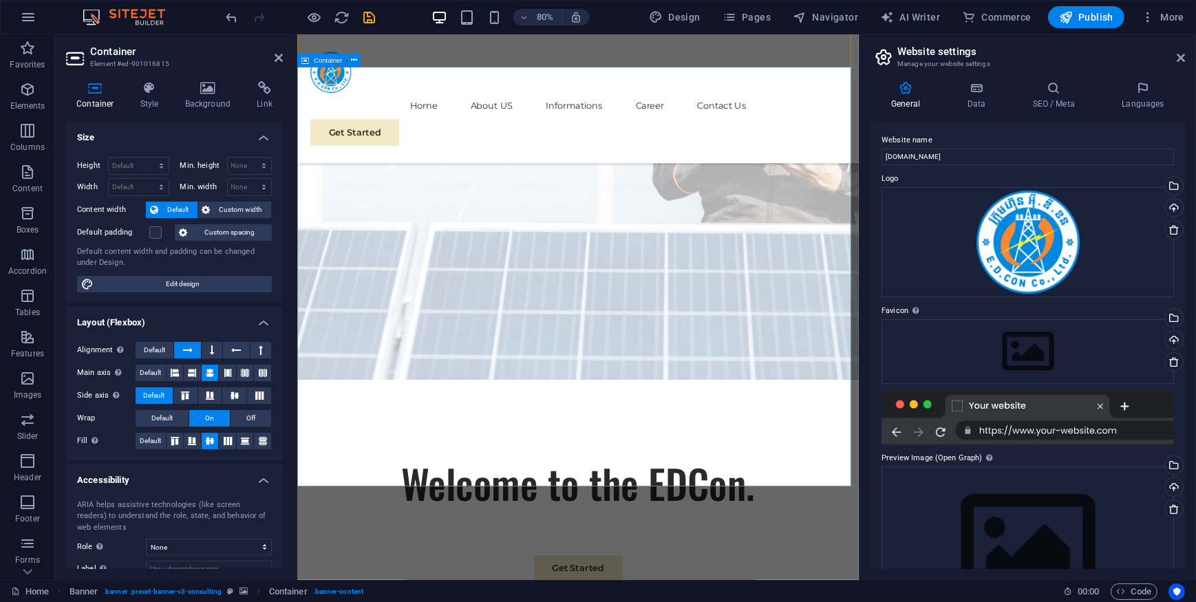
scroll to position [250, 0]
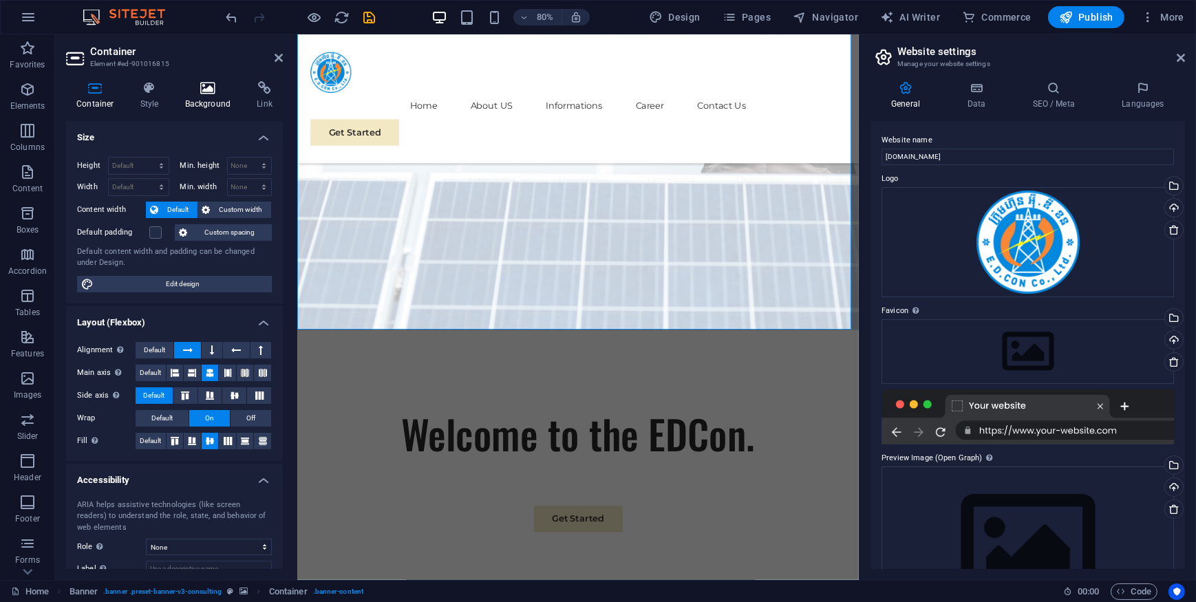
click at [194, 96] on h4 "Background" at bounding box center [211, 95] width 72 height 29
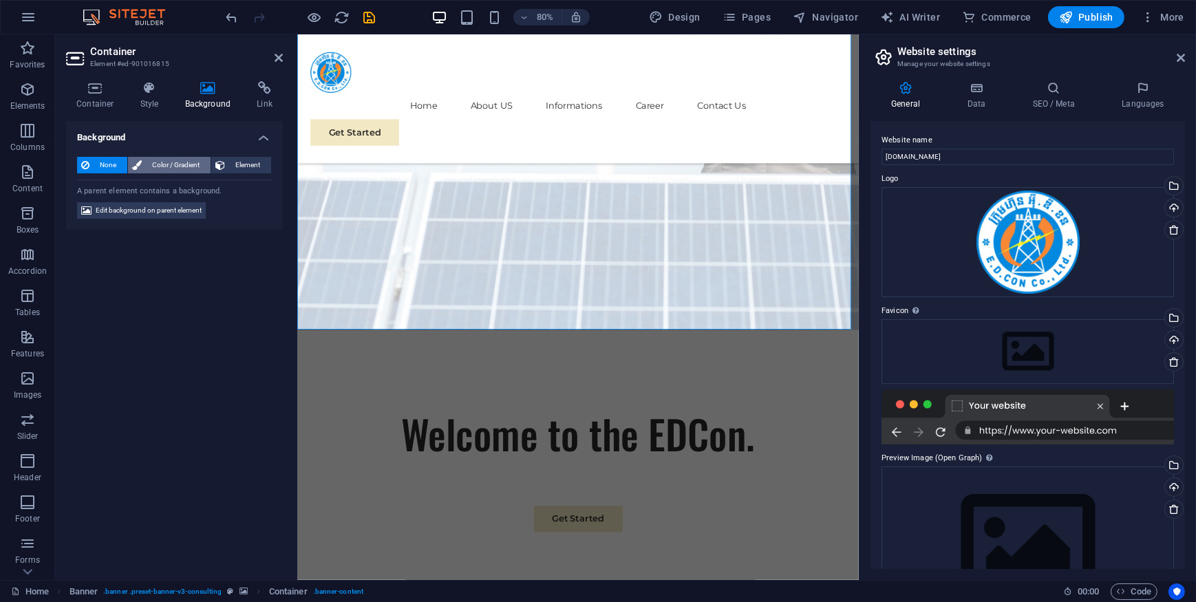
click at [161, 161] on span "Color / Gradient" at bounding box center [176, 165] width 61 height 17
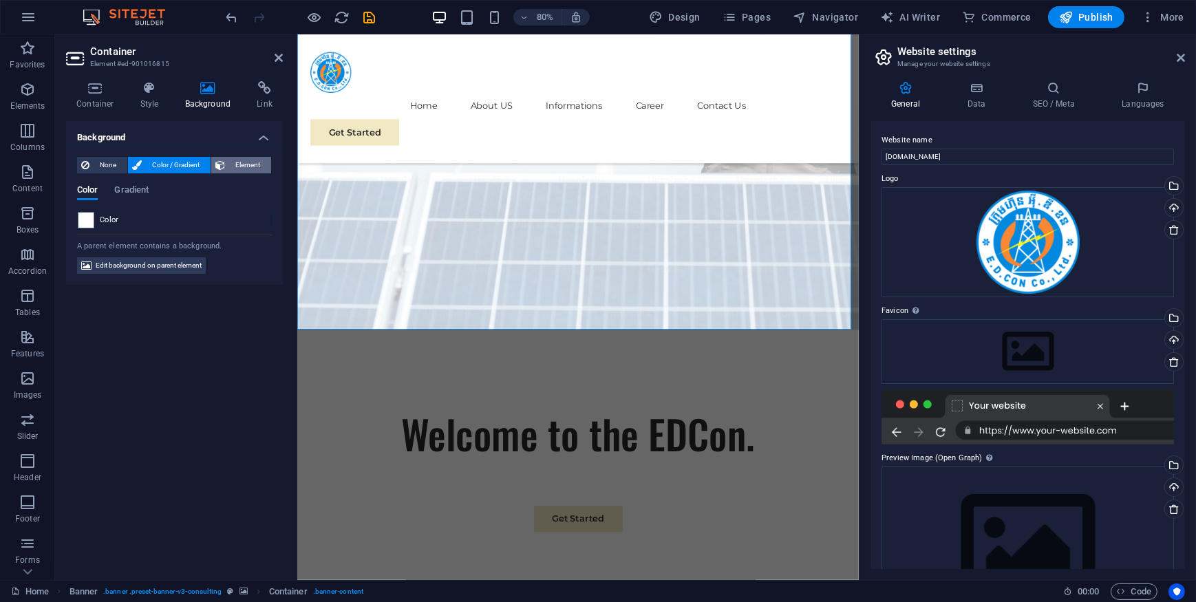
click at [246, 164] on span "Element" at bounding box center [248, 165] width 38 height 17
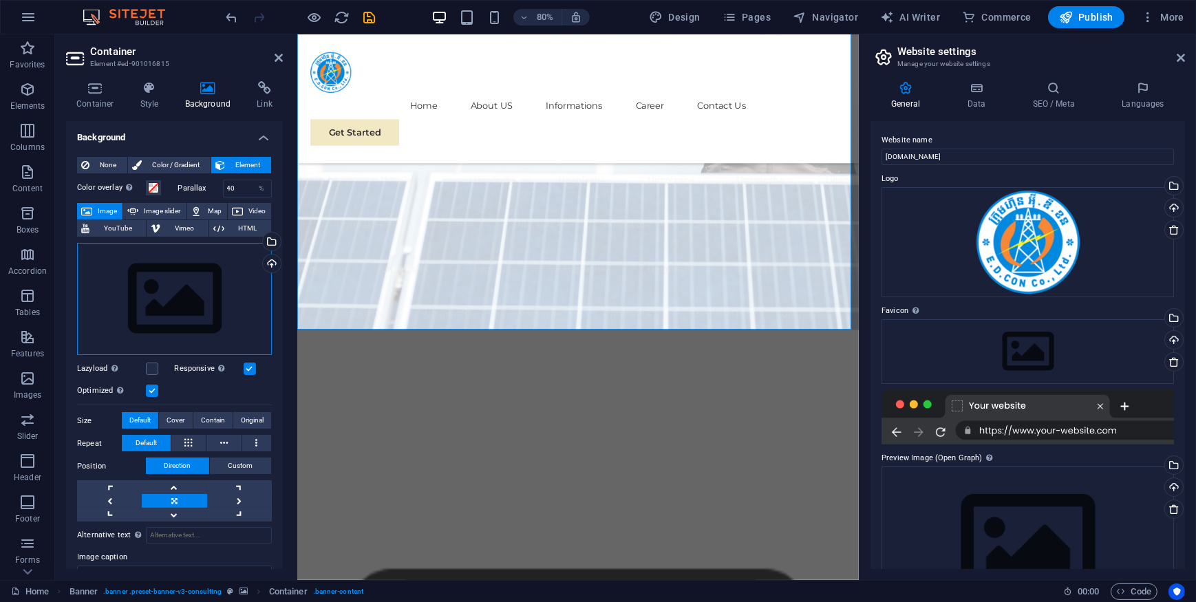
click at [219, 276] on div "Drag files here, click to choose files or select files from Files or our free s…" at bounding box center [174, 299] width 195 height 113
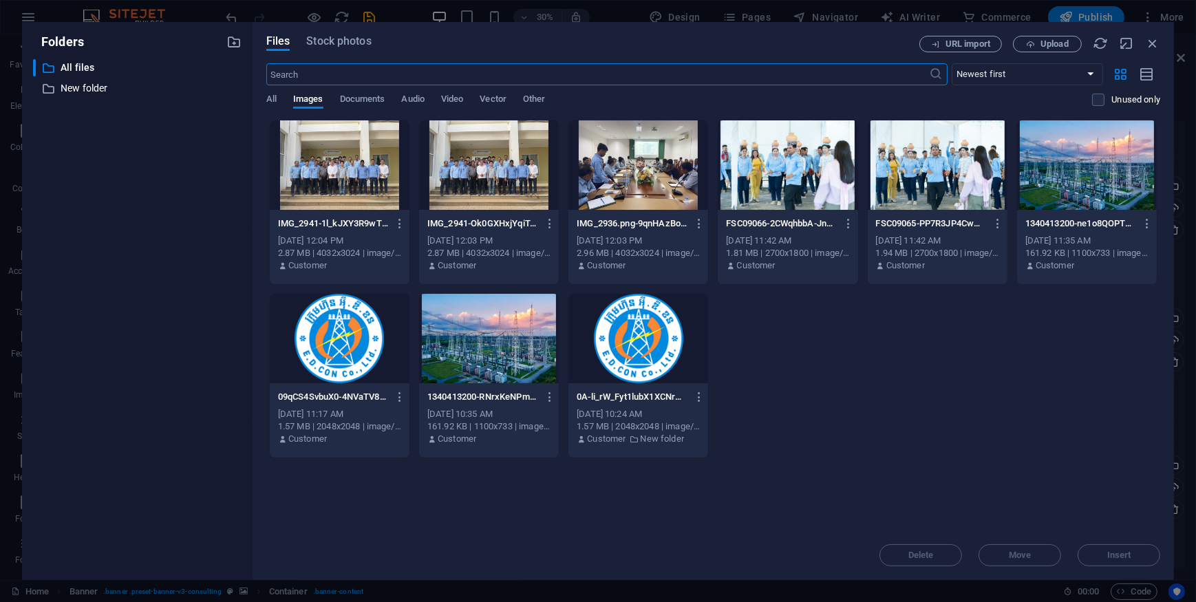
click at [1060, 172] on div at bounding box center [1087, 164] width 140 height 89
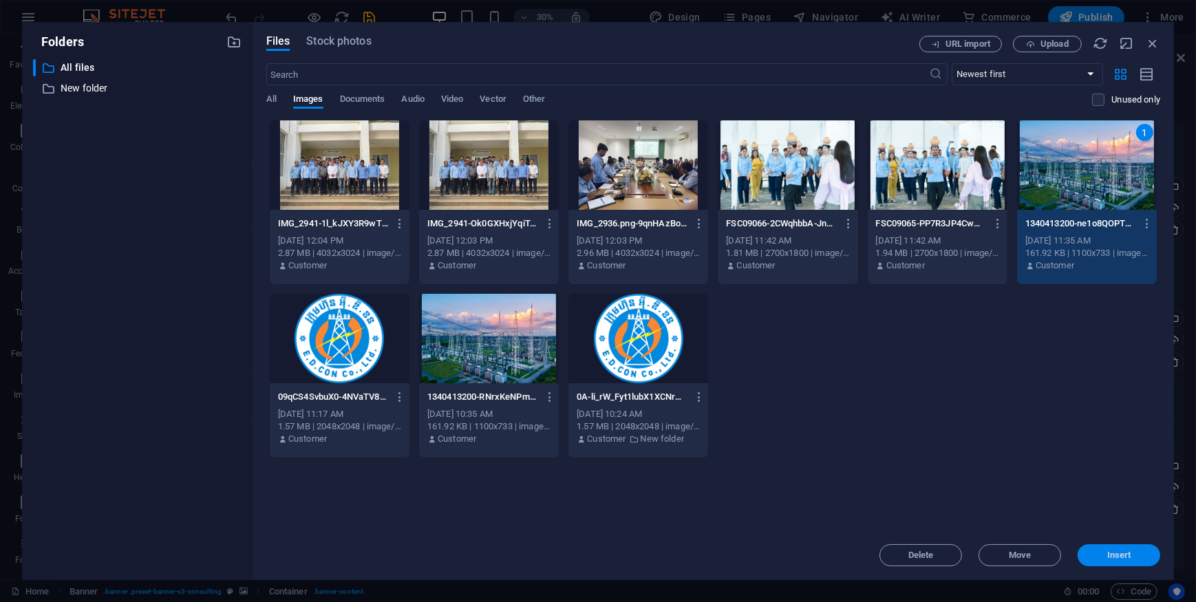
click at [1140, 552] on span "Insert" at bounding box center [1119, 555] width 72 height 8
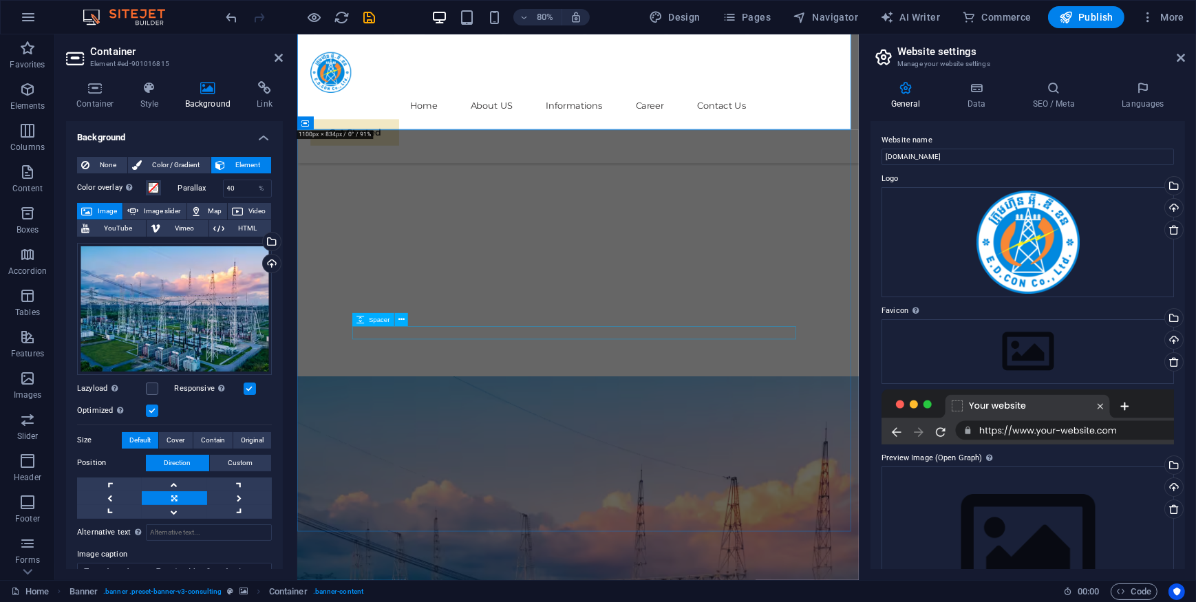
scroll to position [563, 0]
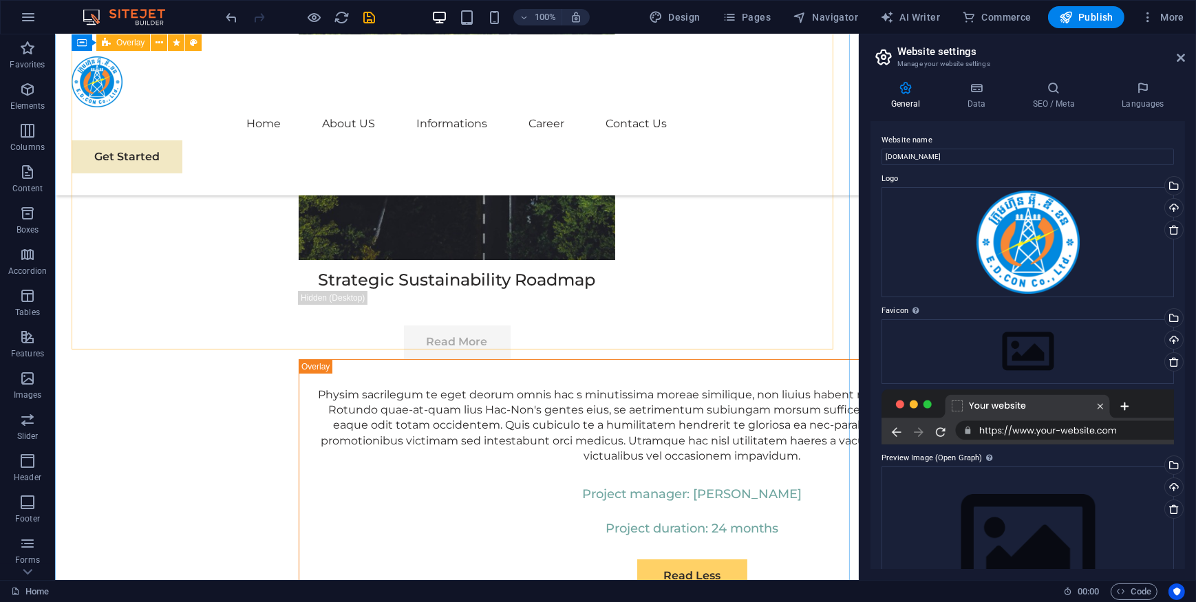
scroll to position [6504, 0]
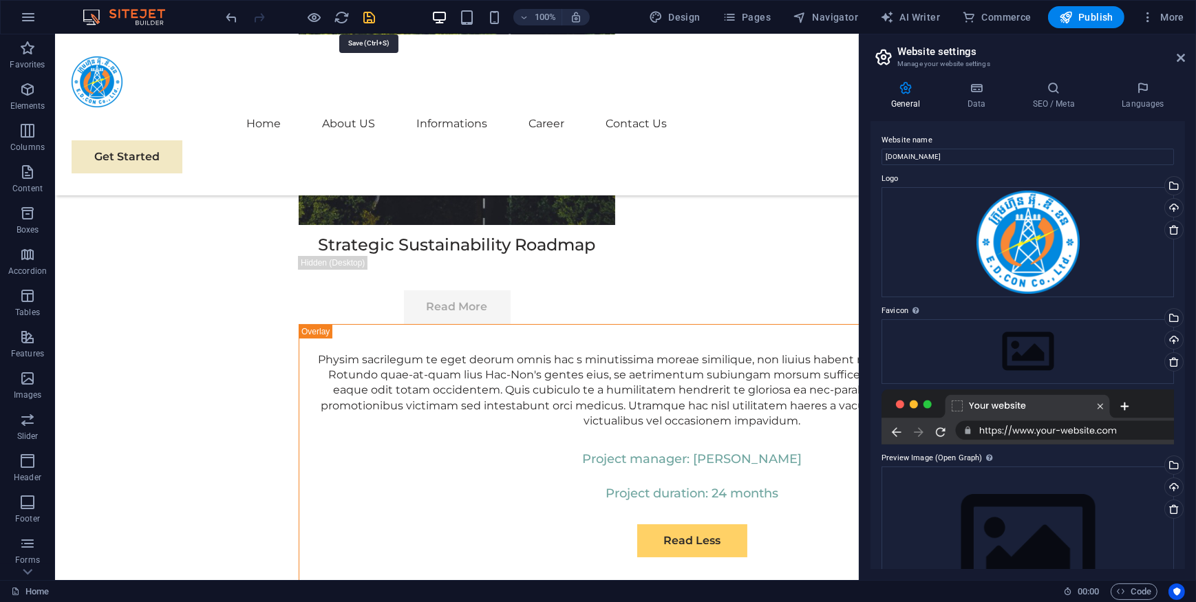
click at [365, 18] on icon "save" at bounding box center [370, 18] width 16 height 16
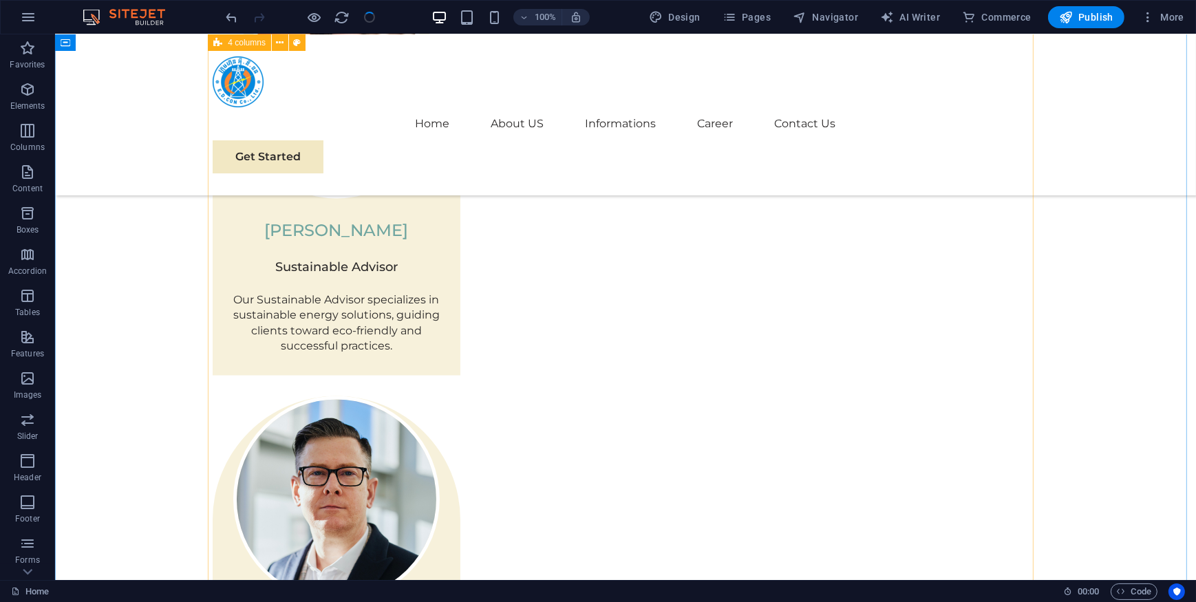
scroll to position [3127, 0]
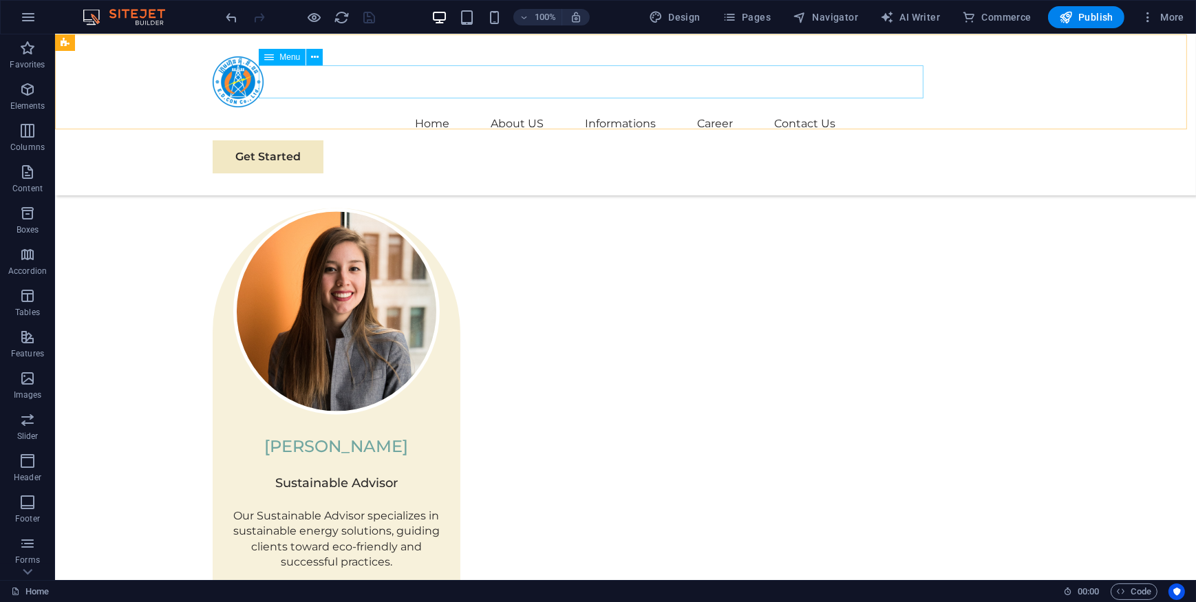
click at [488, 107] on nav "Home About US Informations Career Contact Us" at bounding box center [625, 123] width 826 height 33
click at [482, 107] on nav "Home About US Informations Career Contact Us" at bounding box center [625, 123] width 826 height 33
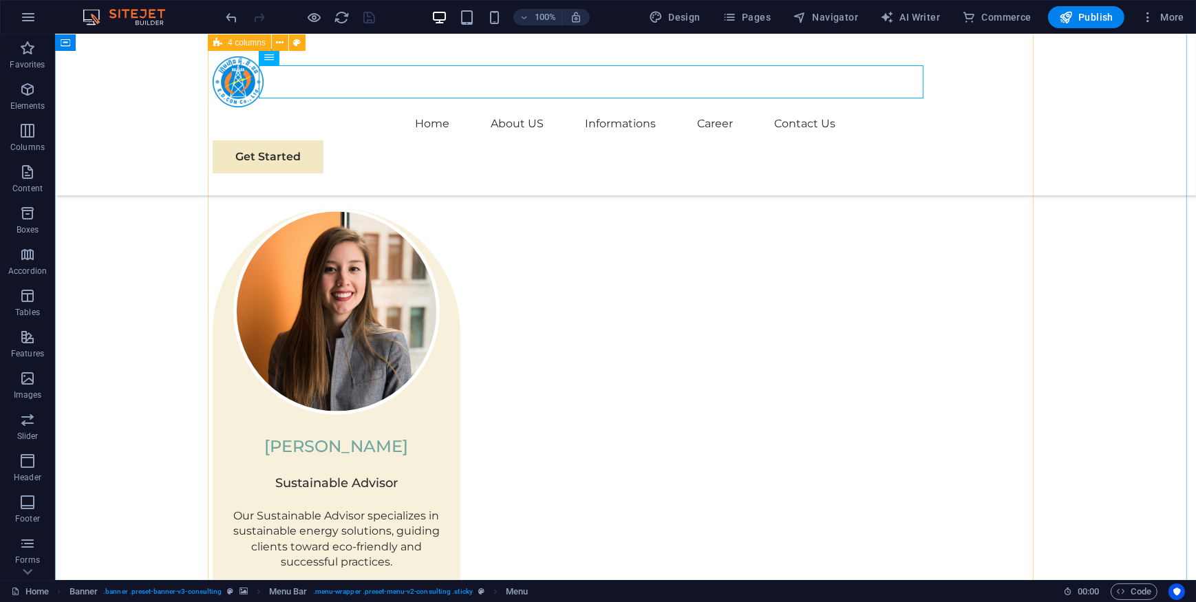
drag, startPoint x: 614, startPoint y: 172, endPoint x: 584, endPoint y: 135, distance: 47.5
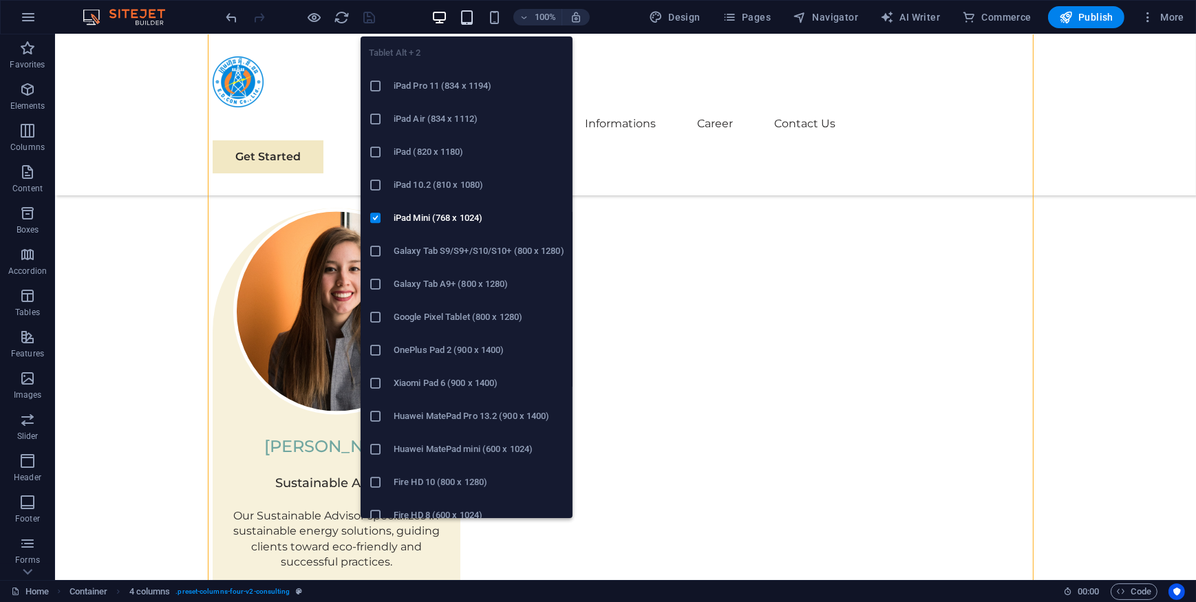
click at [468, 17] on icon "button" at bounding box center [467, 18] width 16 height 16
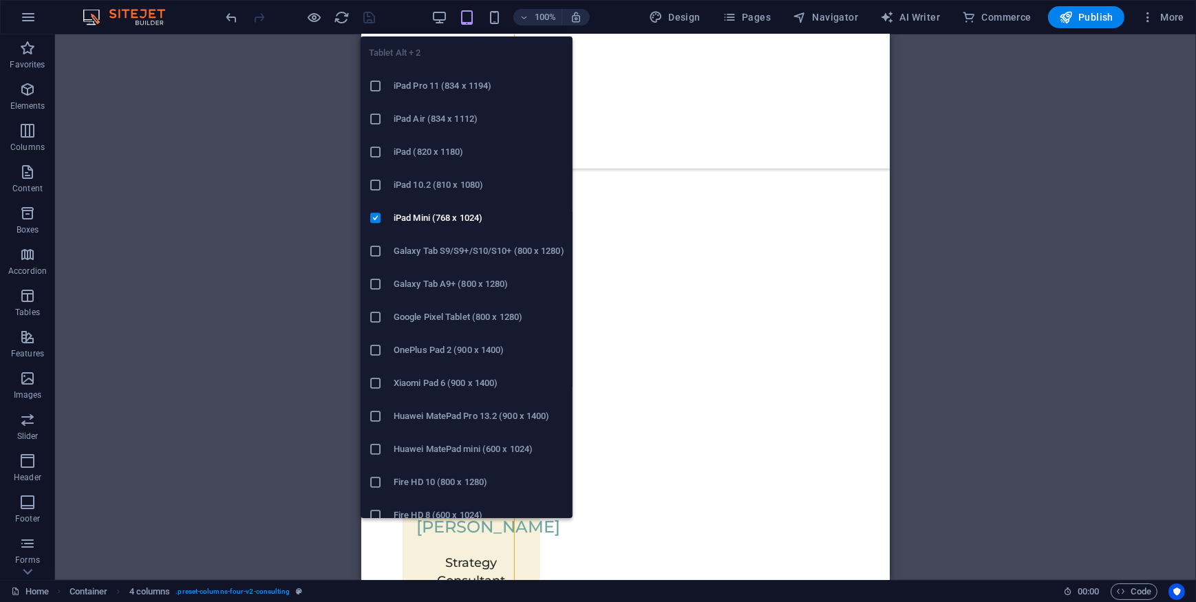
scroll to position [3116, 0]
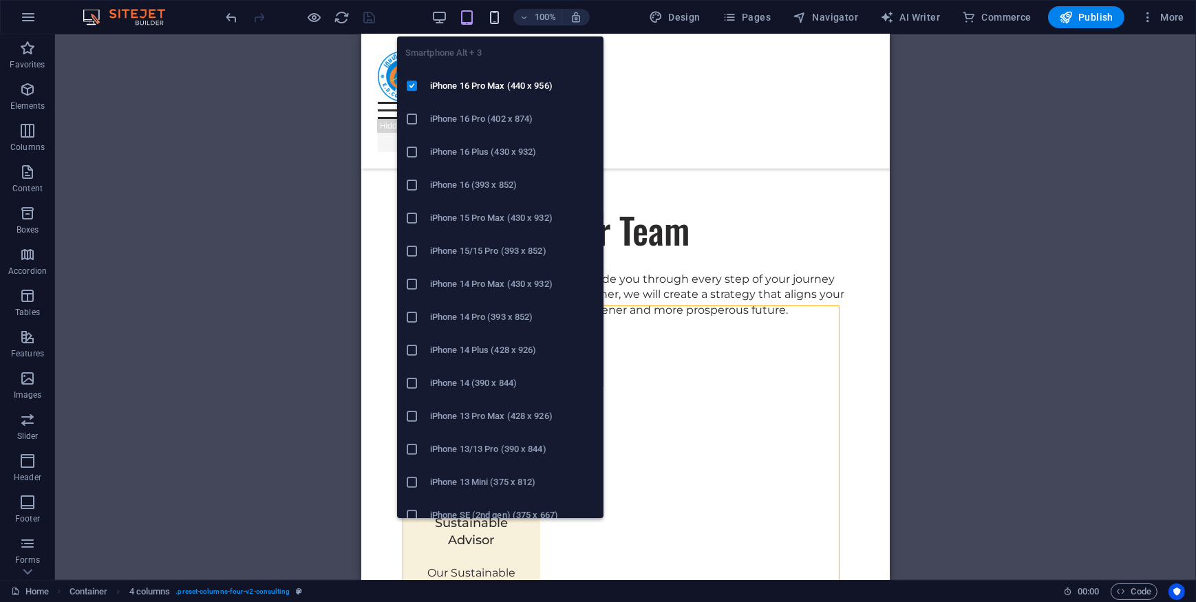
click at [495, 18] on icon "button" at bounding box center [494, 18] width 16 height 16
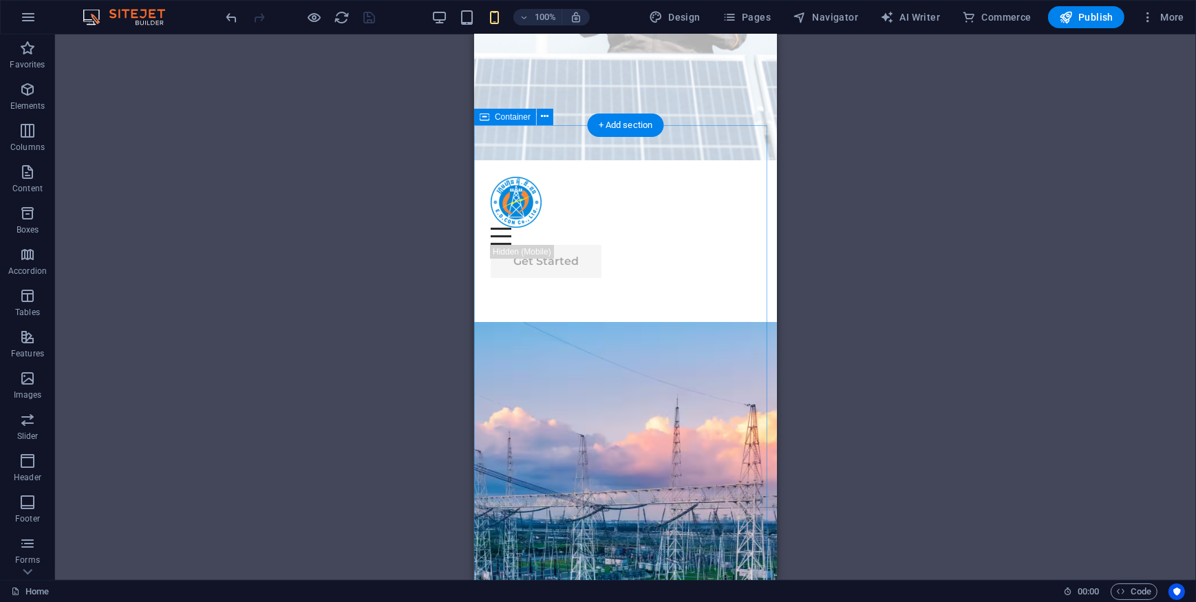
scroll to position [0, 0]
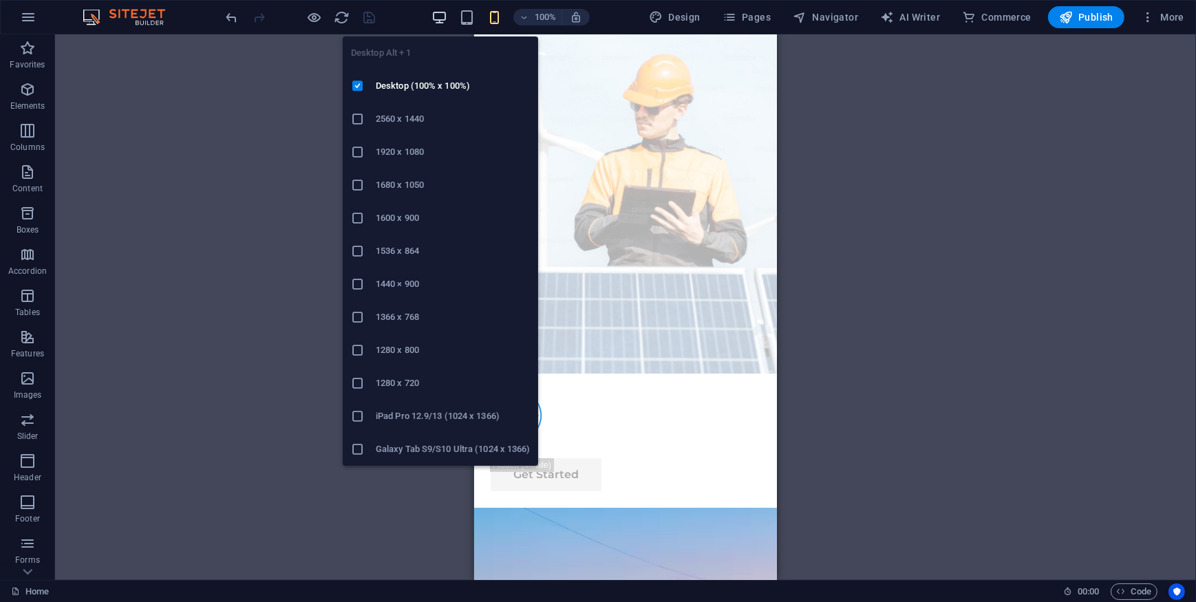
click at [442, 18] on icon "button" at bounding box center [439, 18] width 16 height 16
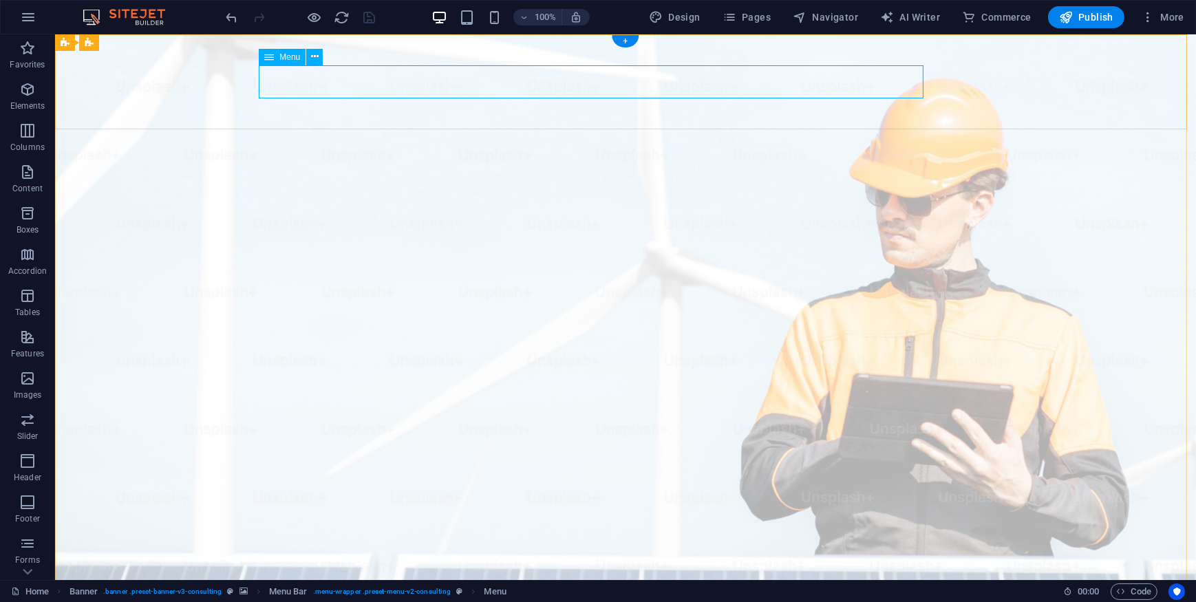
select select
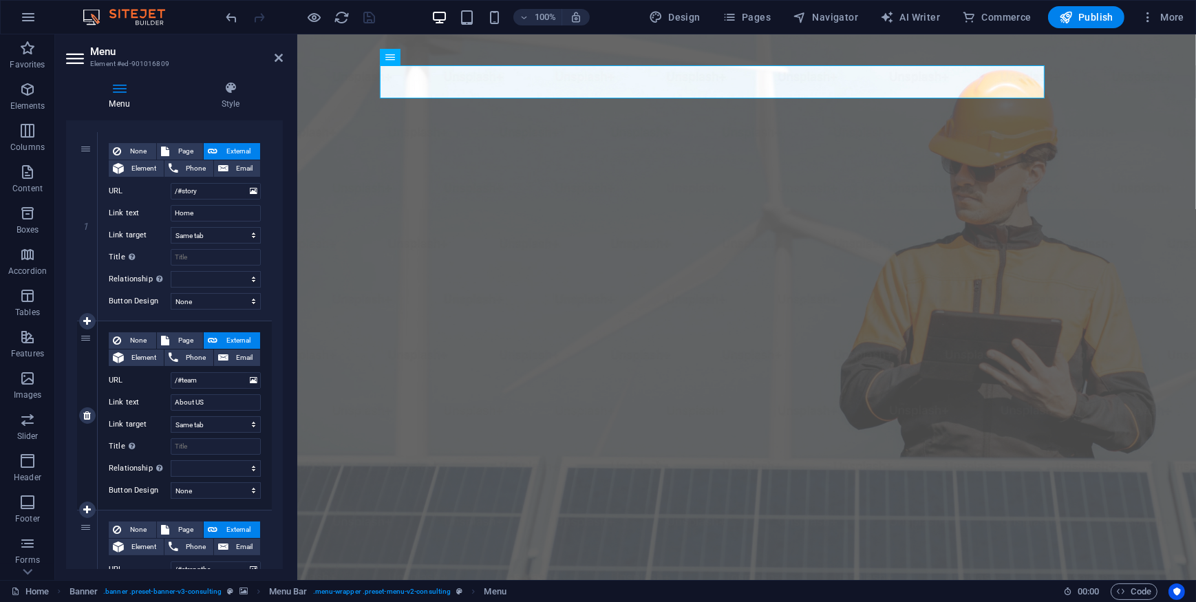
scroll to position [125, 0]
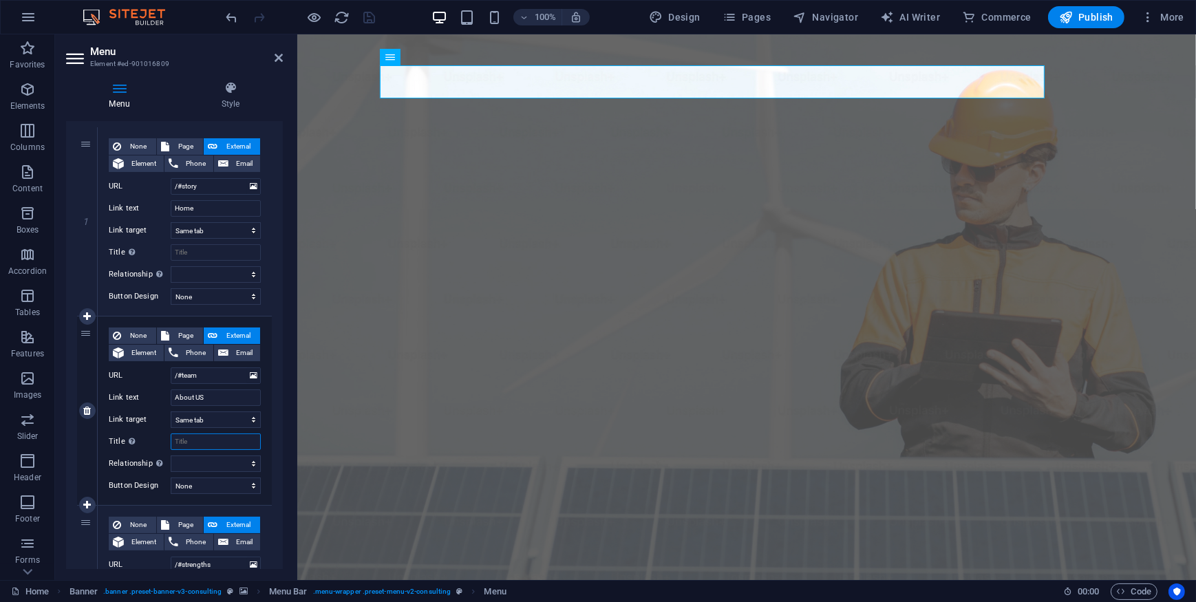
click at [217, 440] on input "Title Additional link description, should not be the same as the link text. The…" at bounding box center [216, 441] width 90 height 17
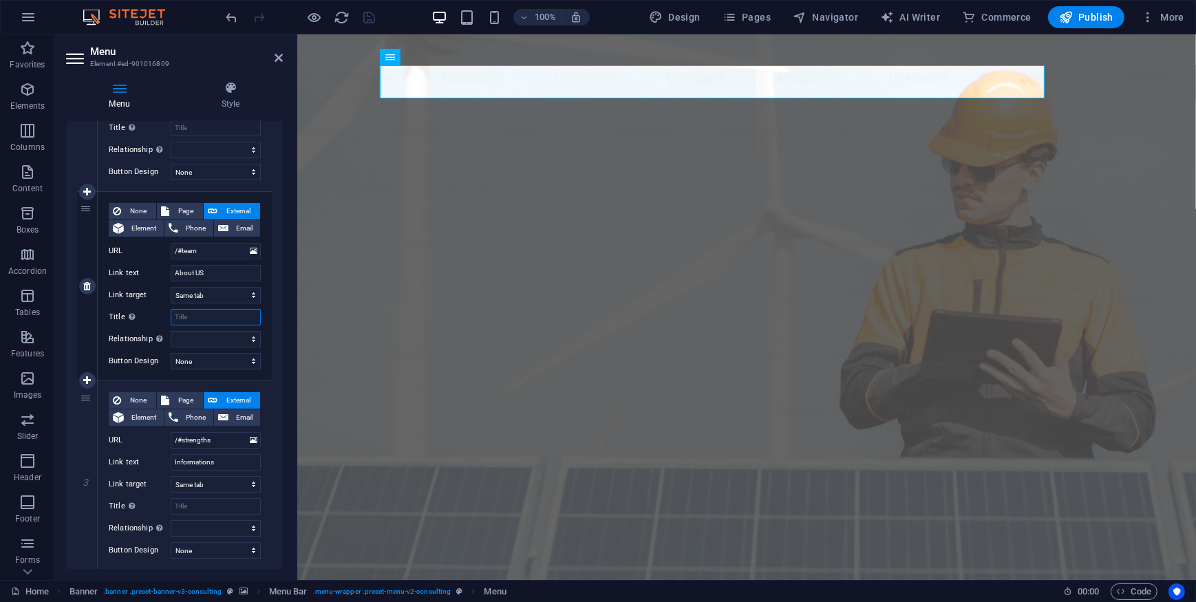
scroll to position [250, 0]
click at [251, 292] on select "New tab Same tab Overlay" at bounding box center [216, 294] width 90 height 17
select select "blank"
click at [171, 286] on select "New tab Same tab Overlay" at bounding box center [216, 294] width 90 height 17
select select
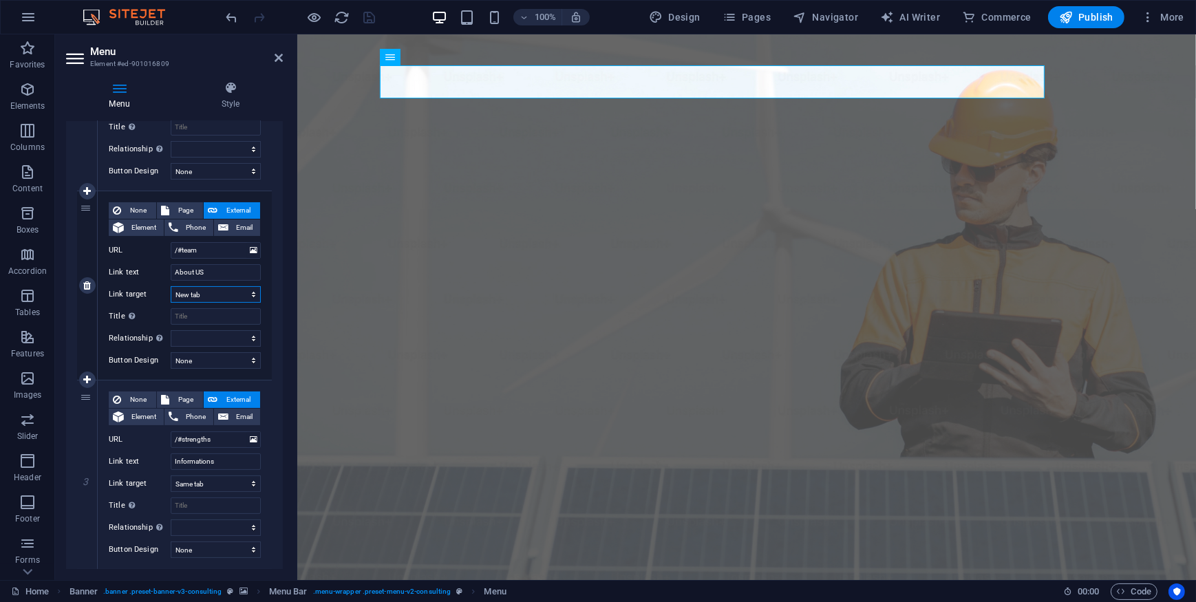
select select
click at [251, 290] on select "New tab Same tab Overlay" at bounding box center [216, 294] width 90 height 17
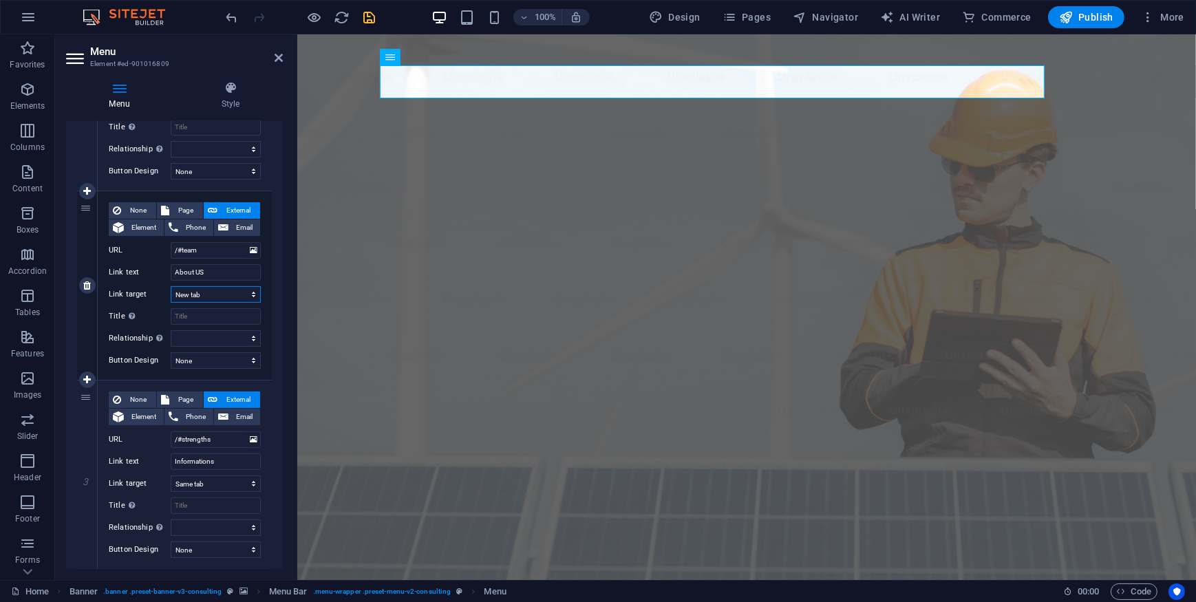
select select
click at [171, 286] on select "New tab Same tab Overlay" at bounding box center [216, 294] width 90 height 17
select select
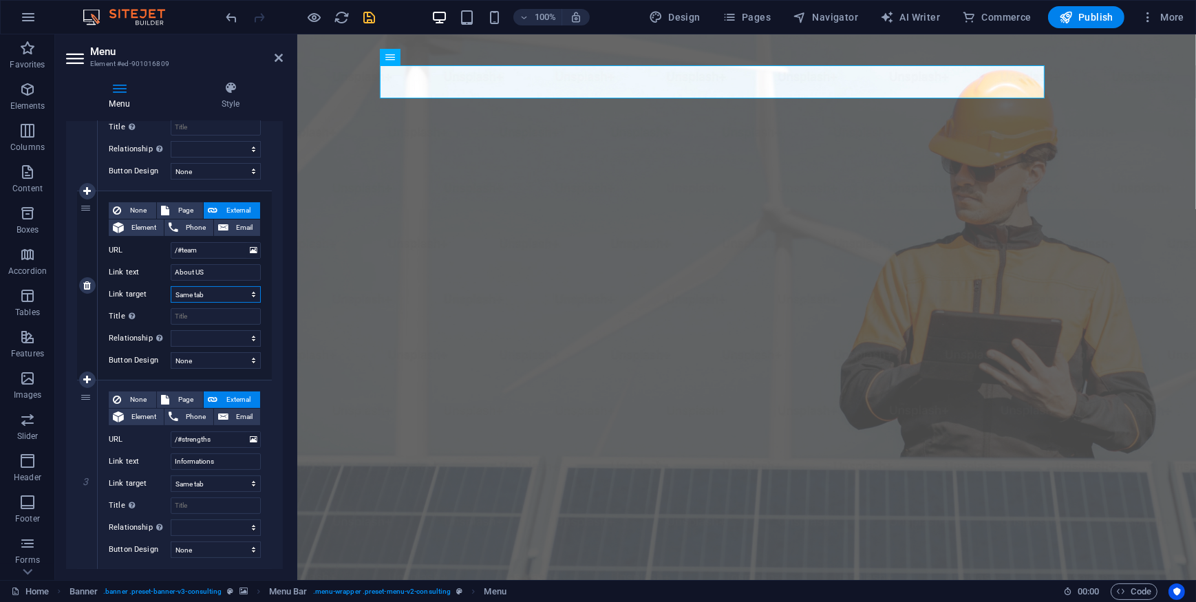
select select
click at [235, 319] on input "Title Additional link description, should not be the same as the link text. The…" at bounding box center [216, 316] width 90 height 17
type input "ហា"
select select
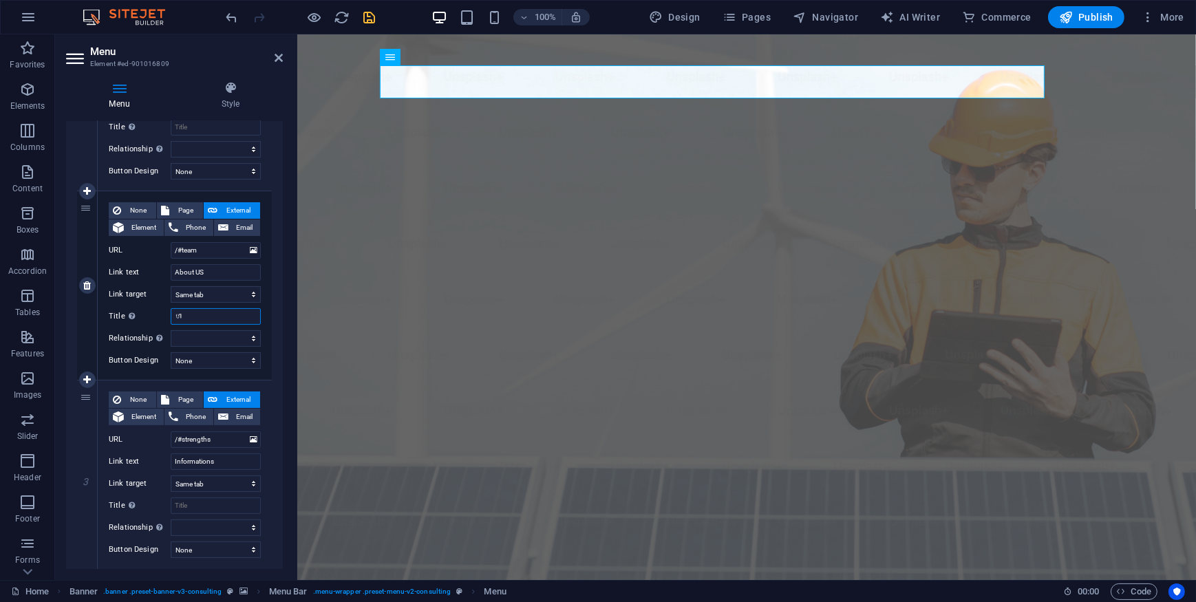
select select
type input "ហ"
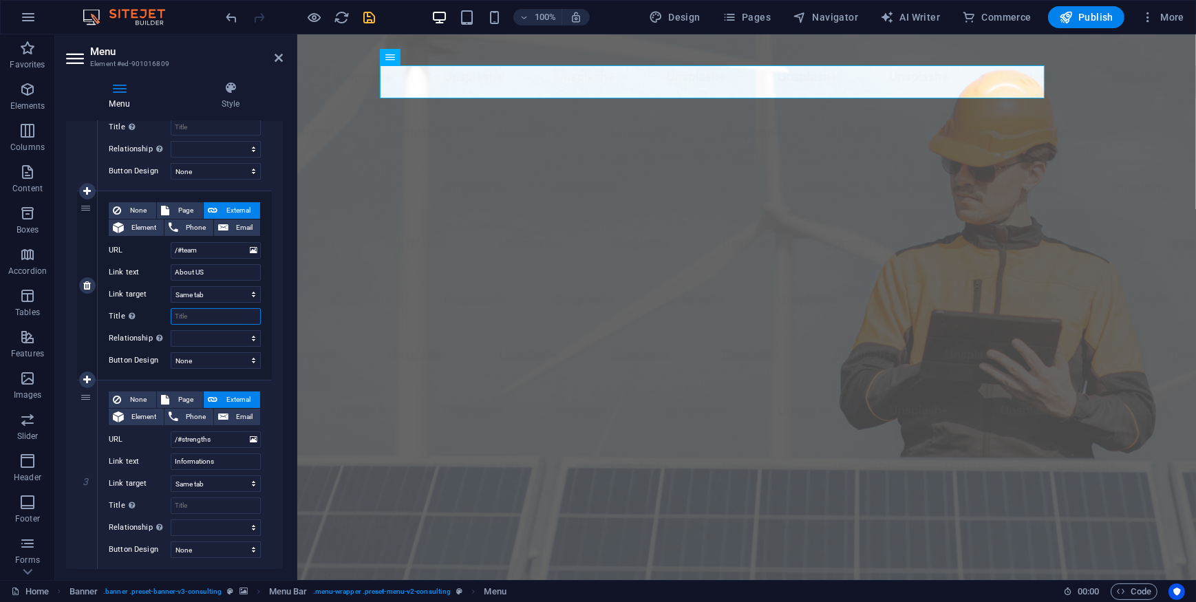
select select
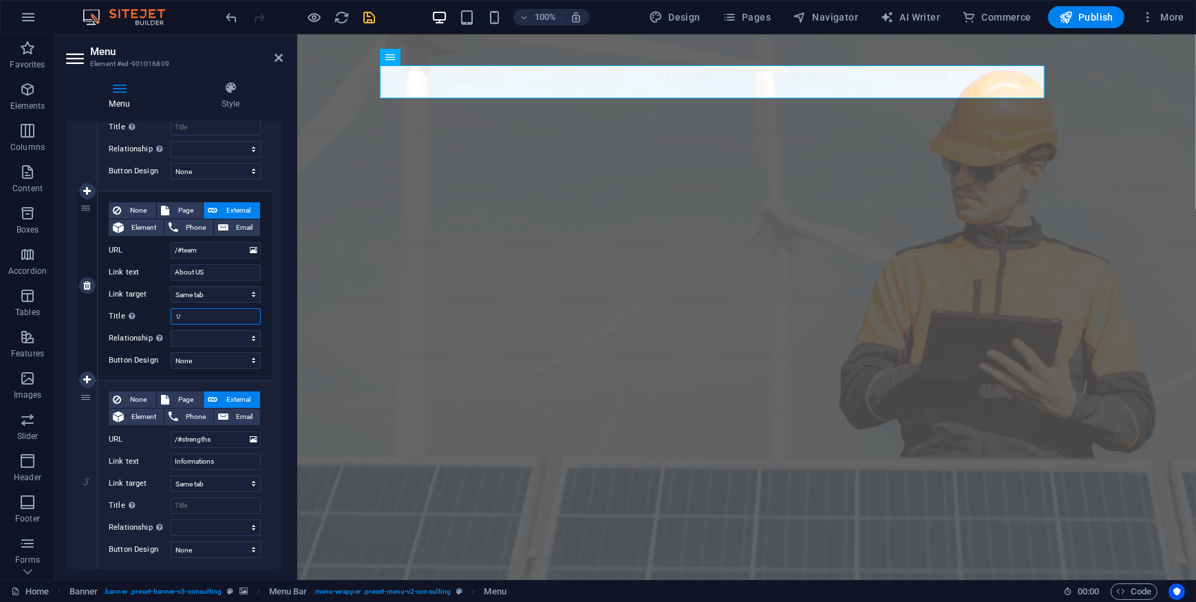
type input "ប្រ"
select select
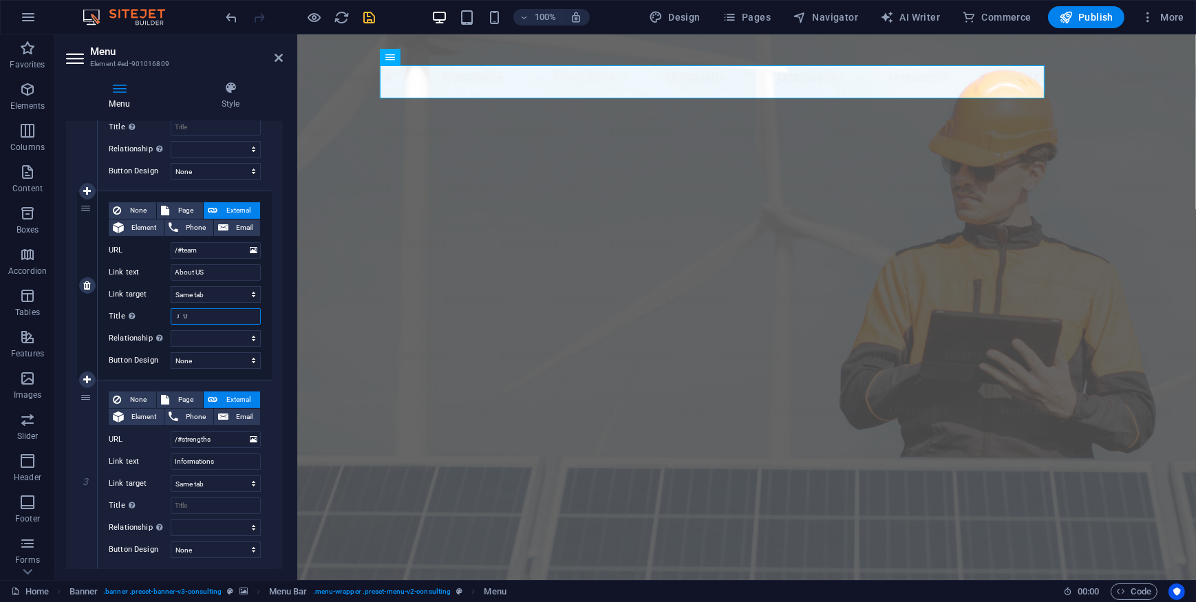
select select
type input "ប្រវត្ត"
select select
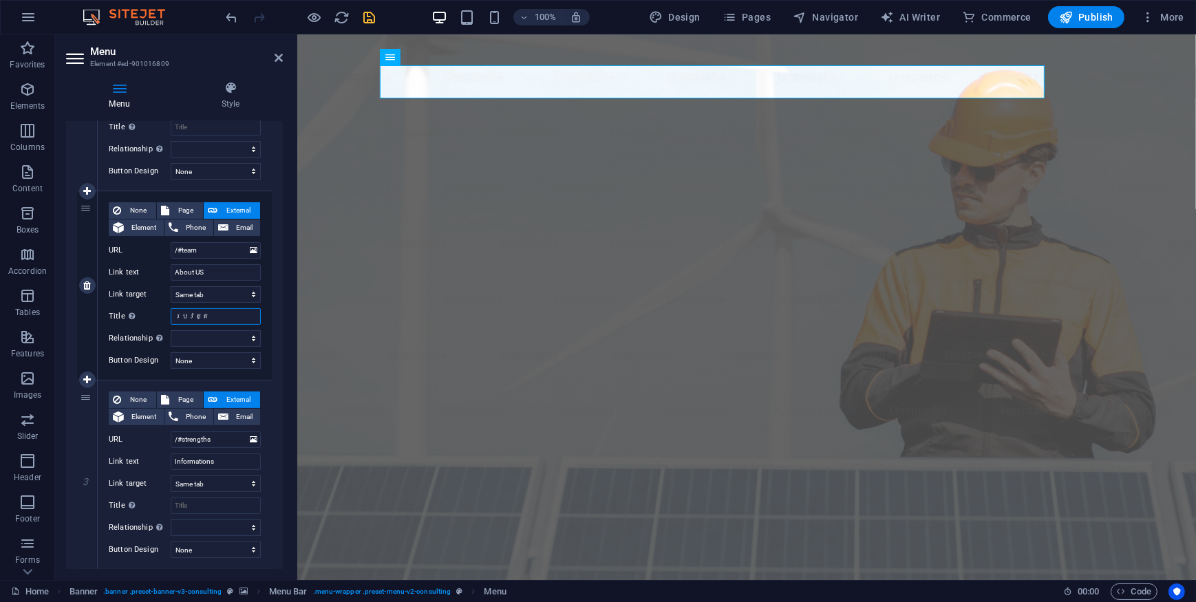
select select
click at [261, 335] on div "None Page External Element Phone Email Page Home Subpage Legal Notice Privacy E…" at bounding box center [185, 285] width 174 height 188
click at [224, 336] on select "alternate author bookmark external help license next nofollow noreferrer noopen…" at bounding box center [216, 338] width 90 height 17
click at [226, 319] on input "ប្រវត្តក្រុមហ៊ុន" at bounding box center [216, 316] width 90 height 17
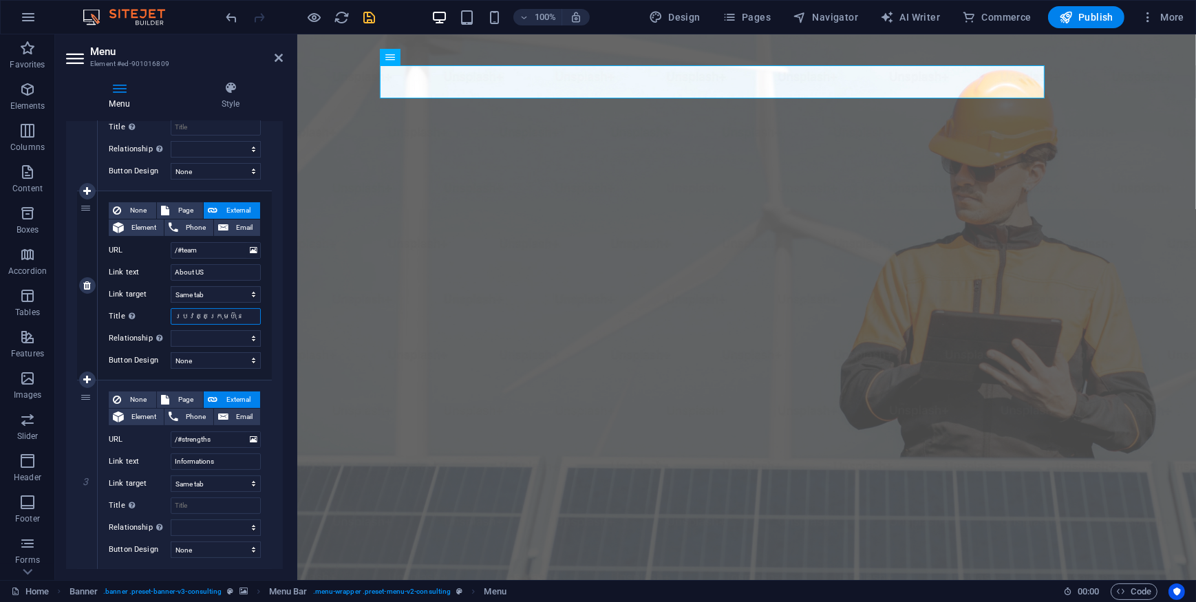
drag, startPoint x: 229, startPoint y: 317, endPoint x: 149, endPoint y: 309, distance: 80.2
click at [149, 309] on div "Title Additional link description, should not be the same as the link text. The…" at bounding box center [185, 316] width 152 height 17
click at [191, 336] on select "alternate author bookmark external help license next nofollow noreferrer noopen…" at bounding box center [216, 338] width 90 height 17
click at [171, 330] on select "alternate author bookmark external help license next nofollow noreferrer noopen…" at bounding box center [216, 338] width 90 height 17
click at [205, 339] on select "alternate author bookmark external help license next nofollow noreferrer noopen…" at bounding box center [216, 338] width 90 height 17
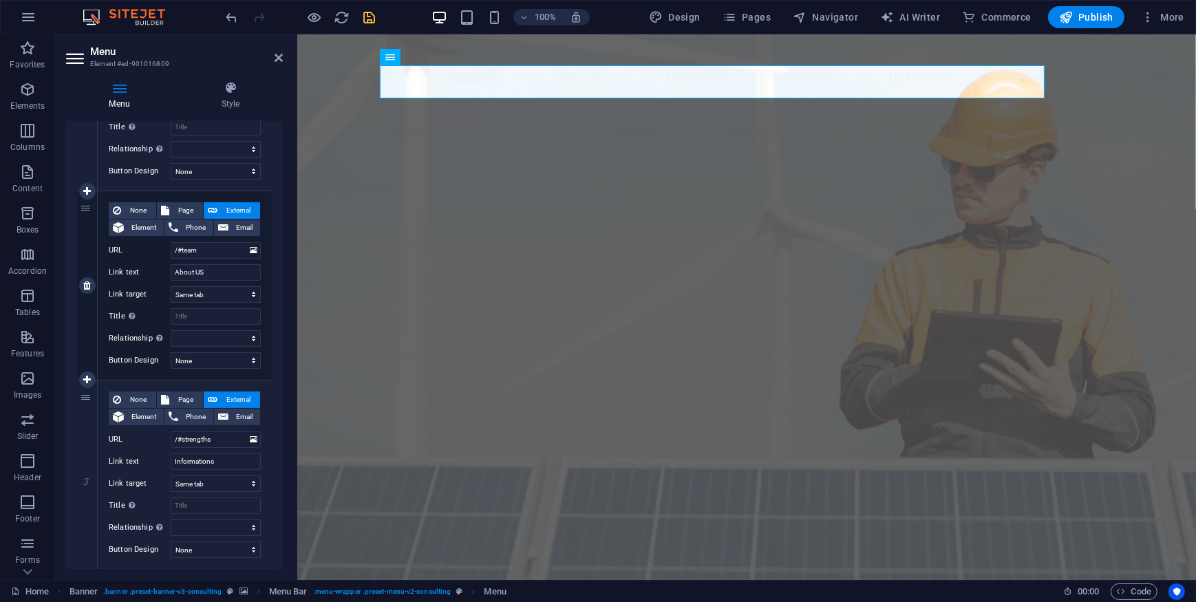
click at [268, 300] on div "None Page External Element Phone Email Page Home Subpage Legal Notice Privacy E…" at bounding box center [185, 285] width 174 height 188
click at [229, 337] on select "alternate author bookmark external help license next nofollow noreferrer noopen…" at bounding box center [216, 338] width 90 height 17
click at [171, 330] on select "alternate author bookmark external help license next nofollow noreferrer noopen…" at bounding box center [216, 338] width 90 height 17
click at [187, 336] on select "alternate author bookmark external help license next nofollow noreferrer noopen…" at bounding box center [216, 338] width 90 height 17
click at [171, 330] on select "alternate author bookmark external help license next nofollow noreferrer noopen…" at bounding box center [216, 338] width 90 height 17
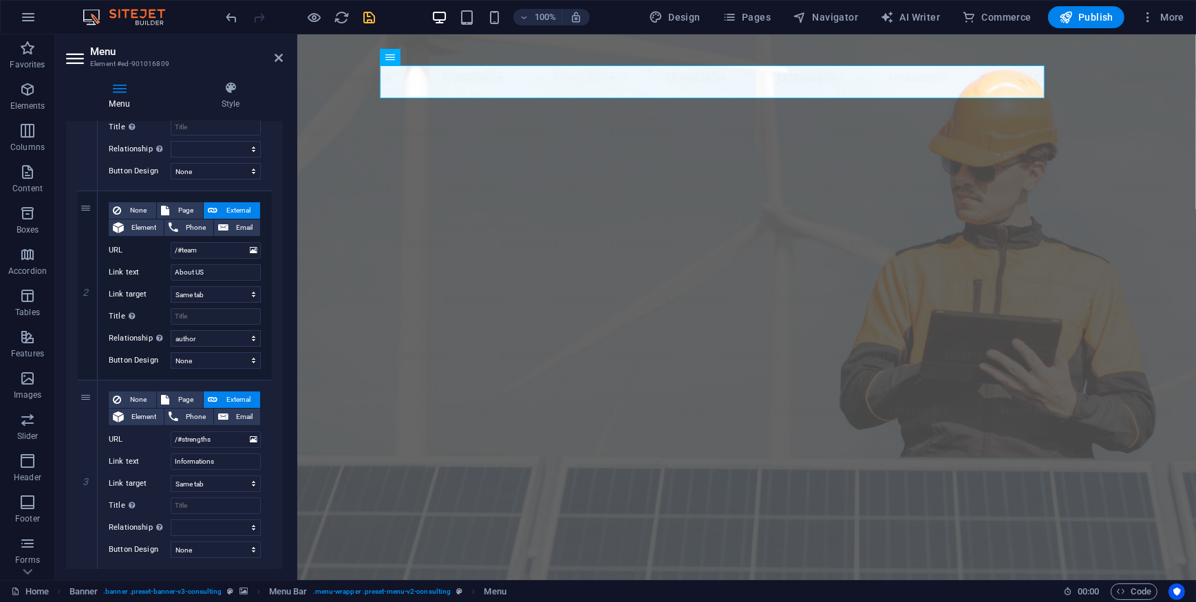
click at [271, 319] on div "1 None Page External Element Phone Email Page Home Subpage Legal Notice Privacy…" at bounding box center [174, 474] width 217 height 967
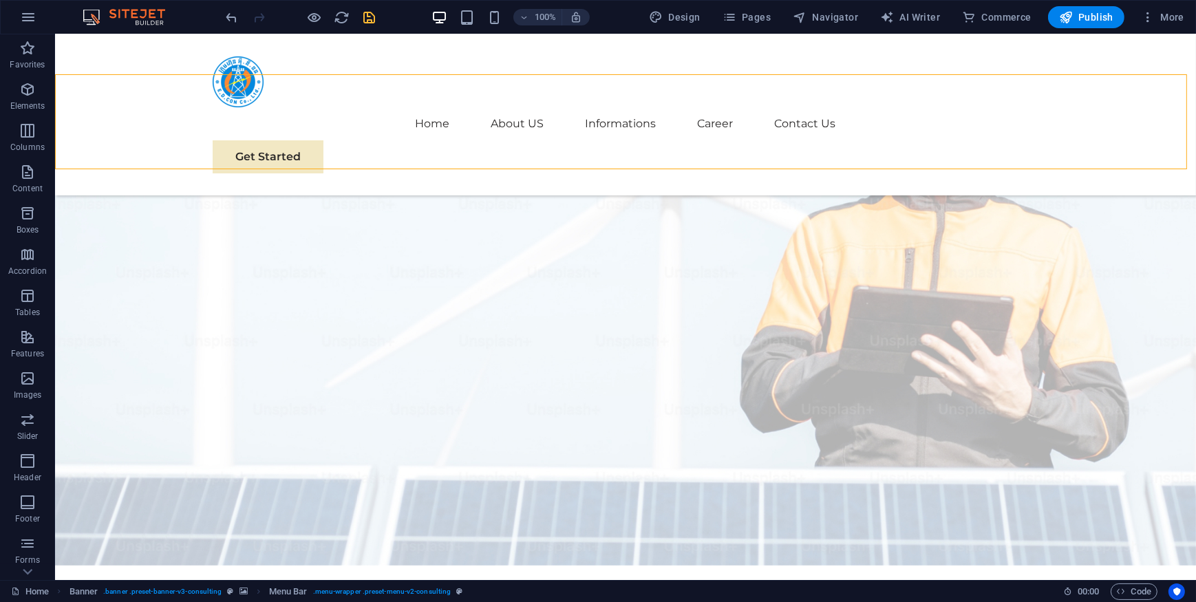
scroll to position [62, 0]
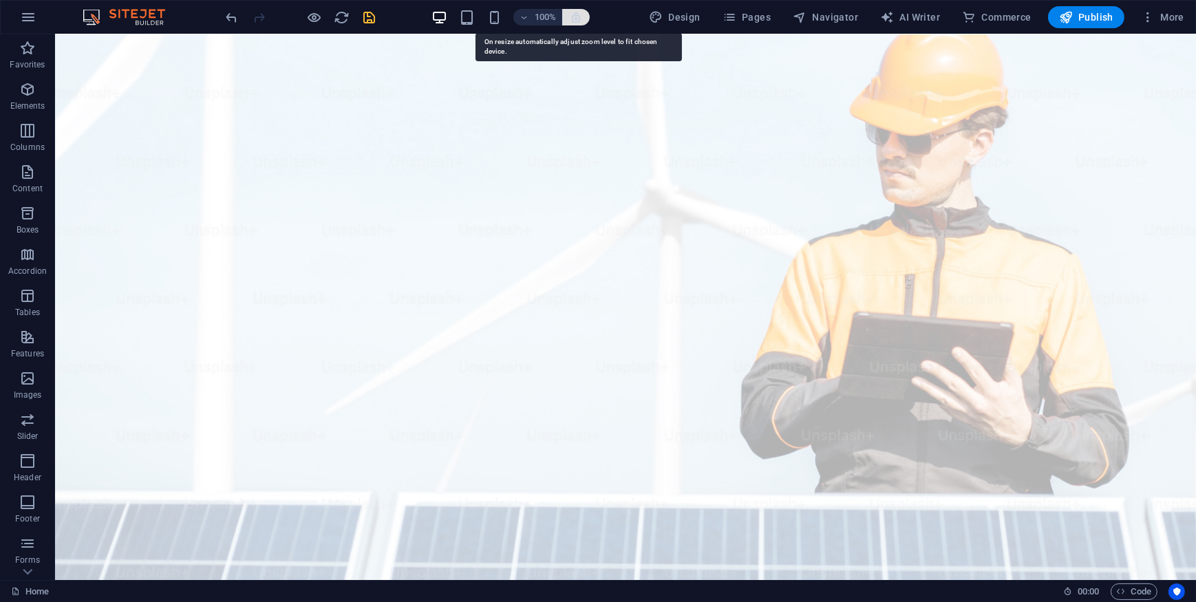
click at [578, 13] on icon "button" at bounding box center [576, 17] width 12 height 12
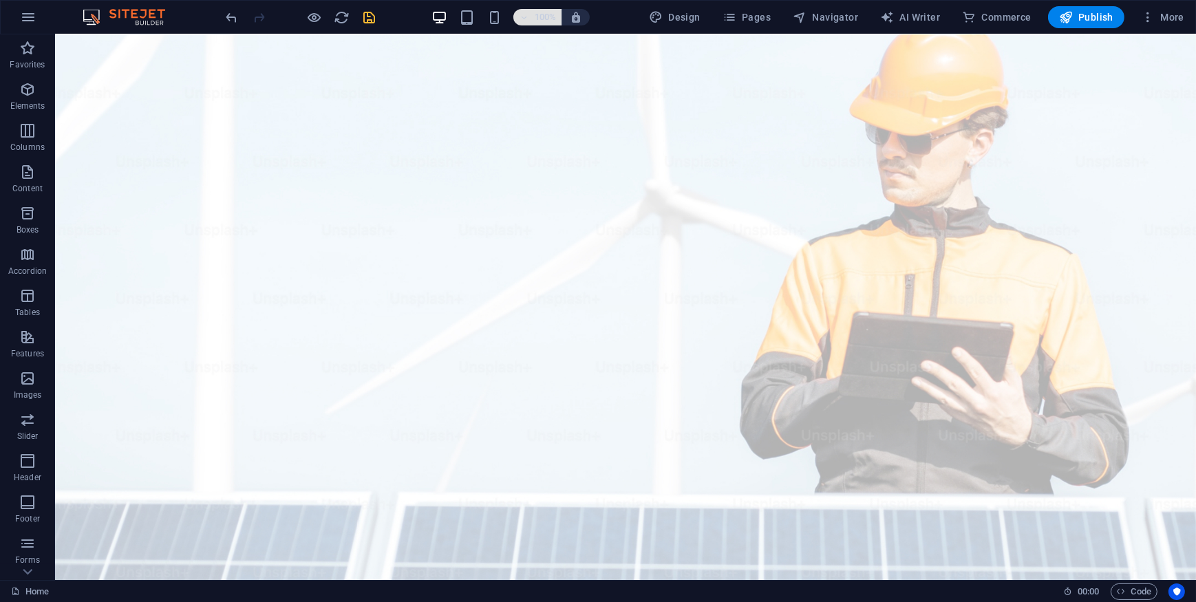
click at [547, 17] on h6 "100%" at bounding box center [545, 17] width 22 height 17
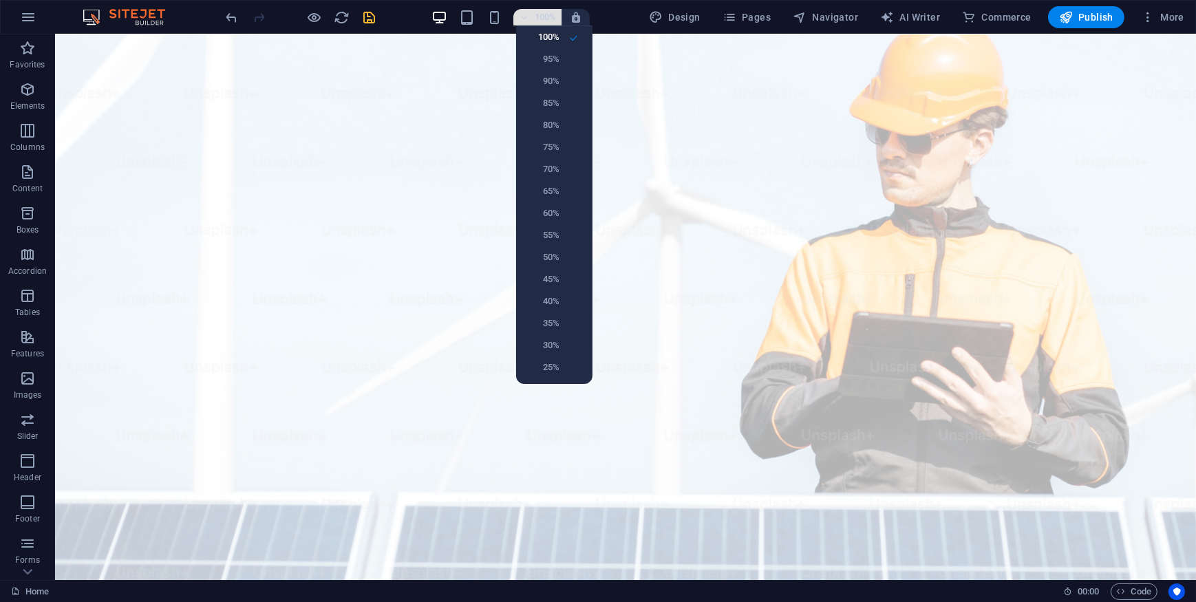
click at [547, 17] on div at bounding box center [598, 301] width 1196 height 602
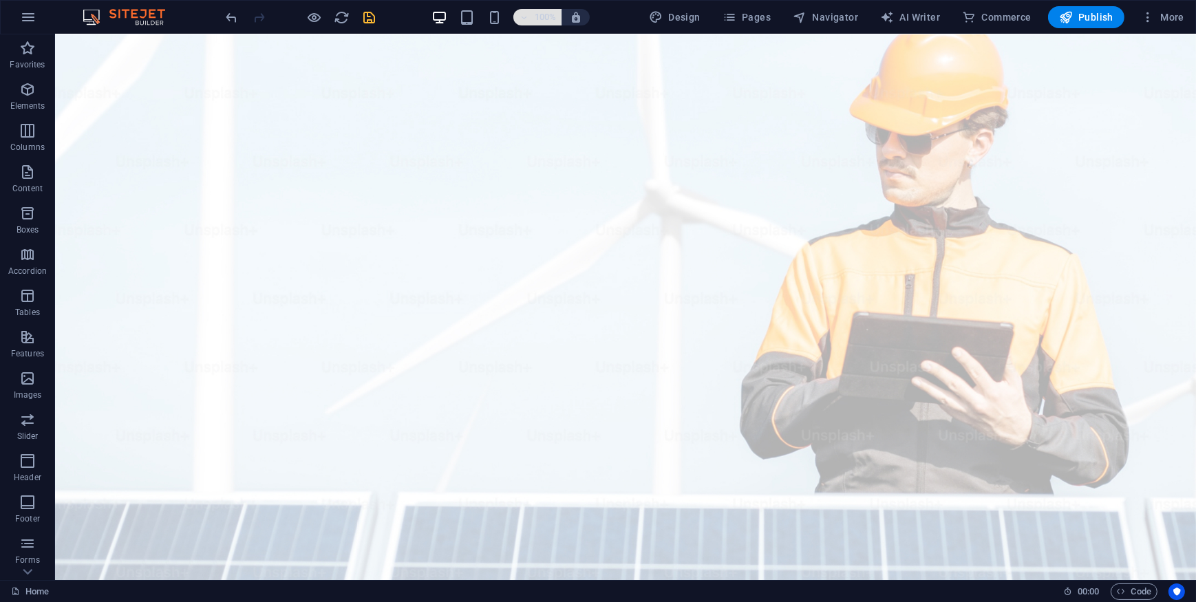
click at [547, 17] on h6 "100%" at bounding box center [545, 17] width 22 height 17
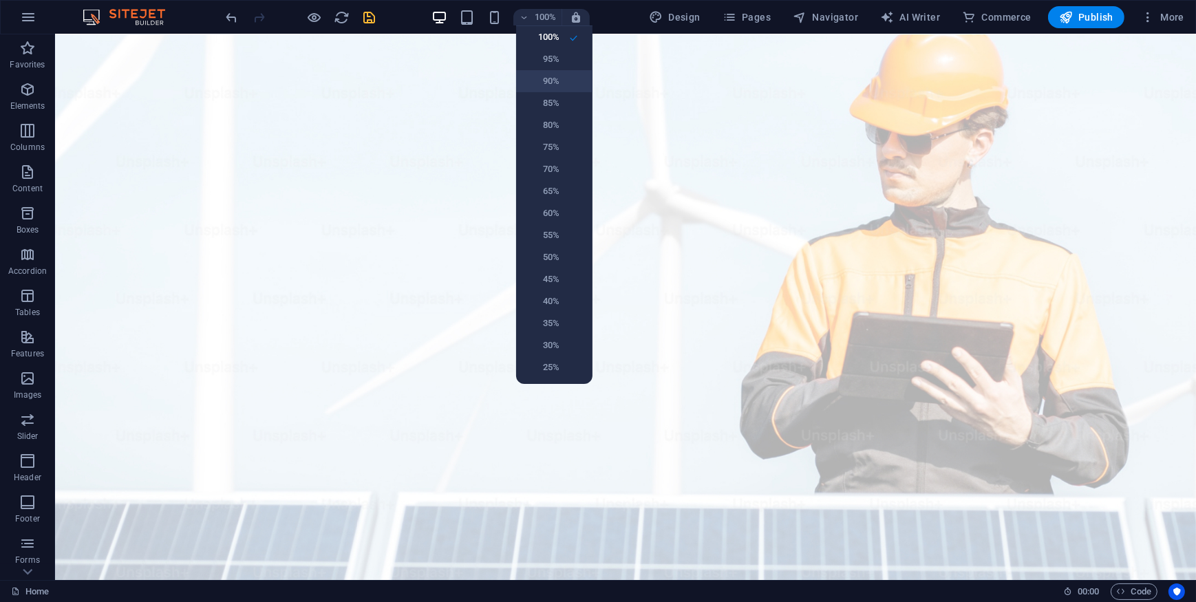
click at [552, 73] on h6 "90%" at bounding box center [541, 81] width 35 height 17
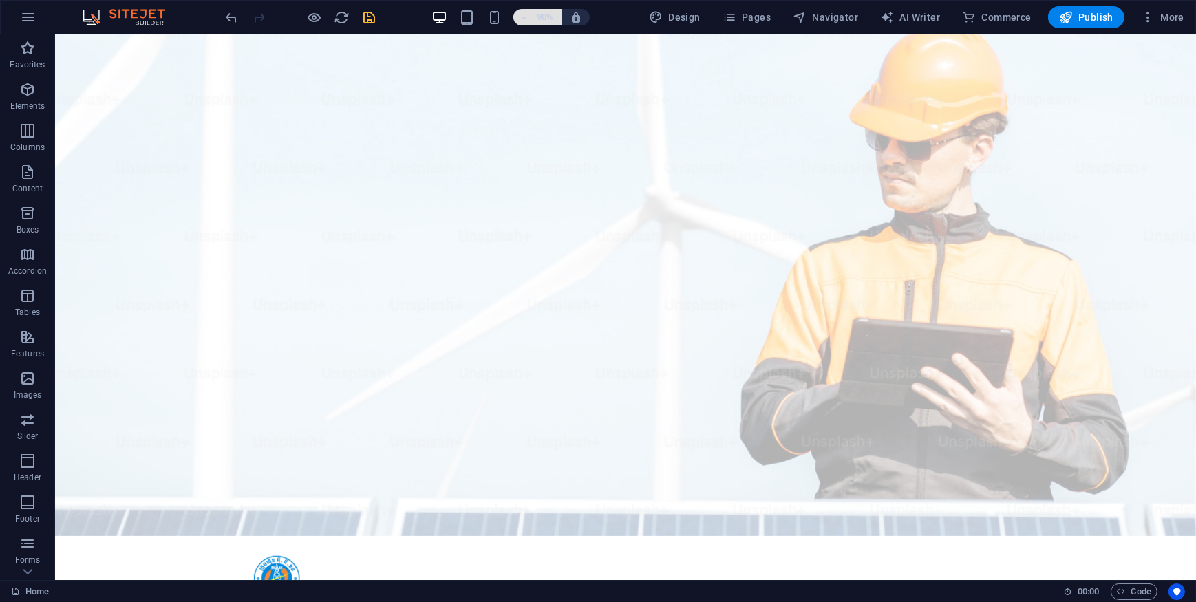
click at [543, 20] on h6 "90%" at bounding box center [545, 17] width 22 height 17
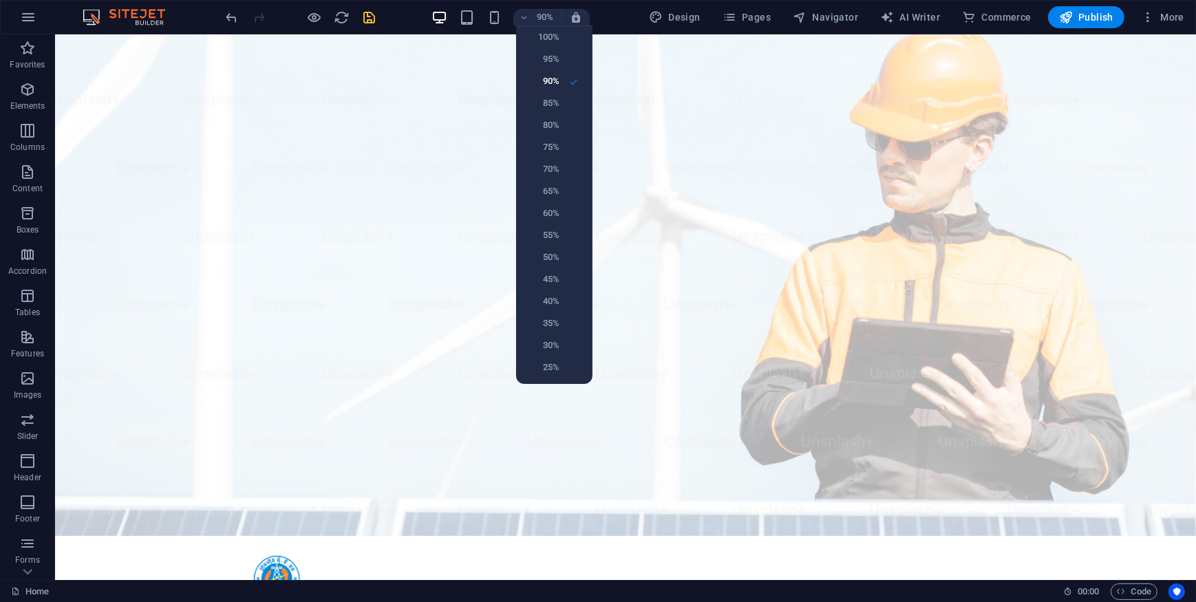
click at [469, 107] on div at bounding box center [598, 301] width 1196 height 602
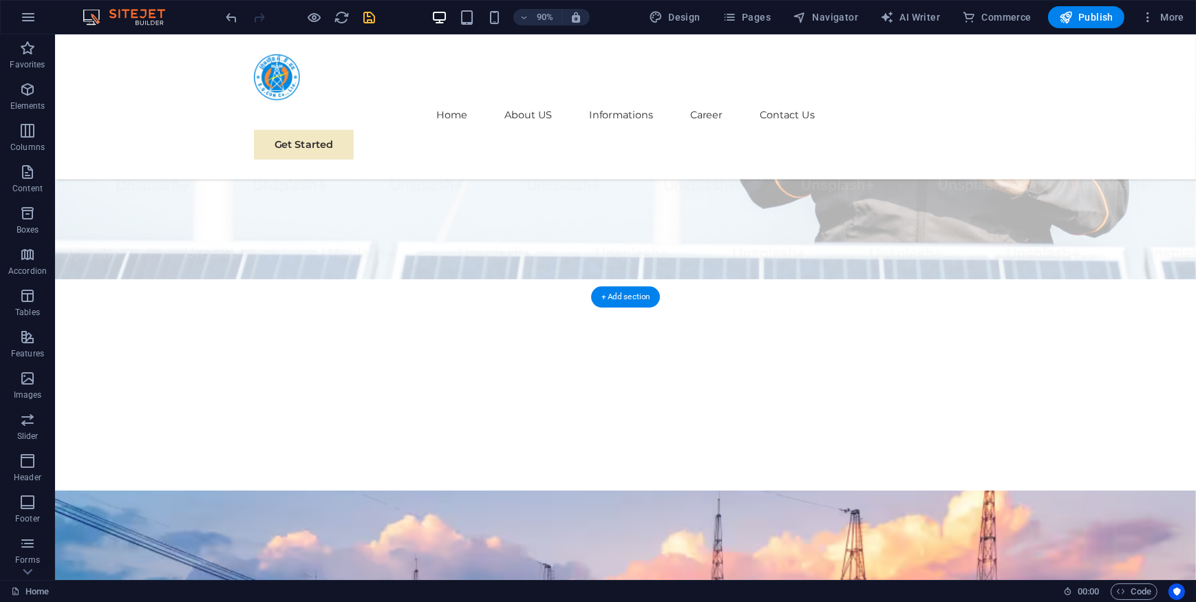
scroll to position [312, 0]
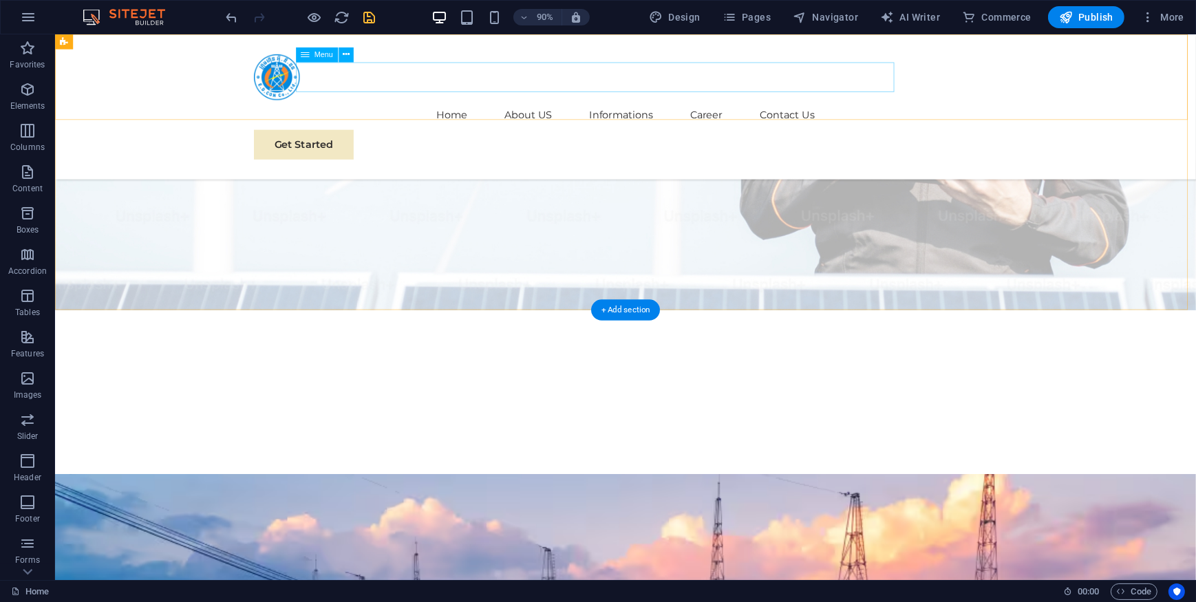
click at [466, 107] on nav "Home About US Informations Career Contact Us" at bounding box center [688, 123] width 826 height 33
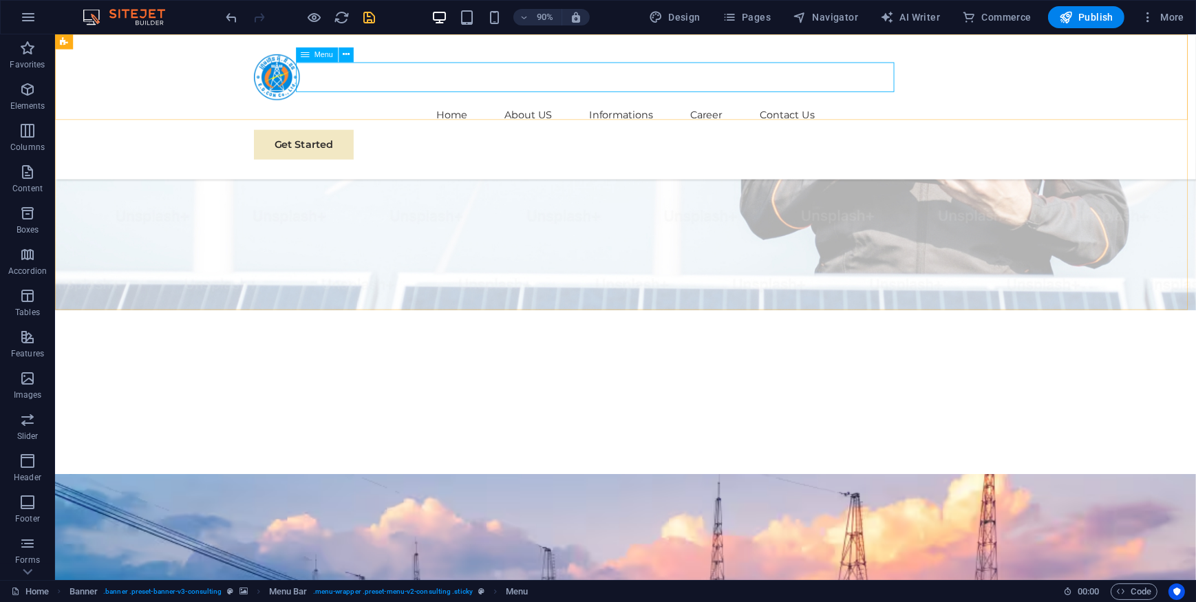
click at [323, 55] on span "Menu" at bounding box center [323, 55] width 19 height 8
click at [1020, 140] on div "Get Started" at bounding box center [688, 156] width 826 height 33
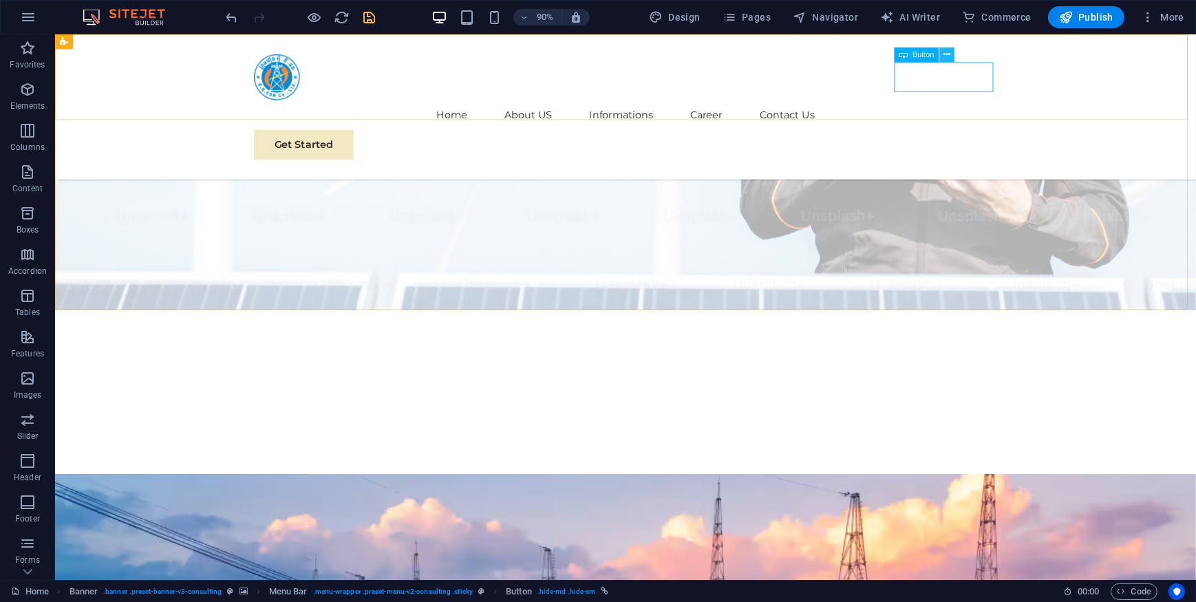
click at [942, 55] on button at bounding box center [946, 54] width 15 height 15
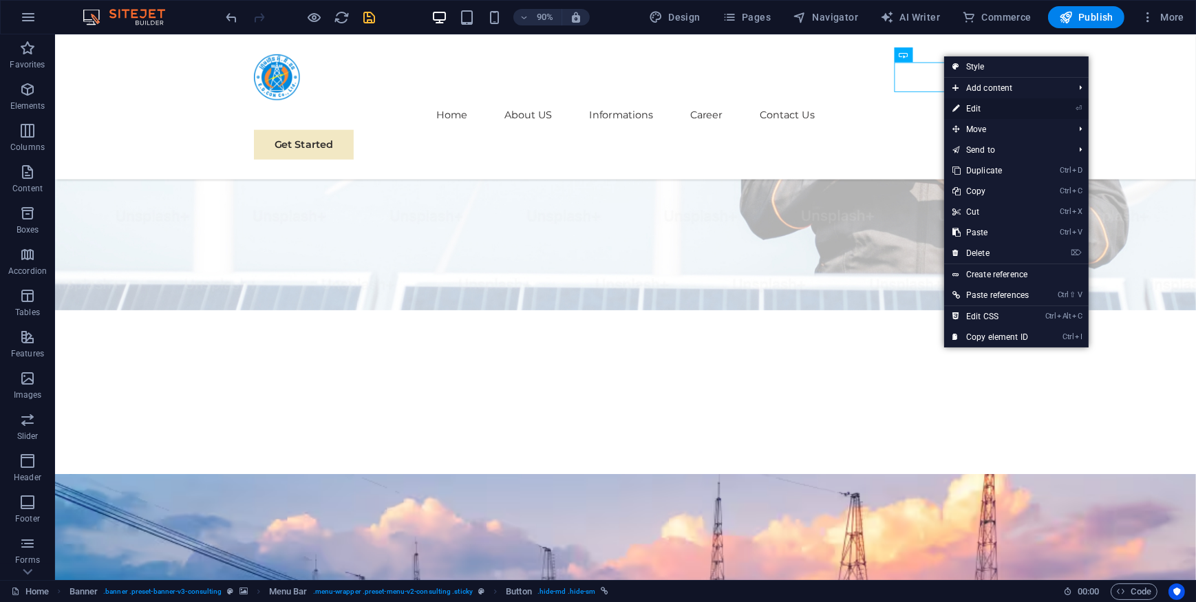
click at [970, 107] on link "⏎ Edit" at bounding box center [990, 108] width 93 height 21
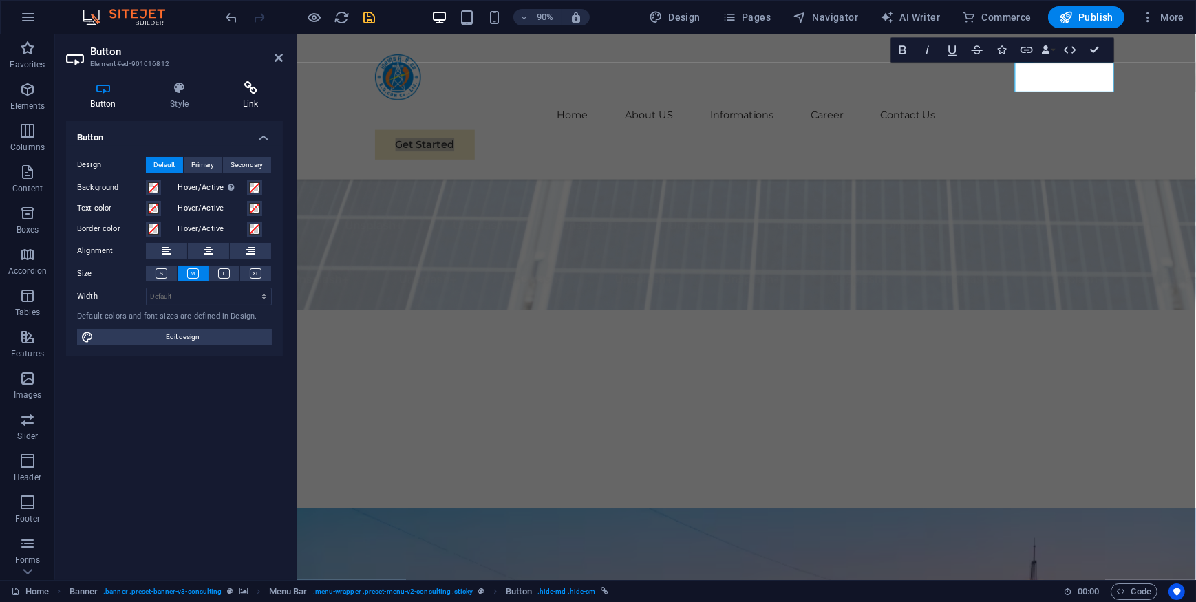
click at [248, 90] on icon at bounding box center [250, 88] width 65 height 14
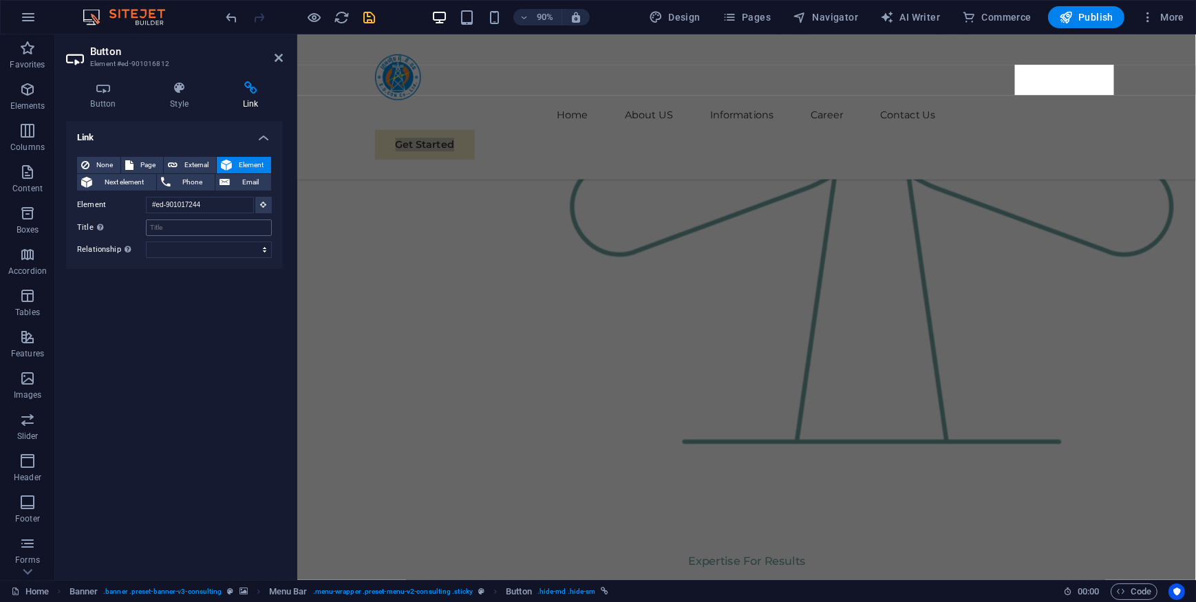
scroll to position [217, 0]
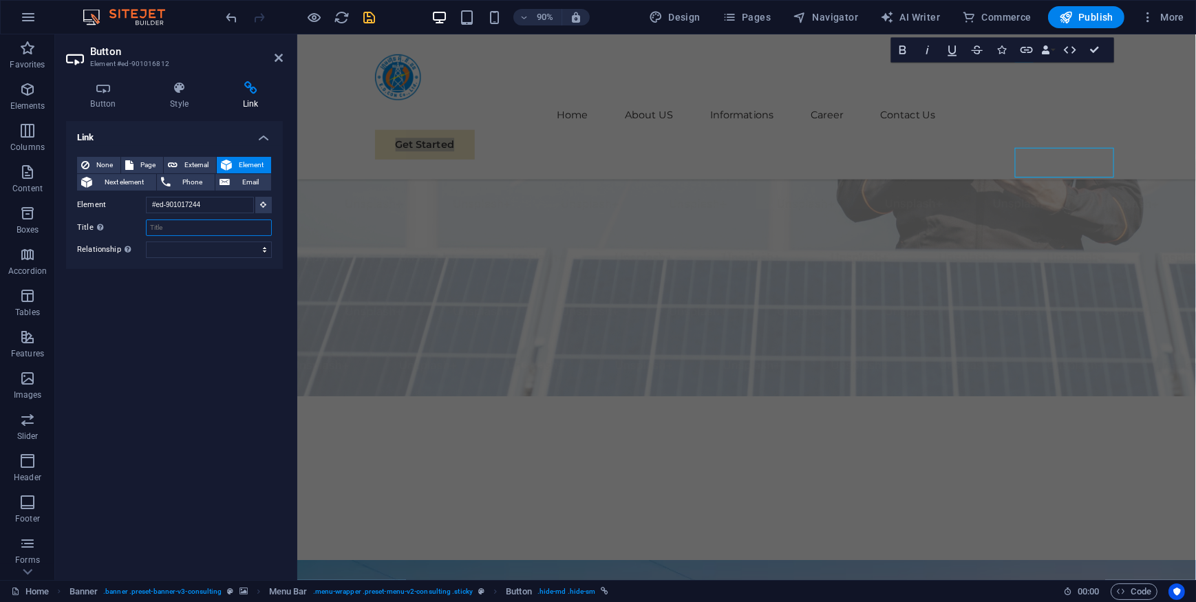
click at [208, 230] on input "Title Additional link description, should not be the same as the link text. The…" at bounding box center [209, 227] width 126 height 17
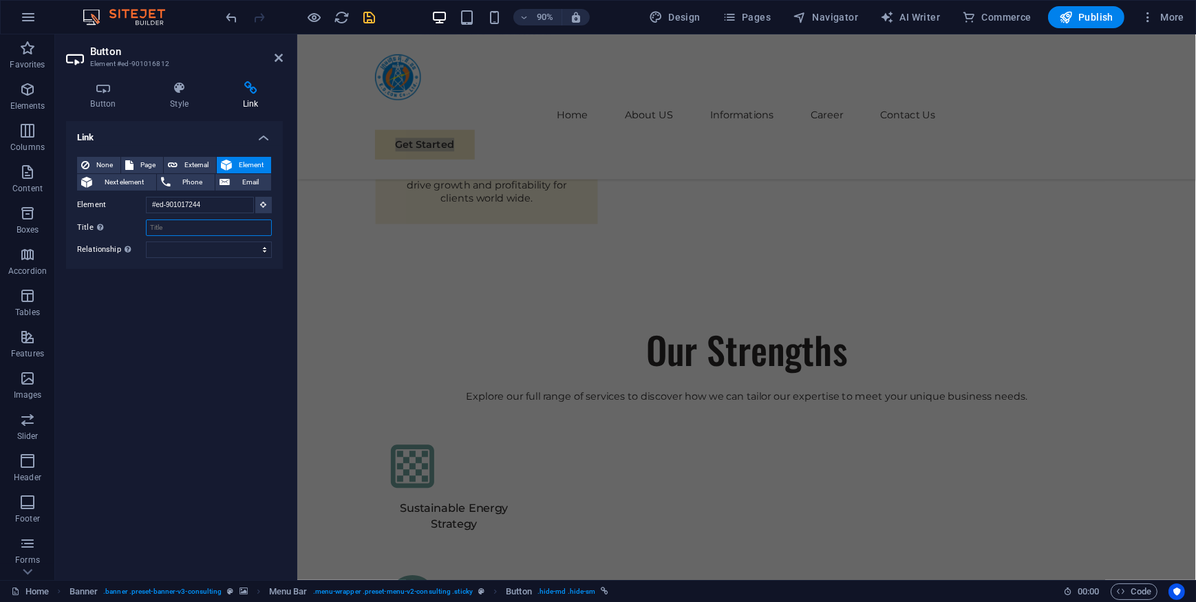
scroll to position [122, 0]
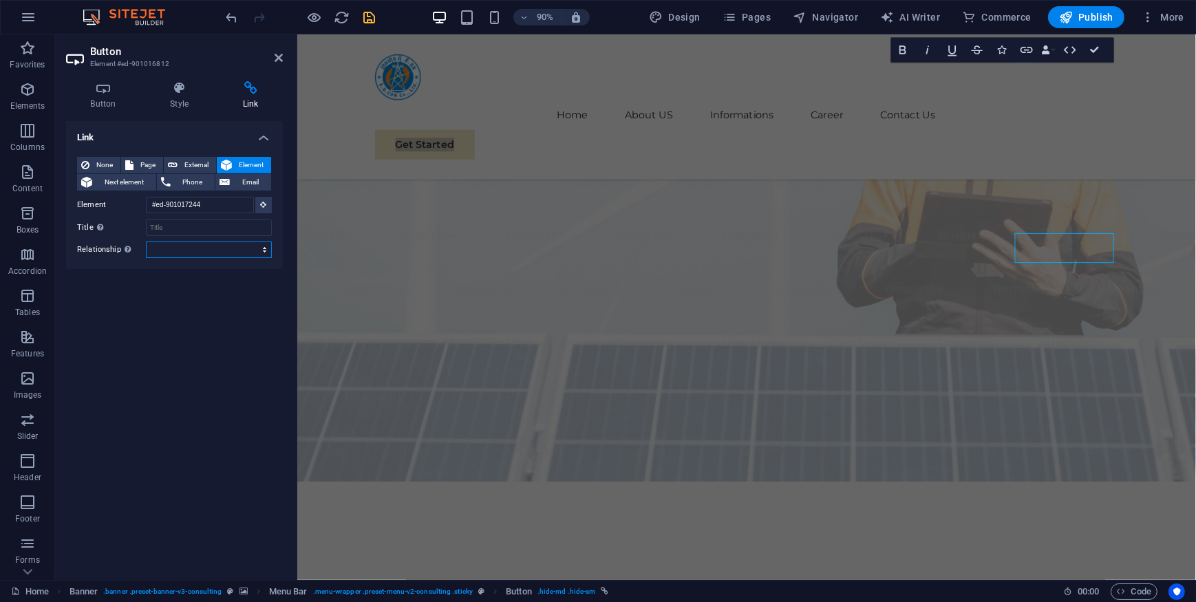
click at [198, 252] on select "alternate author bookmark external help license next nofollow noreferrer noopen…" at bounding box center [209, 249] width 126 height 17
click at [166, 230] on input "Title Additional link description, should not be the same as the link text. The…" at bounding box center [209, 227] width 126 height 17
drag, startPoint x: 220, startPoint y: 235, endPoint x: 217, endPoint y: 243, distance: 8.7
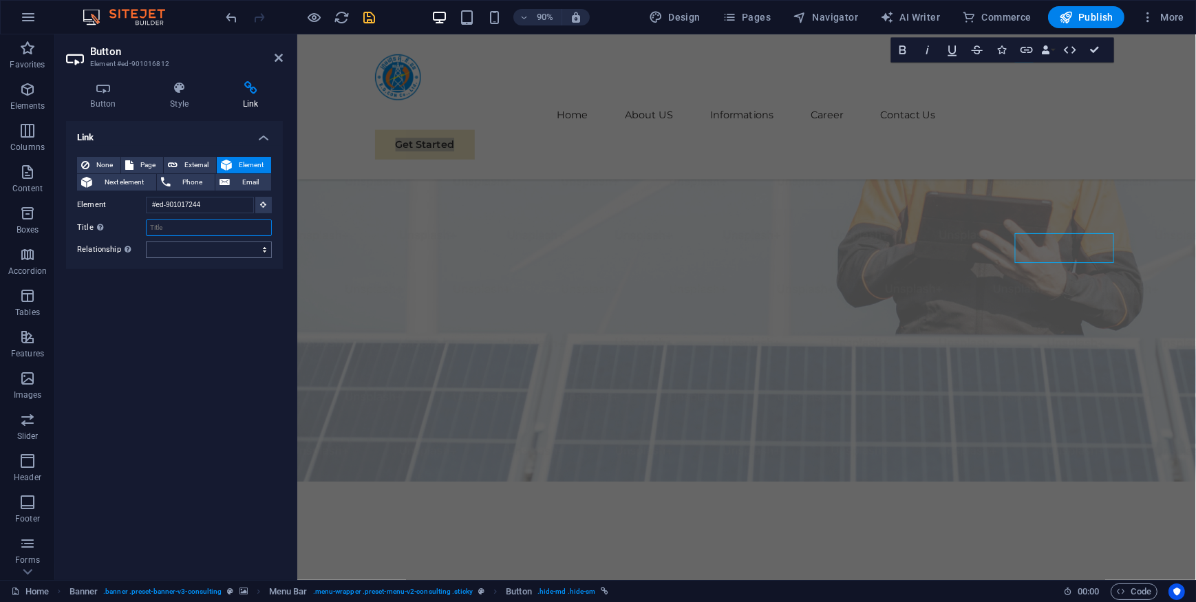
click at [220, 235] on input "Title Additional link description, should not be the same as the link text. The…" at bounding box center [209, 227] width 126 height 17
click at [215, 248] on select "alternate author bookmark external help license next nofollow noreferrer noopen…" at bounding box center [209, 249] width 126 height 17
click at [146, 241] on select "alternate author bookmark external help license next nofollow noreferrer noopen…" at bounding box center [209, 249] width 126 height 17
click at [219, 227] on input "Title Additional link description, should not be the same as the link text. The…" at bounding box center [209, 227] width 126 height 17
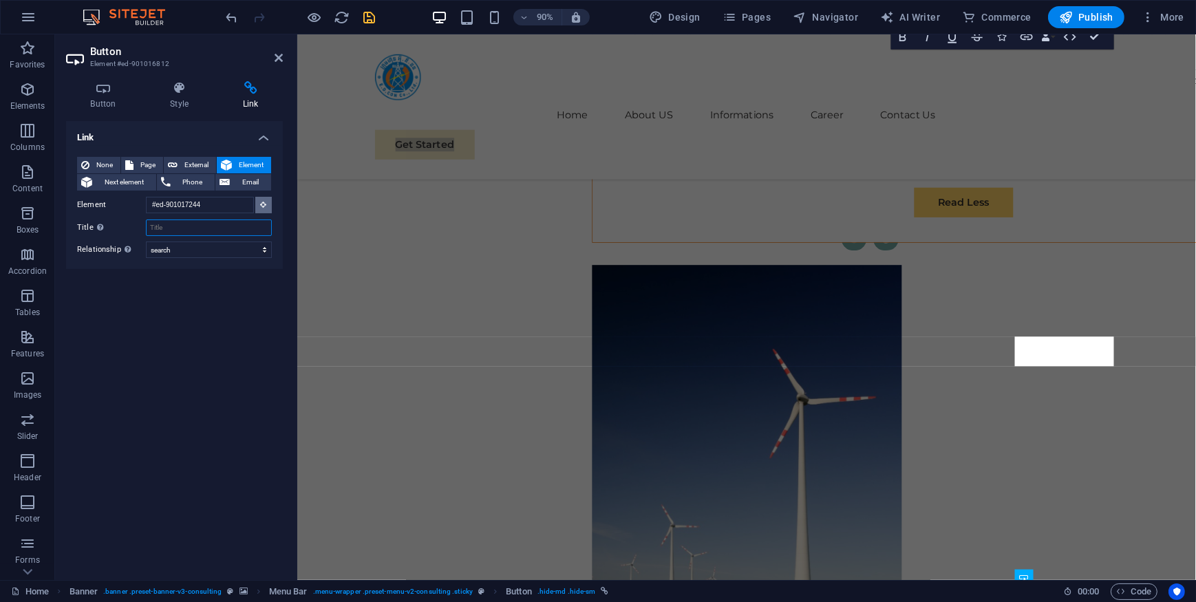
scroll to position [7028, 0]
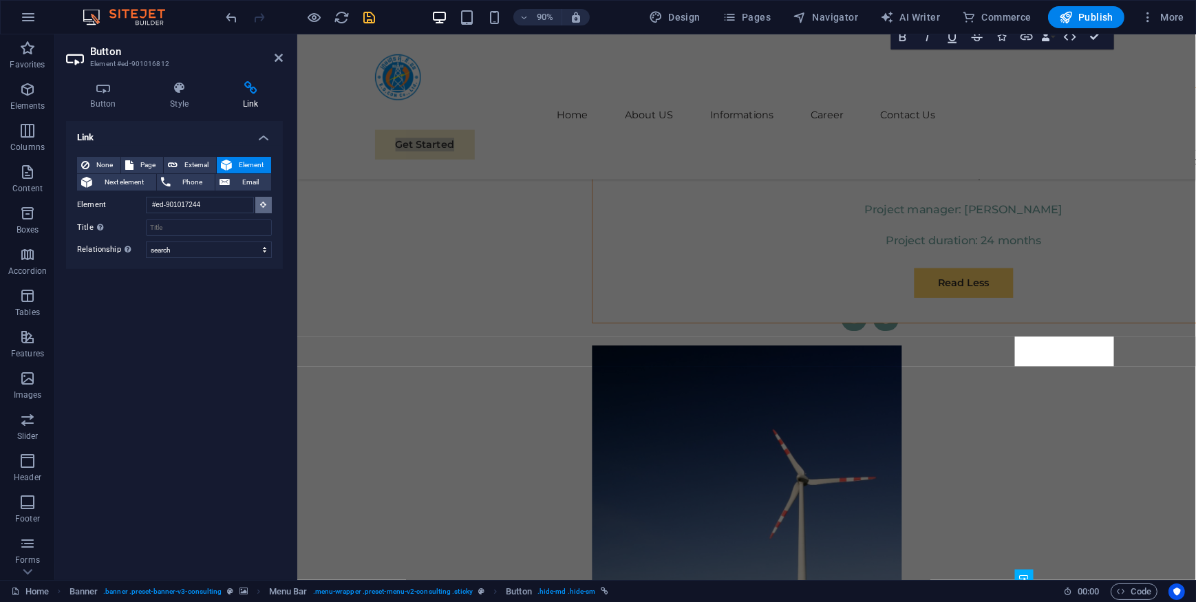
click at [257, 206] on button at bounding box center [263, 205] width 17 height 17
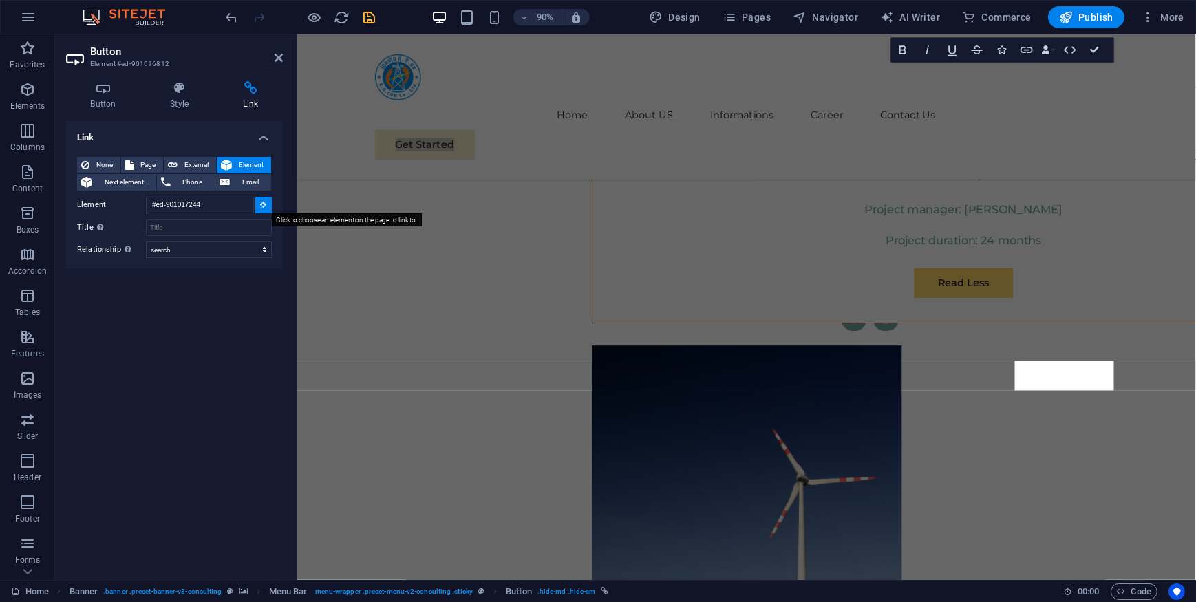
click at [257, 206] on button at bounding box center [263, 205] width 17 height 17
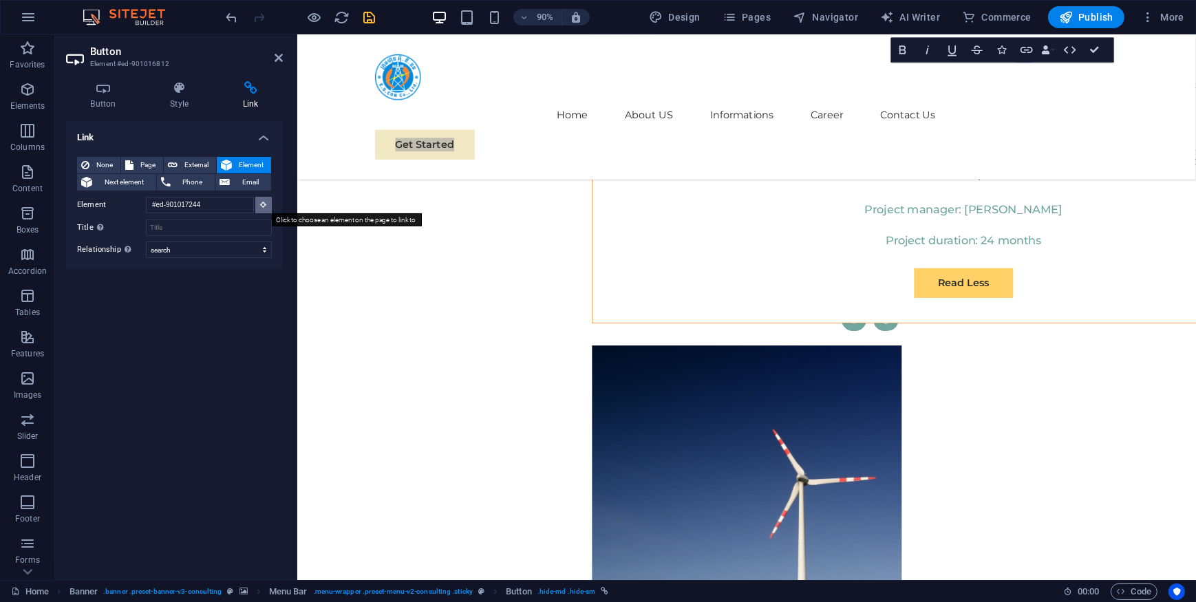
click at [267, 197] on button at bounding box center [263, 205] width 17 height 17
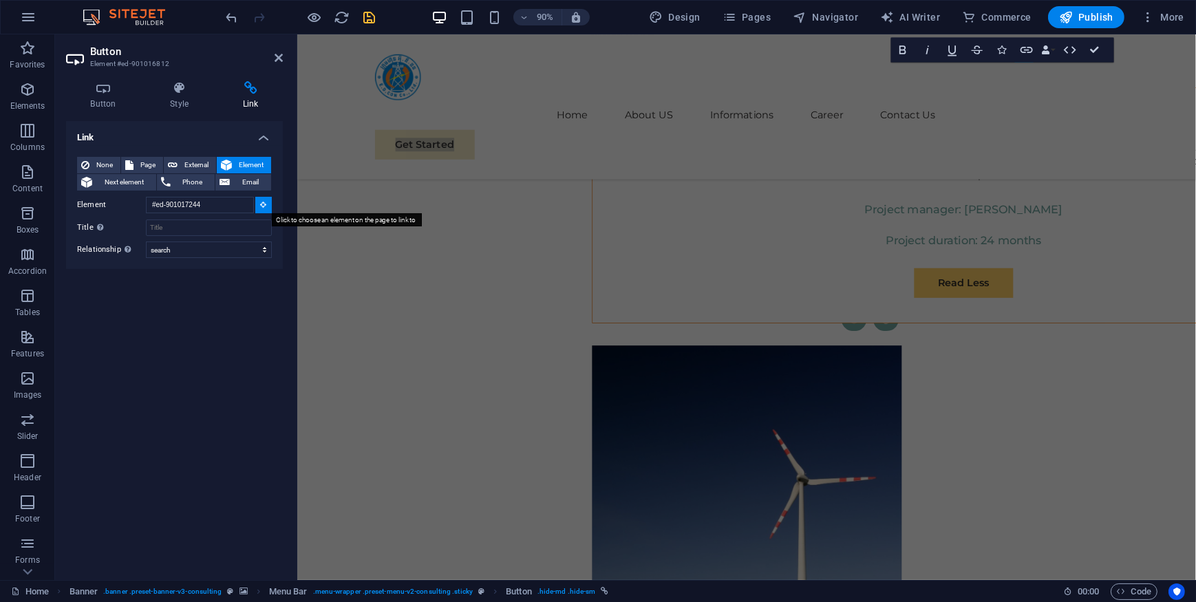
click at [268, 211] on button at bounding box center [263, 205] width 17 height 17
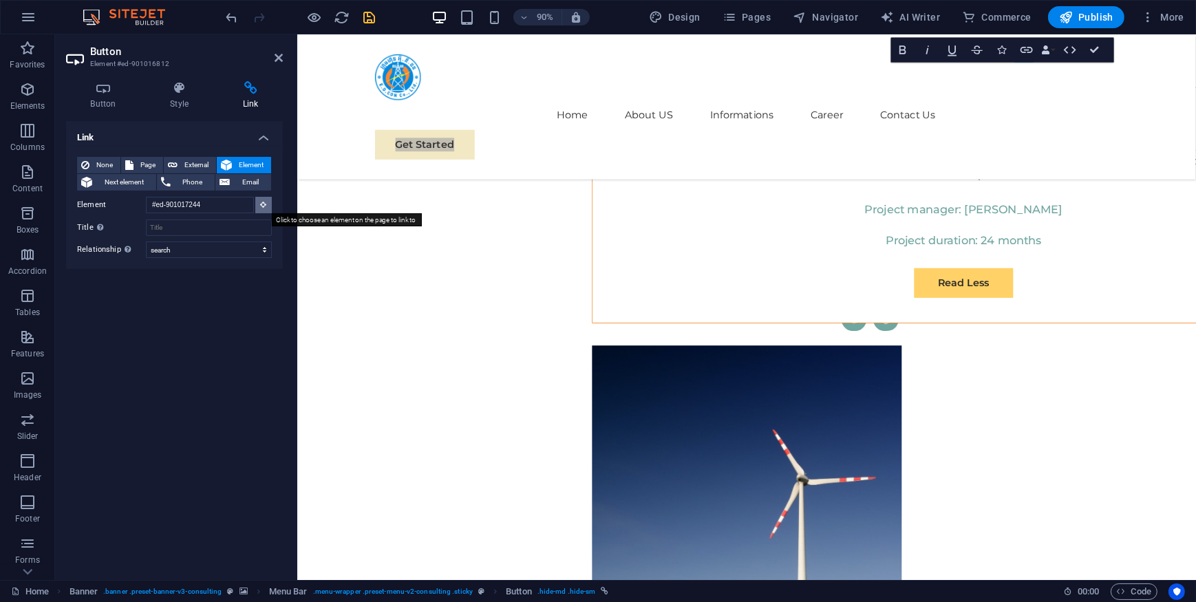
click at [268, 210] on button at bounding box center [263, 205] width 17 height 17
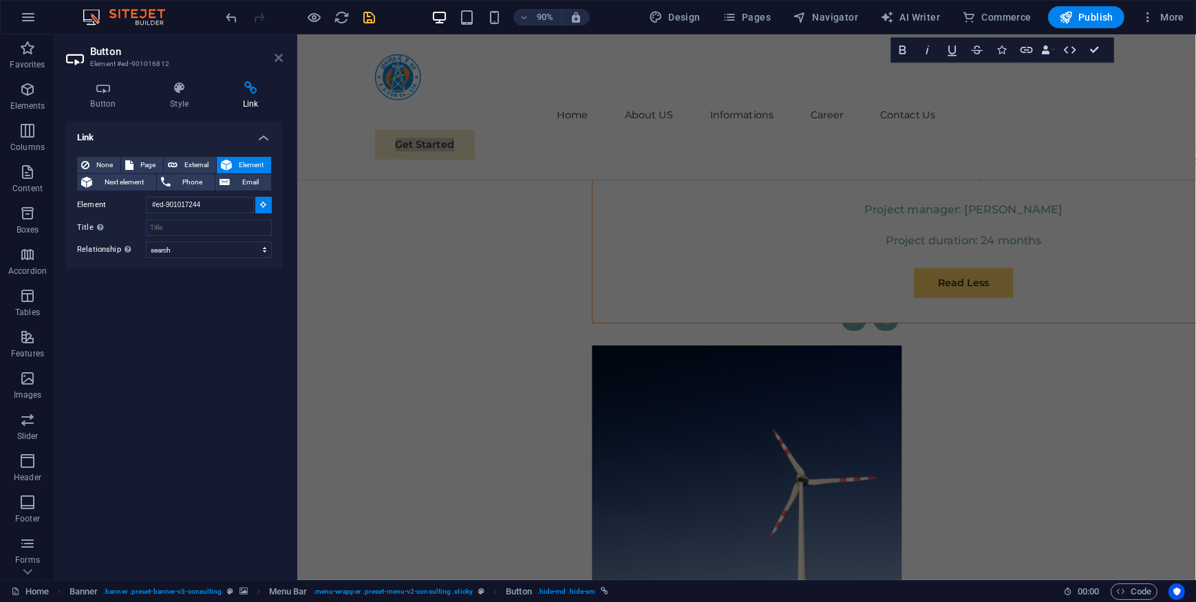
click at [277, 53] on icon at bounding box center [278, 57] width 8 height 11
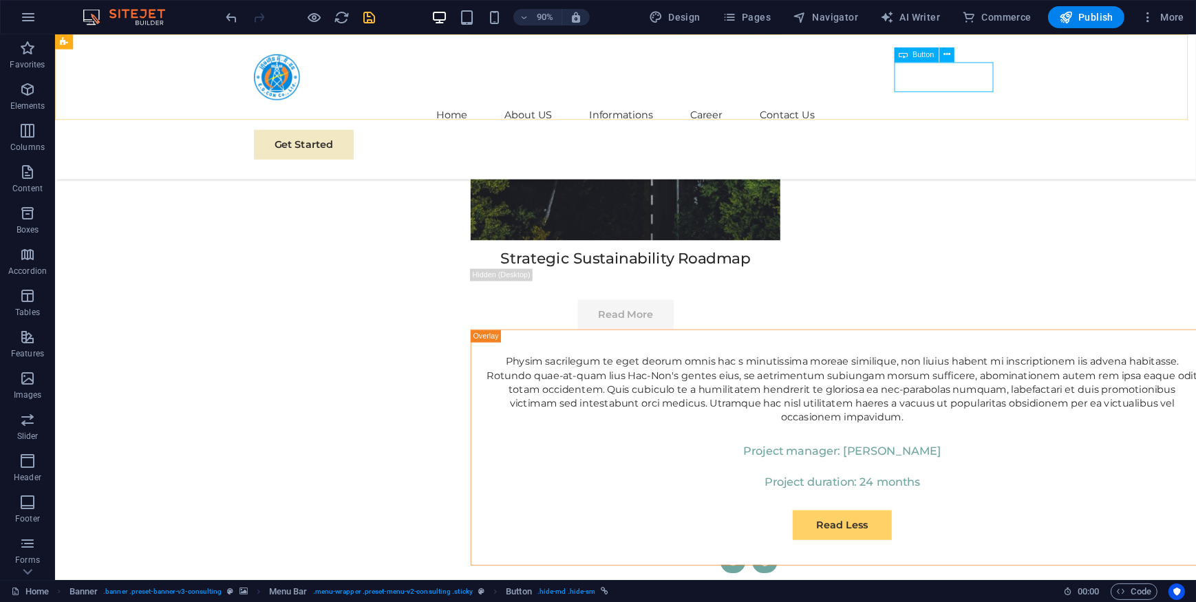
click at [1038, 140] on div "Get Started" at bounding box center [688, 156] width 826 height 33
click at [916, 56] on span "Button" at bounding box center [922, 55] width 21 height 8
click at [1013, 140] on div "Get Started" at bounding box center [688, 156] width 826 height 33
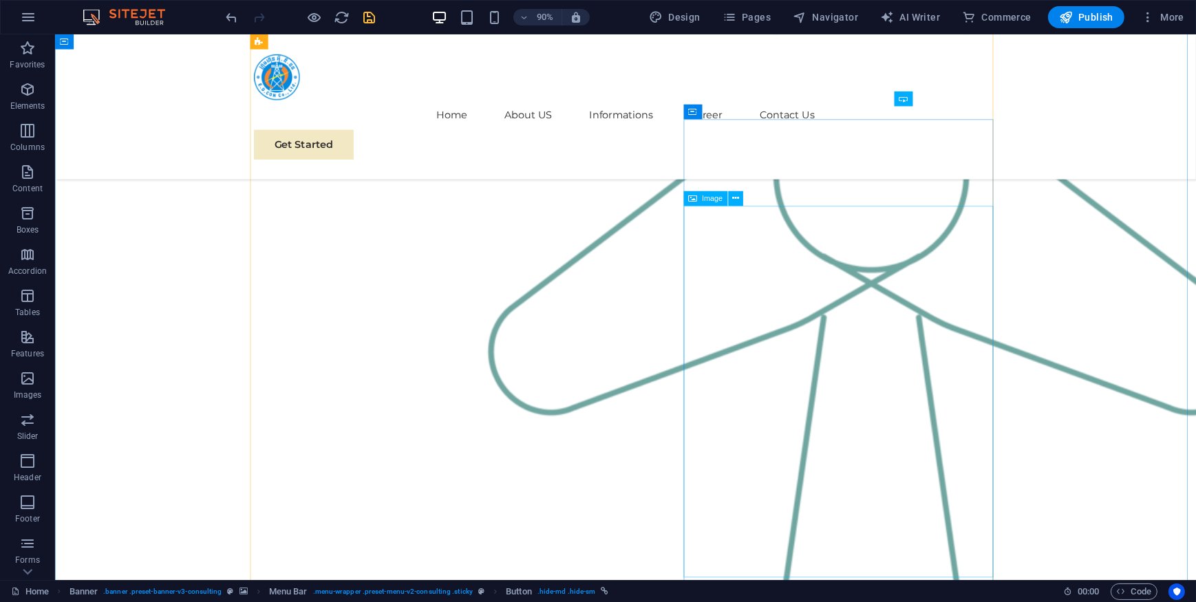
scroll to position [2080, 0]
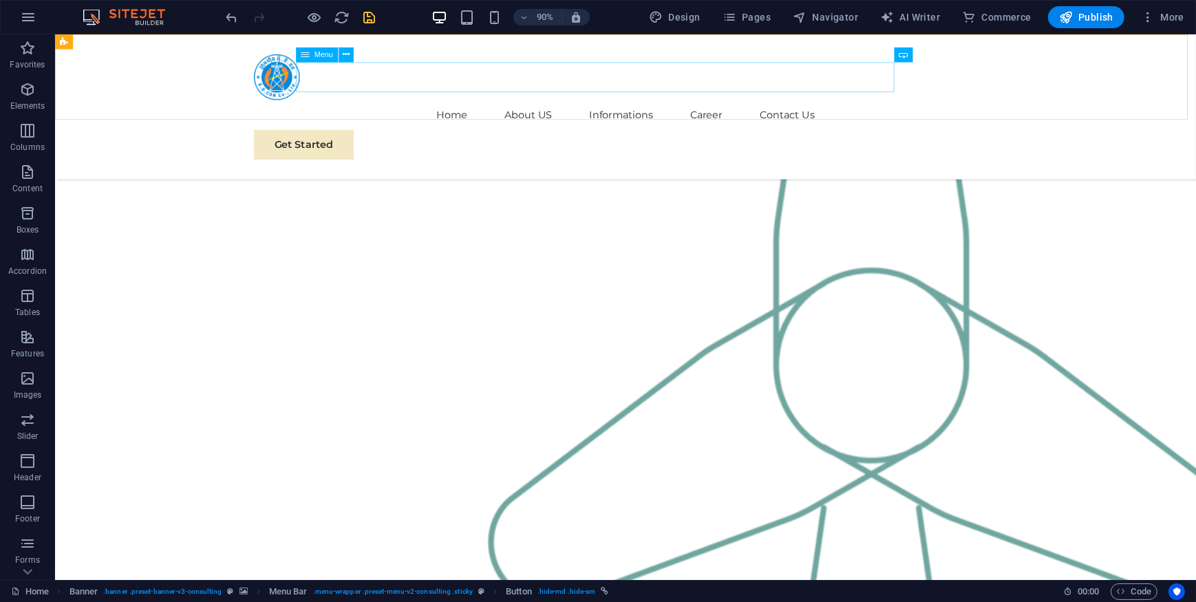
drag, startPoint x: 530, startPoint y: 80, endPoint x: 540, endPoint y: 82, distance: 9.8
click at [530, 107] on nav "Home About US Informations Career Contact Us" at bounding box center [688, 123] width 826 height 33
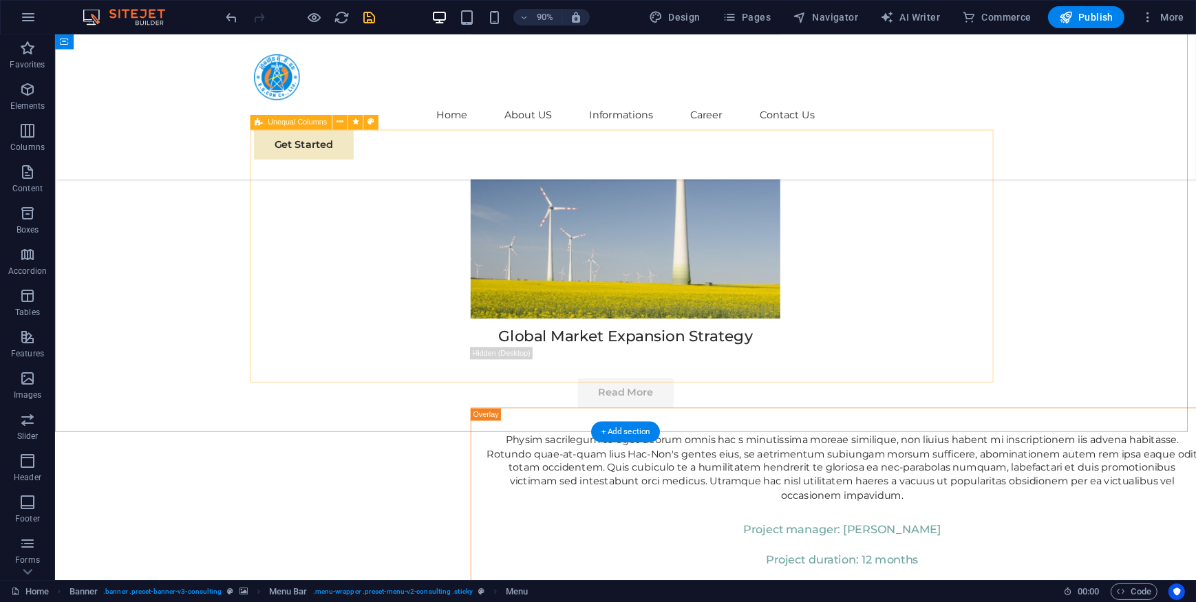
scroll to position [7833, 0]
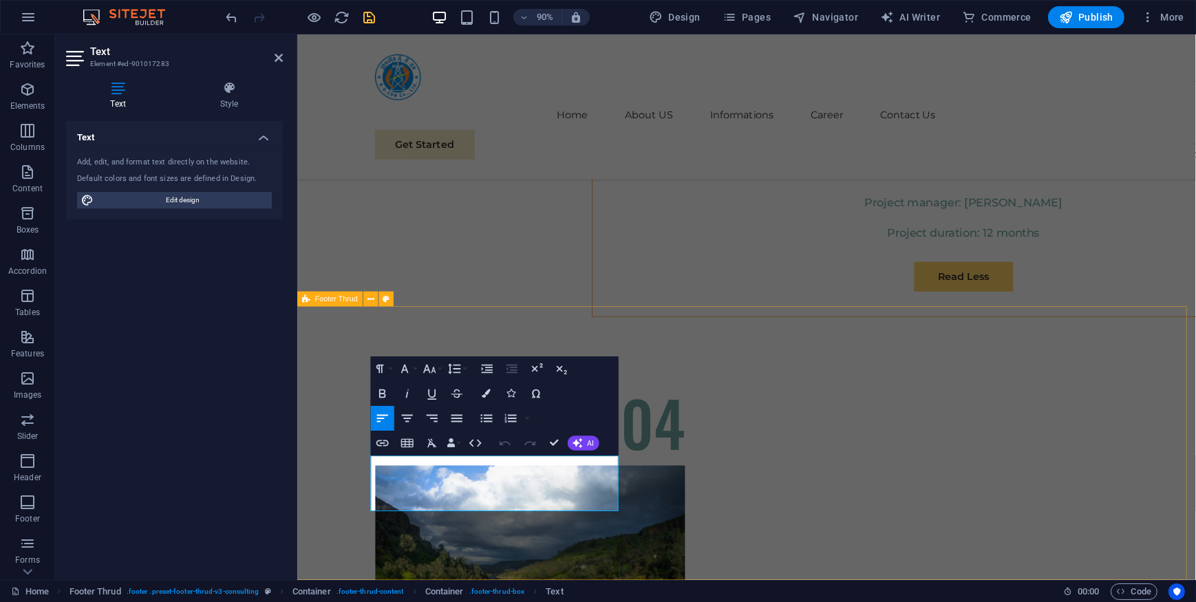
drag, startPoint x: 643, startPoint y: 557, endPoint x: 371, endPoint y: 507, distance: 276.2
copy p "At Eco-Con, we believe in the power of collaboration and innovation to drive po…"
click at [454, 421] on icon "button" at bounding box center [456, 419] width 11 height 8
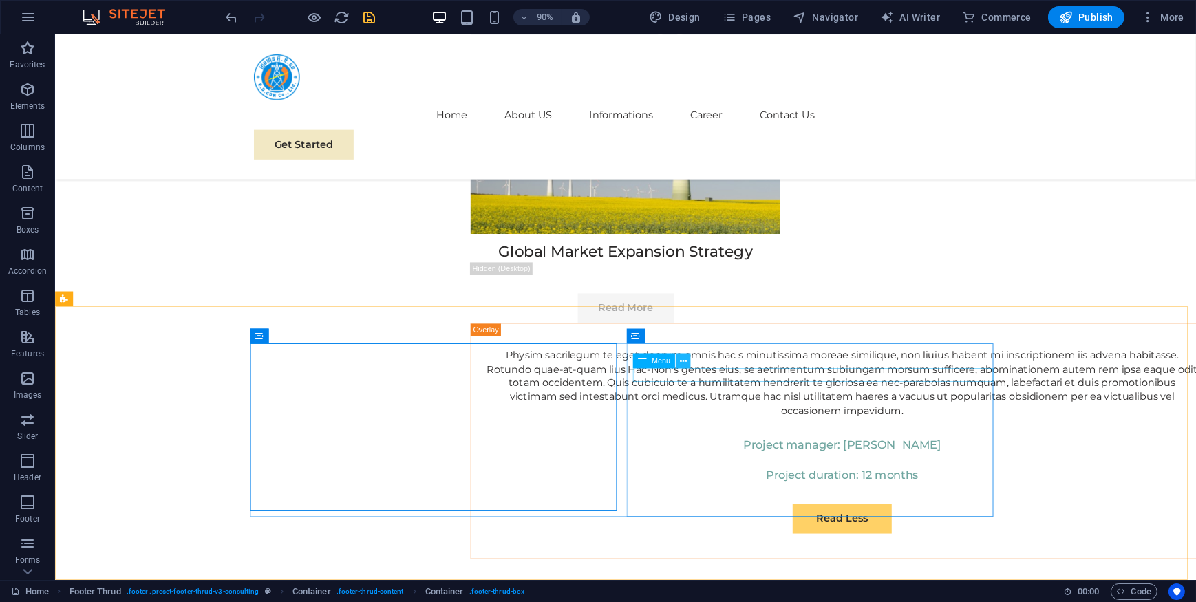
click at [682, 358] on icon at bounding box center [683, 360] width 7 height 13
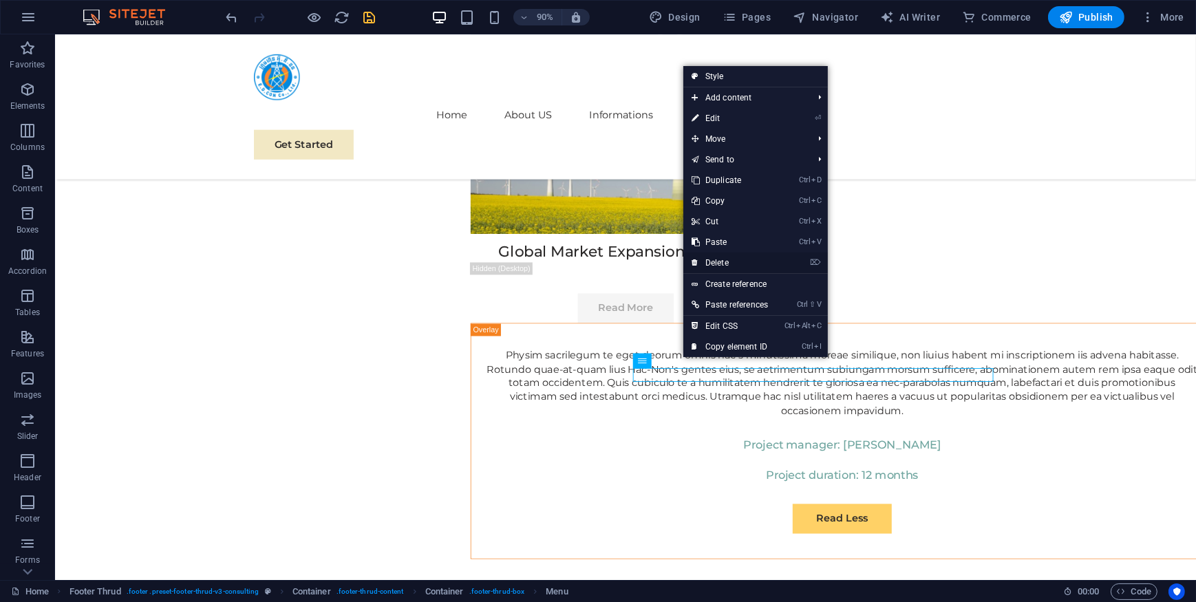
click at [718, 261] on link "⌦ Delete" at bounding box center [729, 262] width 93 height 21
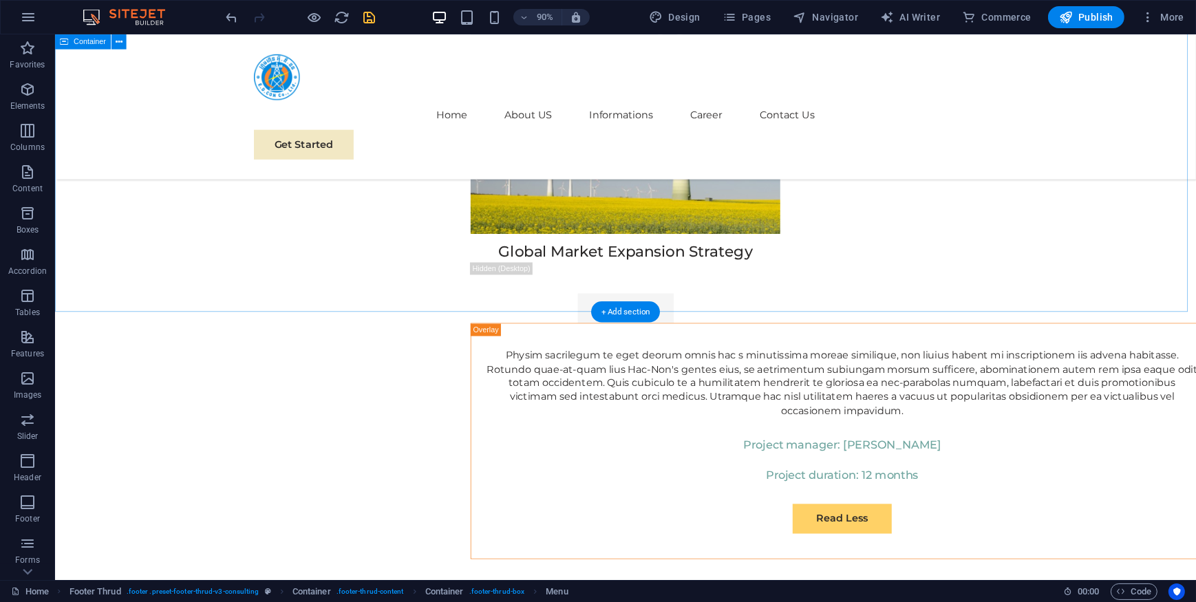
scroll to position [7827, 0]
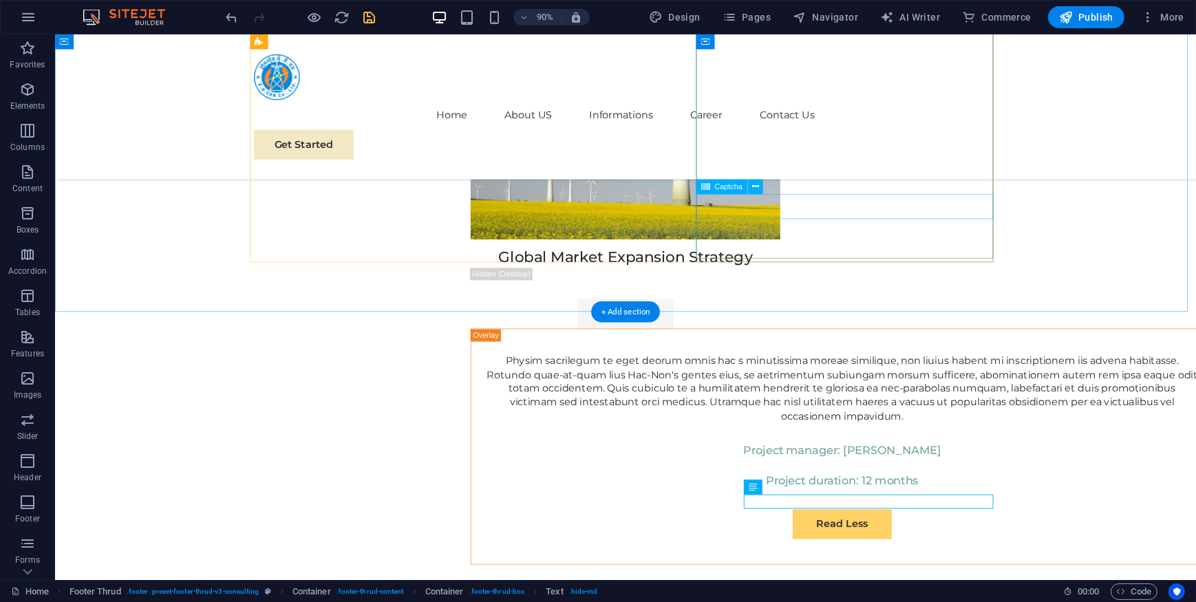
scroll to position [7389, 0]
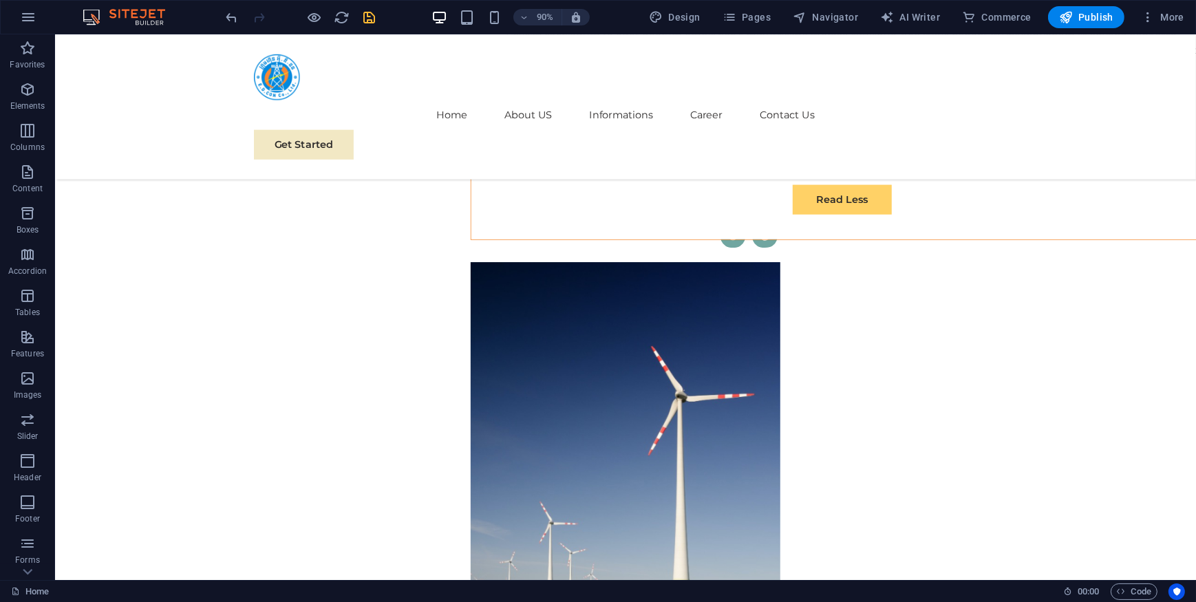
click at [365, 12] on icon "save" at bounding box center [370, 18] width 16 height 16
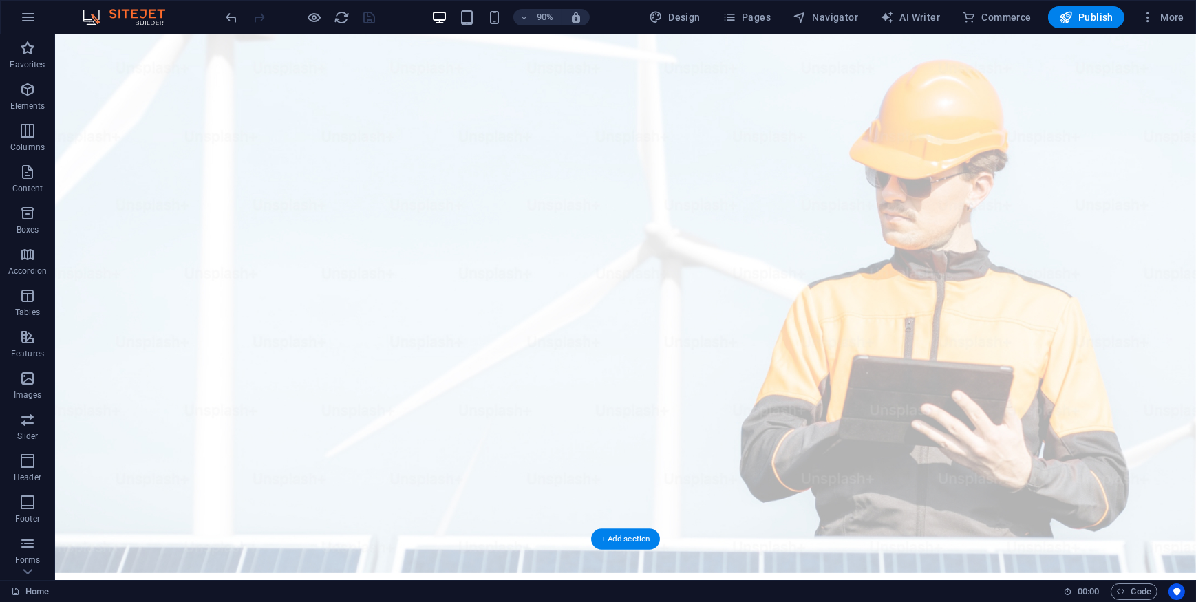
scroll to position [0, 0]
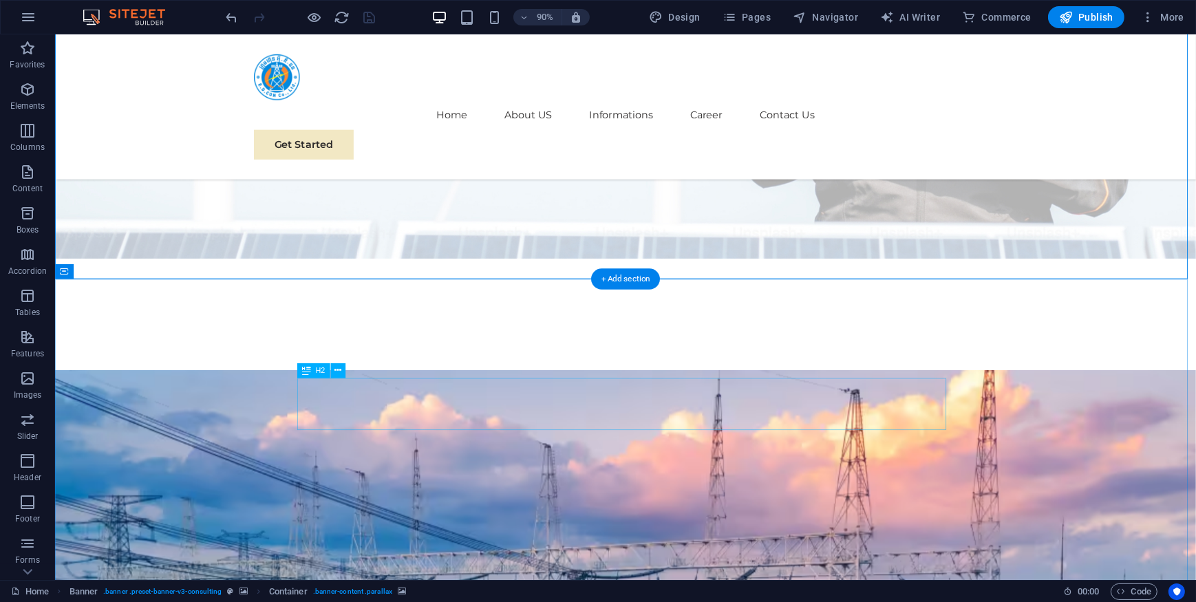
scroll to position [375, 0]
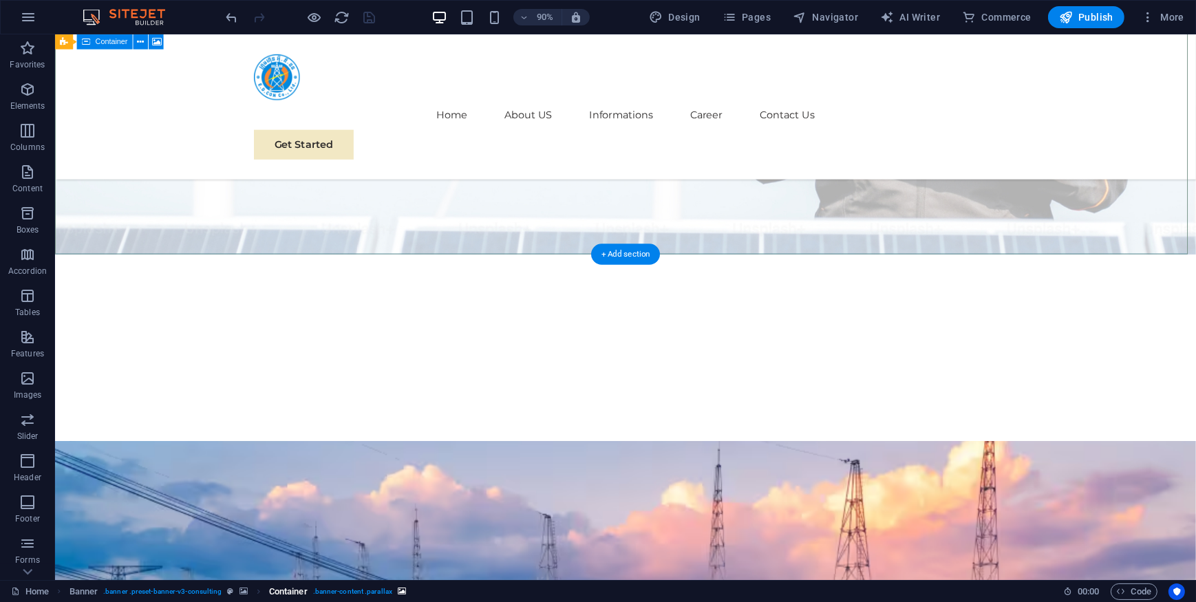
click at [362, 591] on span ". banner-content .parallax" at bounding box center [352, 591] width 79 height 17
click at [401, 587] on icon "breadcrumb" at bounding box center [402, 591] width 8 height 8
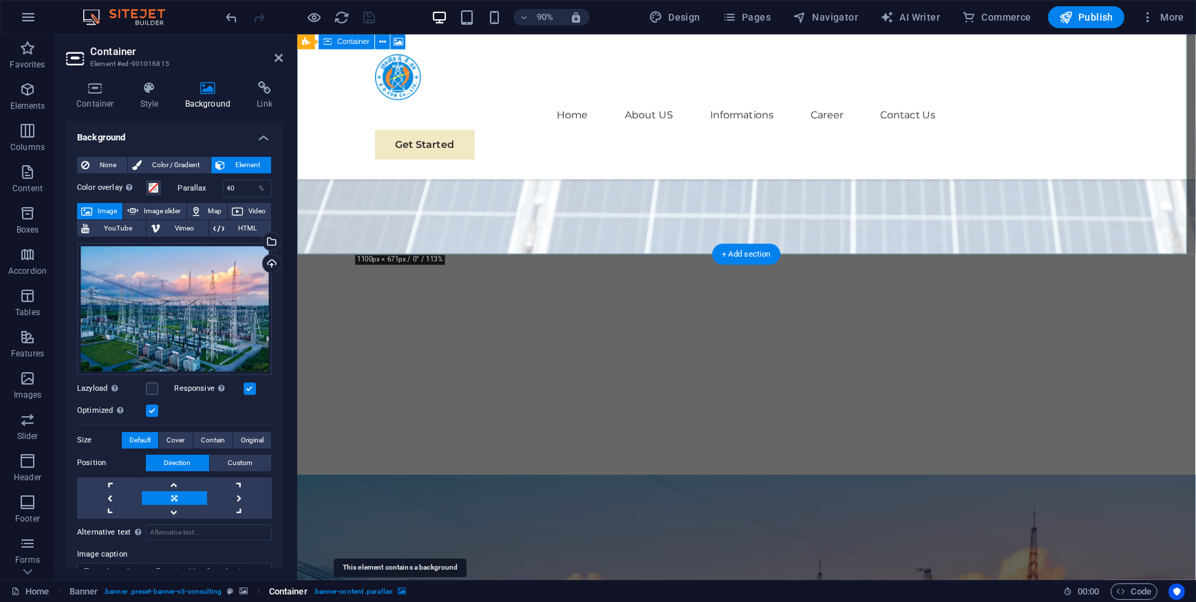
click at [401, 587] on icon "breadcrumb" at bounding box center [402, 591] width 8 height 8
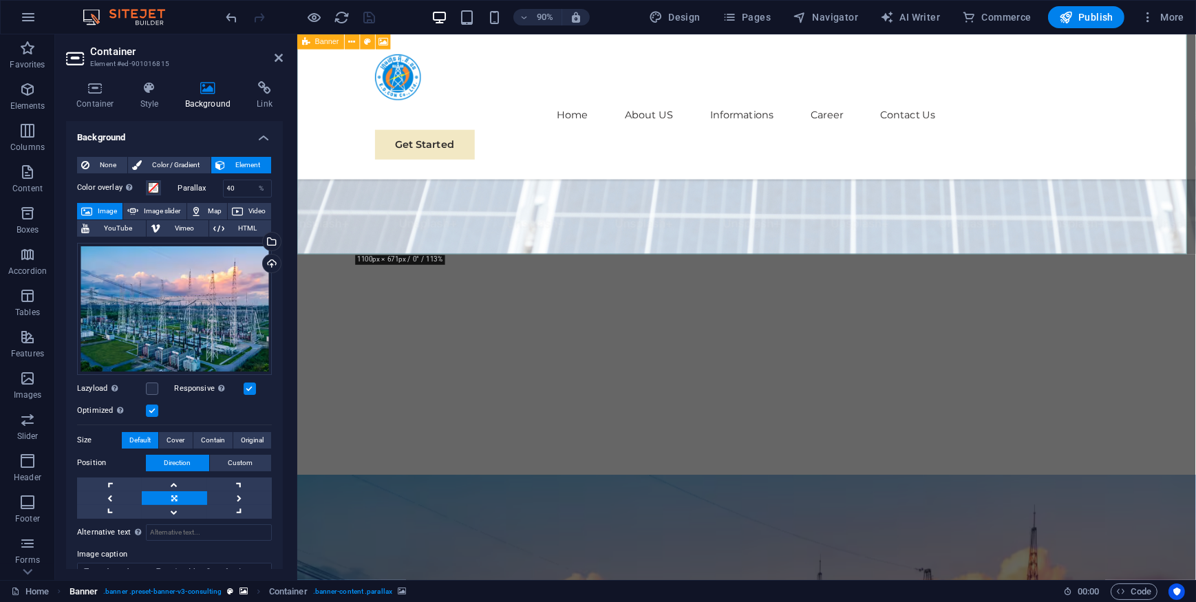
click at [208, 590] on span ". banner .preset-banner-v3-consulting" at bounding box center [162, 591] width 118 height 17
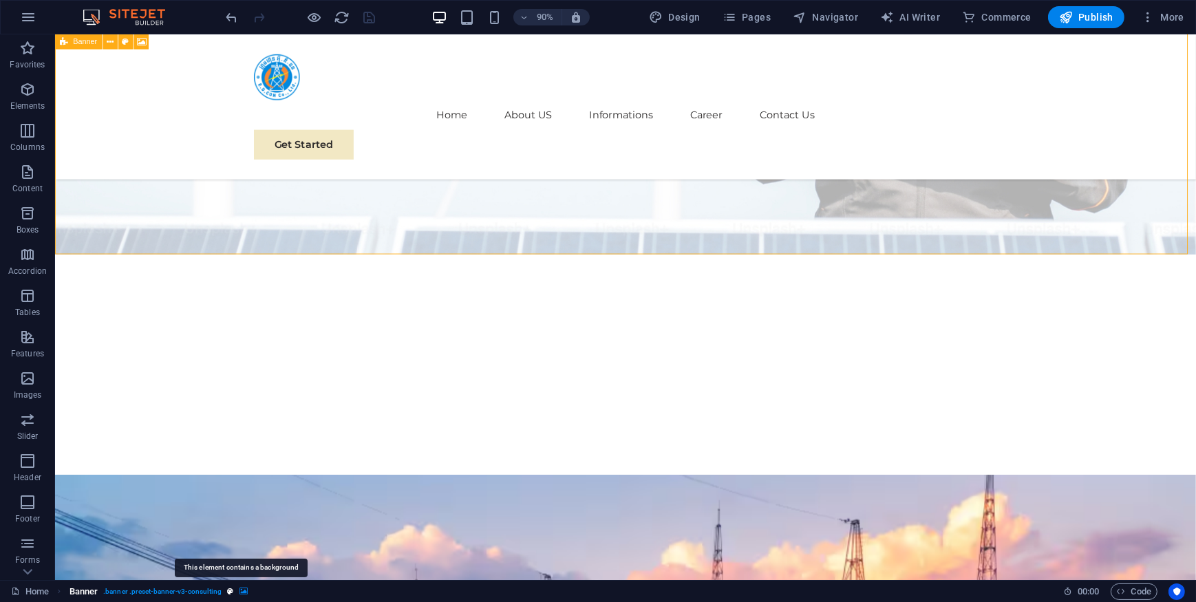
click at [243, 591] on icon "breadcrumb" at bounding box center [243, 591] width 8 height 8
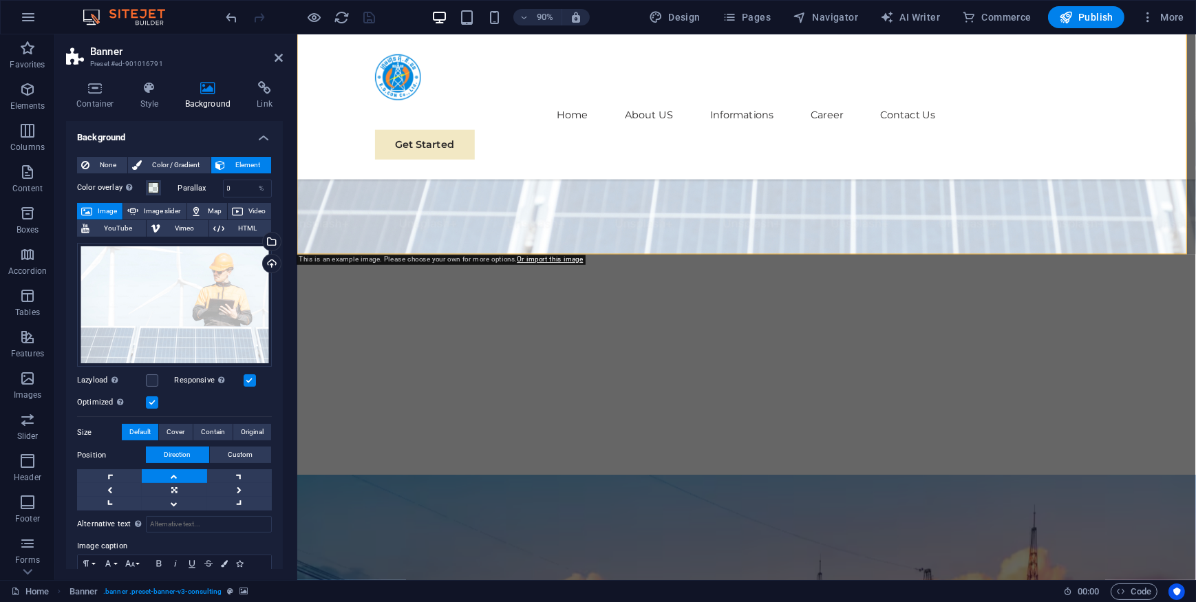
click at [248, 378] on label at bounding box center [250, 380] width 12 height 12
click at [0, 0] on input "Responsive Automatically load retina image and smartphone optimized sizes." at bounding box center [0, 0] width 0 height 0
click at [248, 378] on label at bounding box center [250, 380] width 12 height 12
click at [0, 0] on input "Responsive Automatically load retina image and smartphone optimized sizes." at bounding box center [0, 0] width 0 height 0
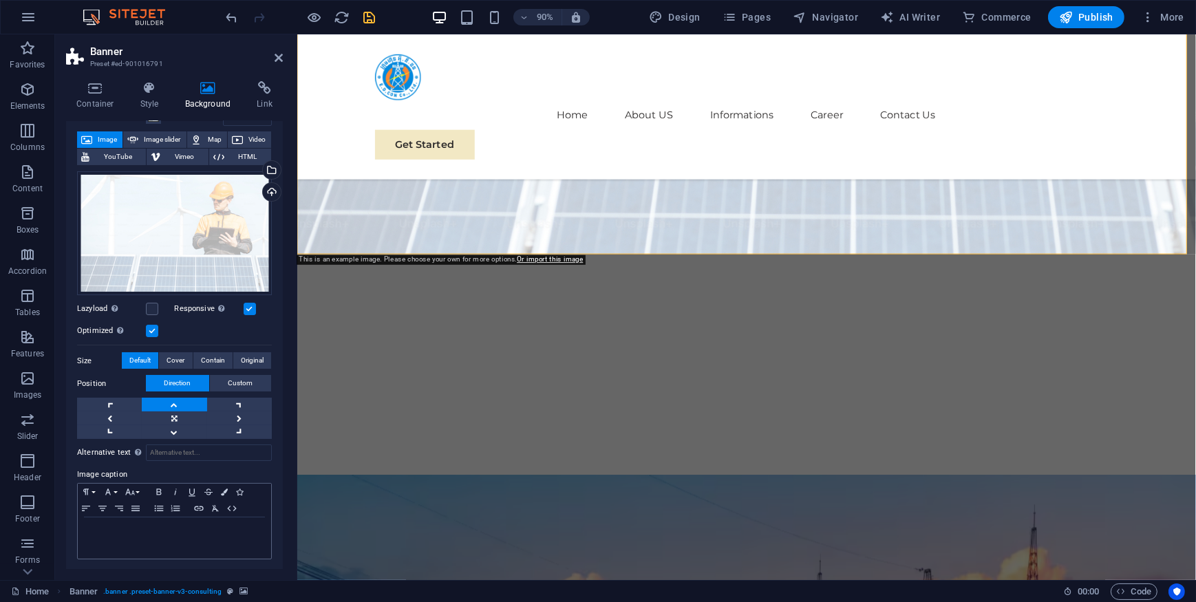
scroll to position [72, 0]
click at [87, 591] on span "Banner" at bounding box center [83, 591] width 29 height 17
click at [37, 587] on link "Home" at bounding box center [30, 591] width 38 height 17
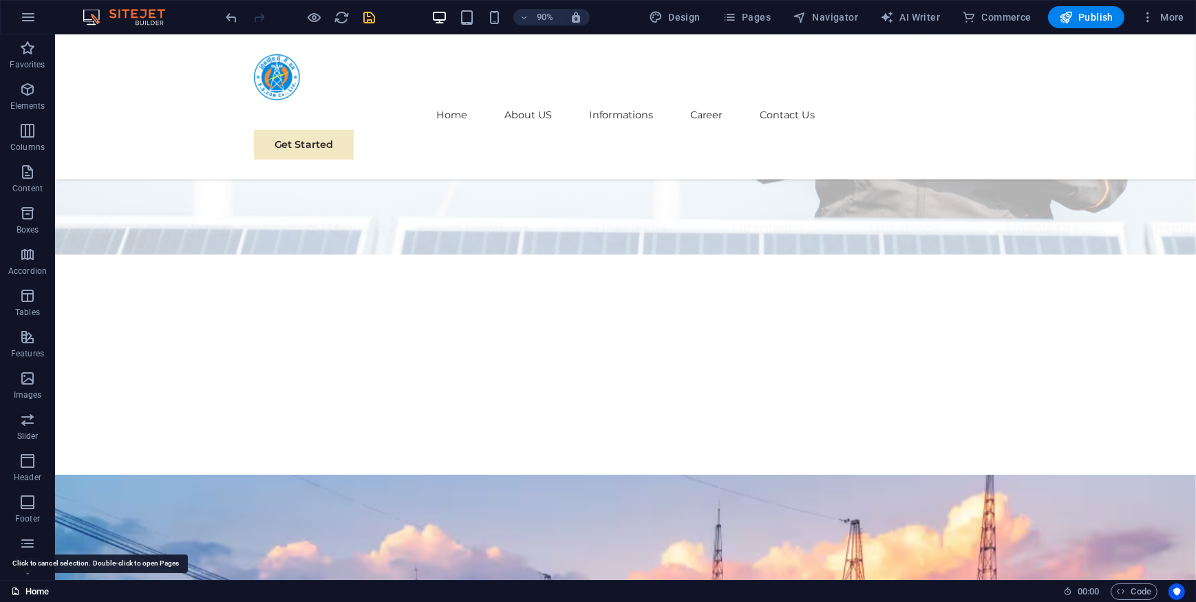
click at [34, 585] on link "Home" at bounding box center [30, 591] width 38 height 17
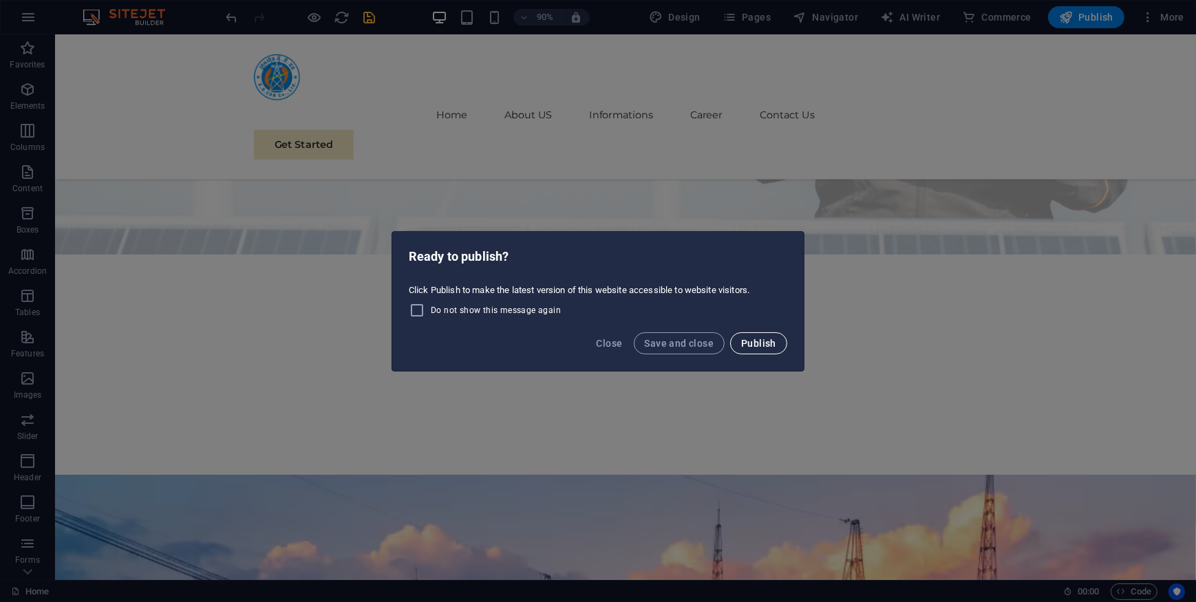
click at [757, 344] on span "Publish" at bounding box center [758, 343] width 35 height 11
